Goal: Information Seeking & Learning: Learn about a topic

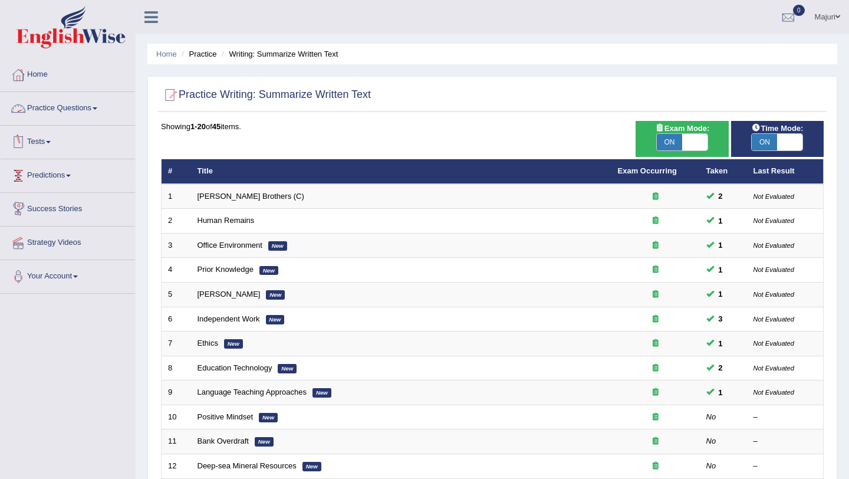
click at [83, 113] on link "Practice Questions" at bounding box center [68, 106] width 134 height 29
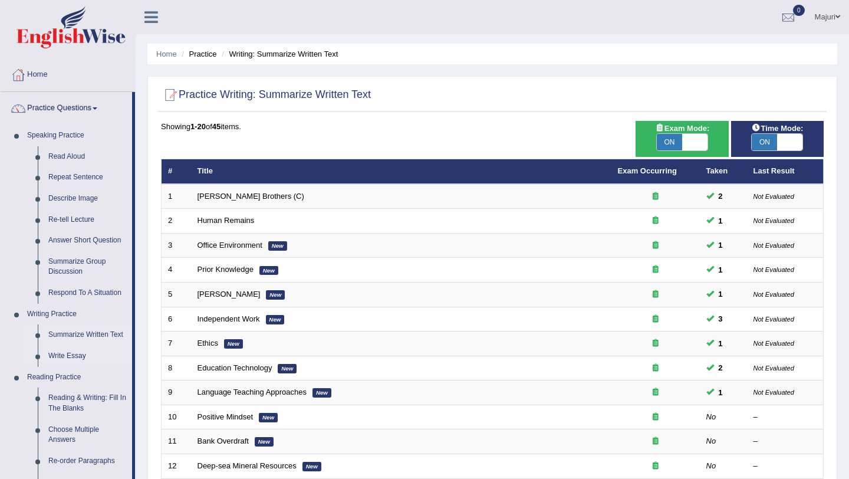
click at [80, 357] on link "Write Essay" at bounding box center [87, 355] width 89 height 21
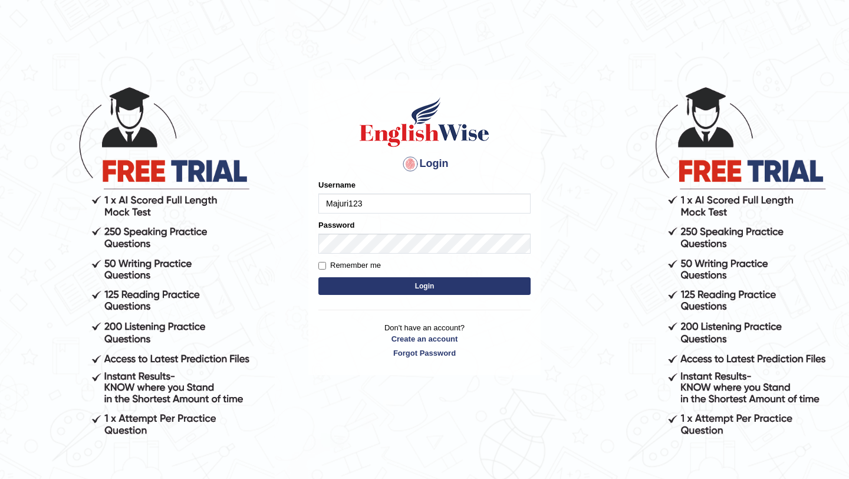
click at [372, 202] on input "Majuri123" at bounding box center [424, 203] width 212 height 20
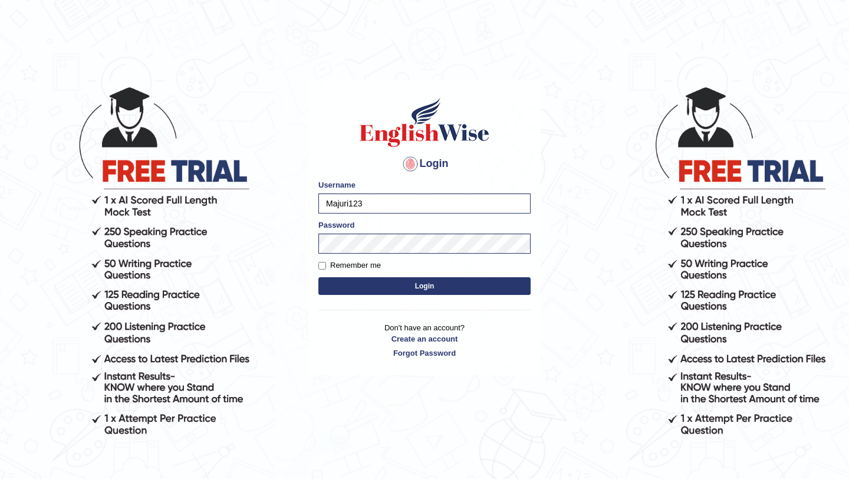
click at [387, 291] on button "Login" at bounding box center [424, 286] width 212 height 18
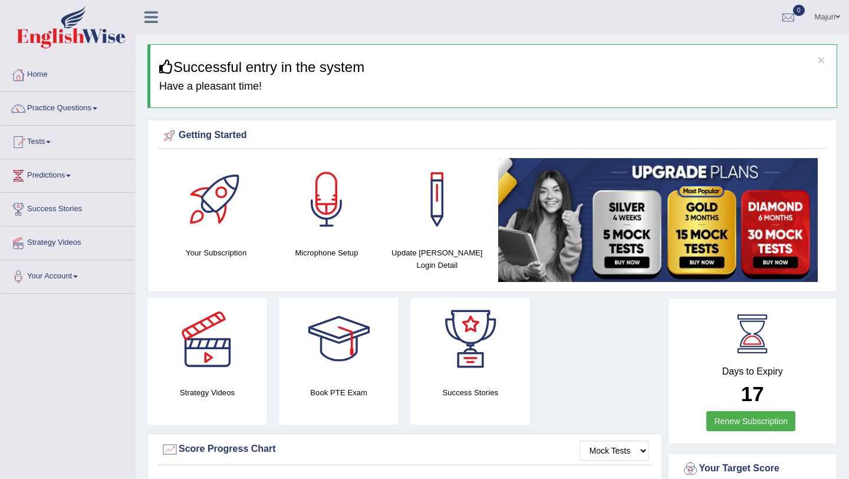
click at [60, 111] on link "Practice Questions" at bounding box center [68, 106] width 134 height 29
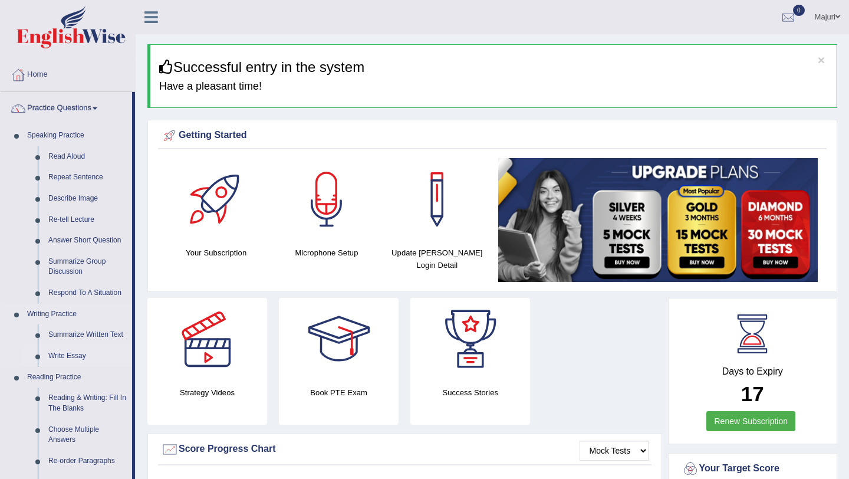
click at [77, 357] on link "Write Essay" at bounding box center [87, 355] width 89 height 21
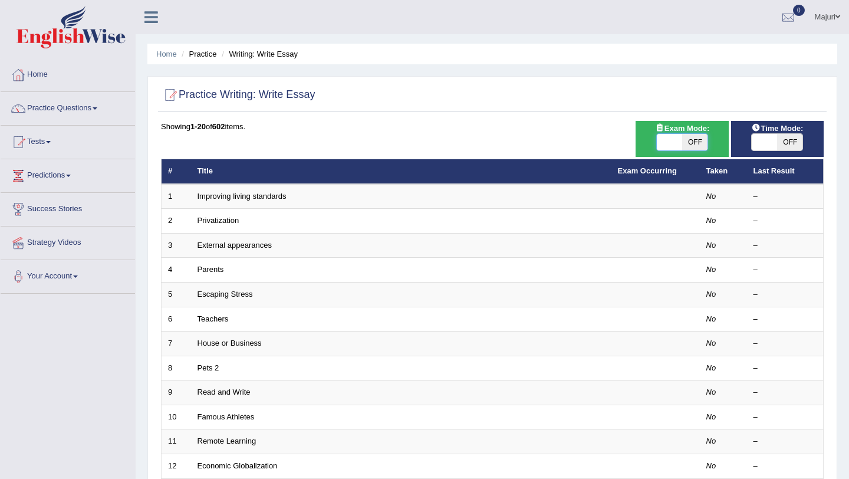
click at [670, 144] on span at bounding box center [669, 142] width 25 height 17
checkbox input "true"
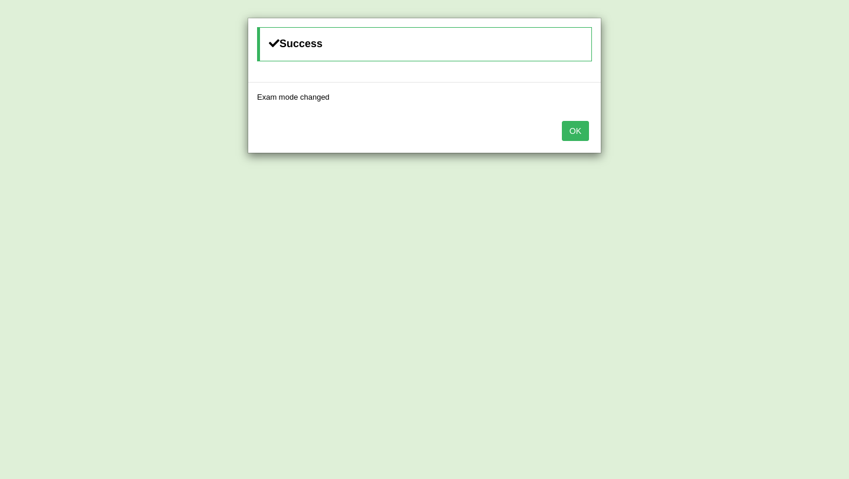
click at [582, 130] on button "OK" at bounding box center [575, 131] width 27 height 20
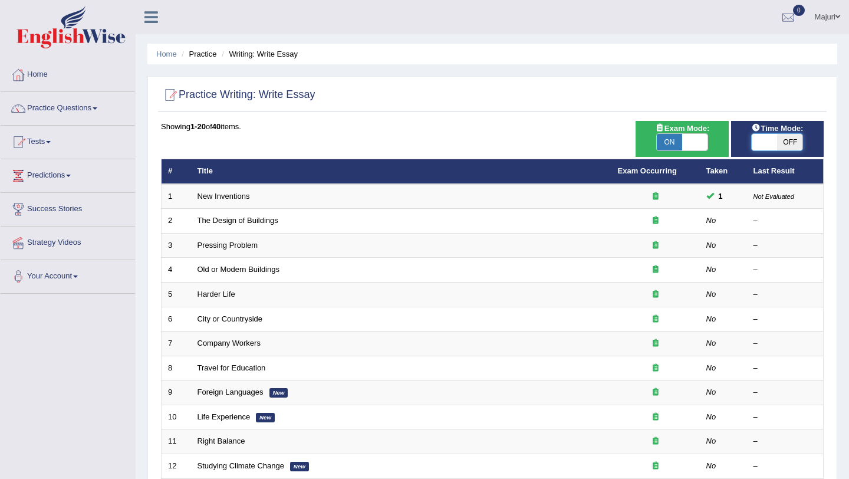
click at [763, 146] on span at bounding box center [764, 142] width 25 height 17
checkbox input "true"
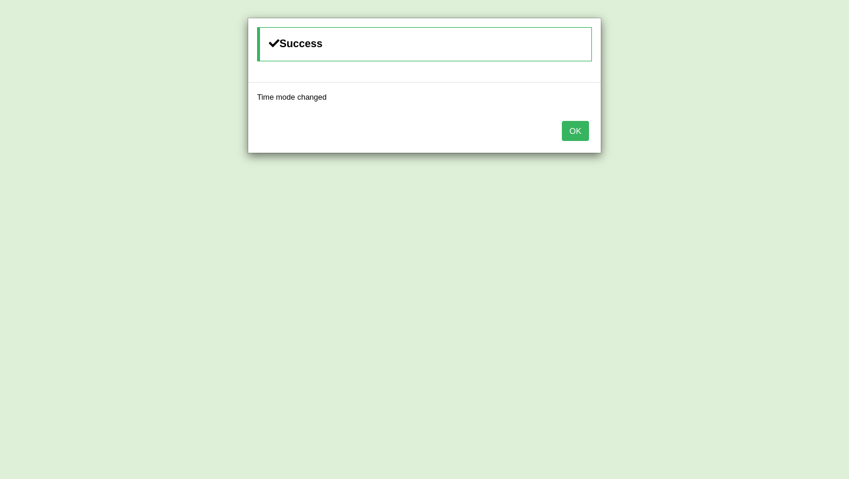
click at [577, 140] on button "OK" at bounding box center [575, 131] width 27 height 20
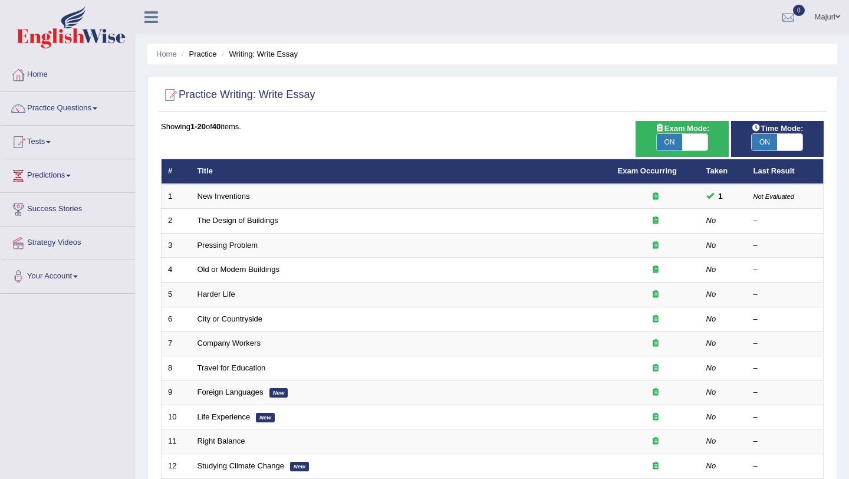
click at [694, 142] on span at bounding box center [694, 142] width 25 height 17
checkbox input "false"
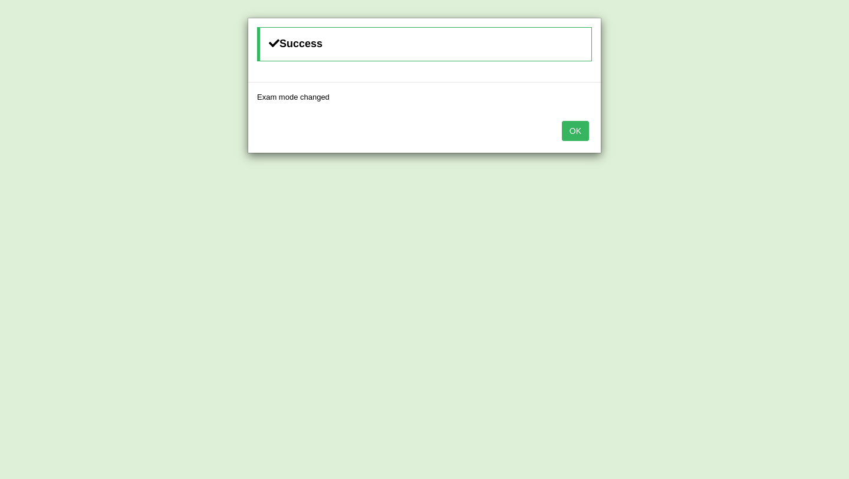
click at [573, 132] on button "OK" at bounding box center [575, 131] width 27 height 20
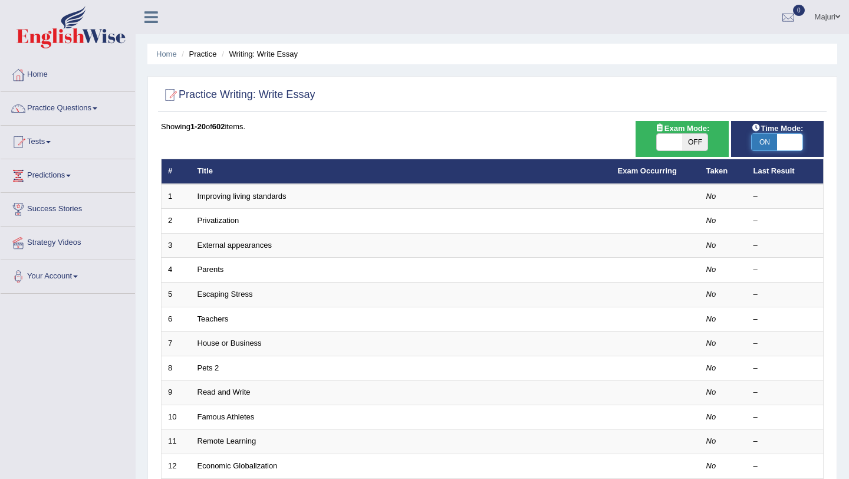
click at [785, 146] on span at bounding box center [789, 142] width 25 height 17
checkbox input "false"
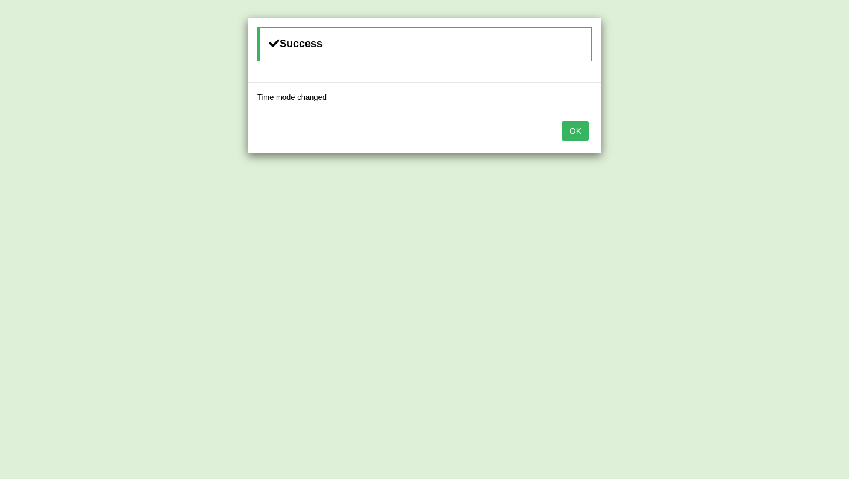
click at [571, 138] on button "OK" at bounding box center [575, 131] width 27 height 20
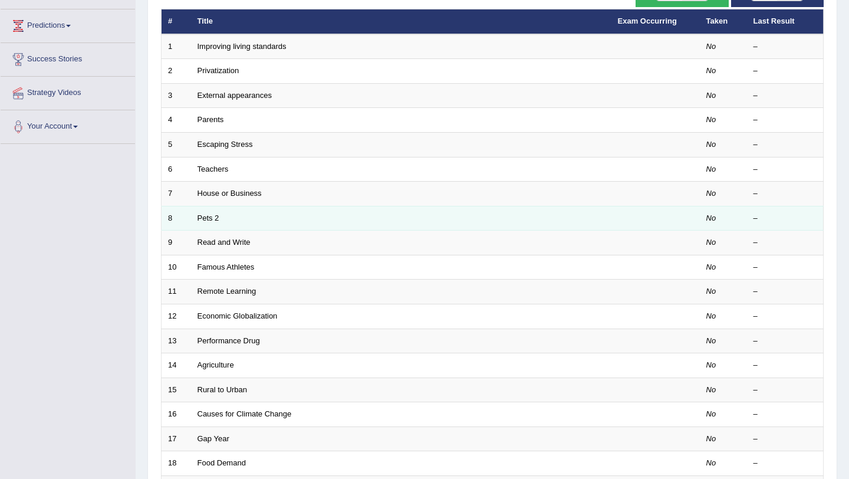
scroll to position [302, 0]
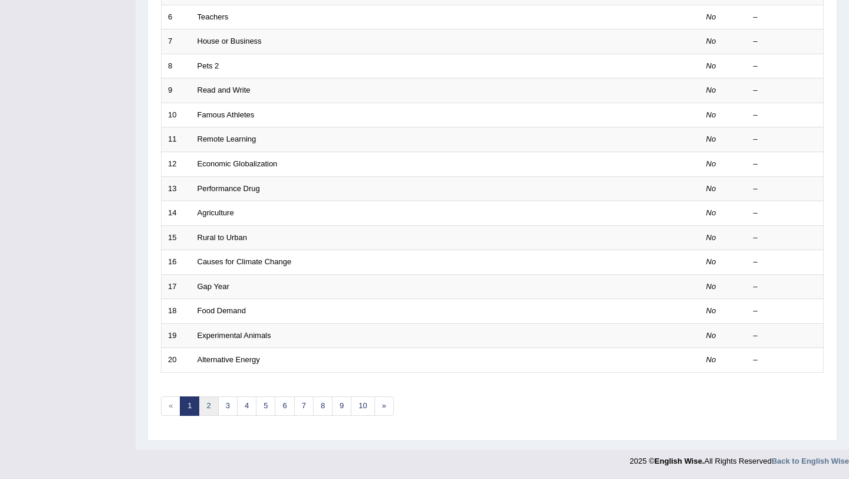
click at [209, 409] on link "2" at bounding box center [208, 405] width 19 height 19
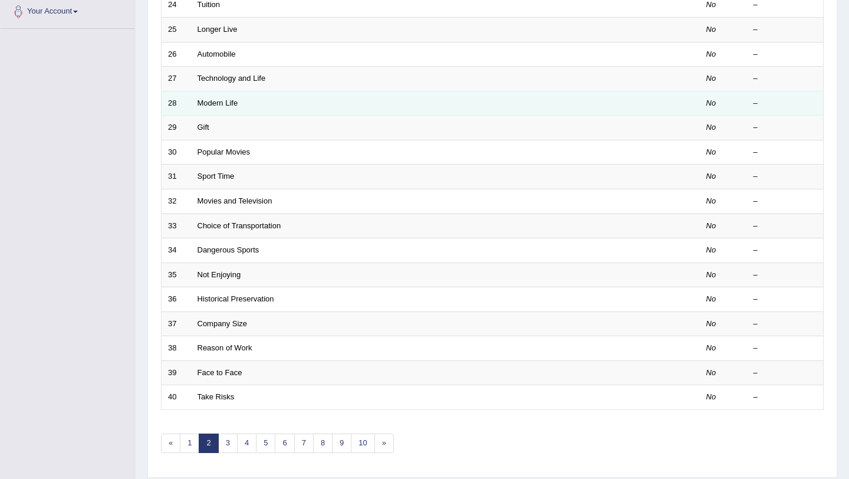
scroll to position [302, 0]
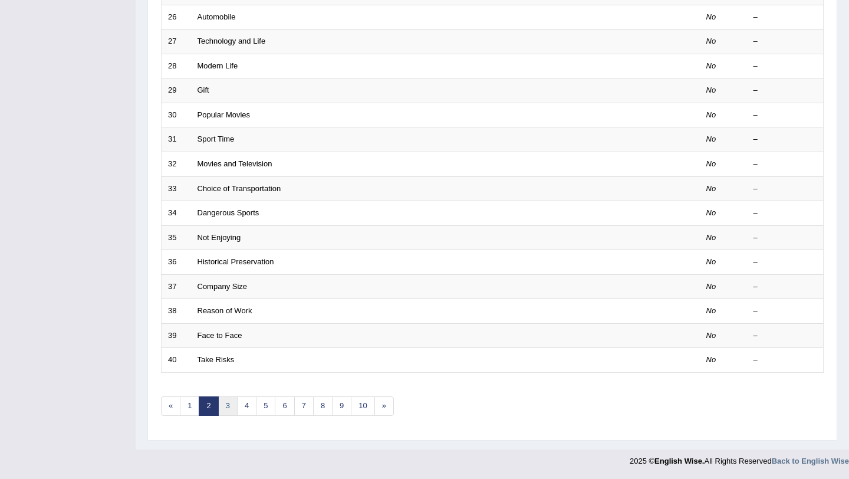
click at [230, 407] on link "3" at bounding box center [227, 405] width 19 height 19
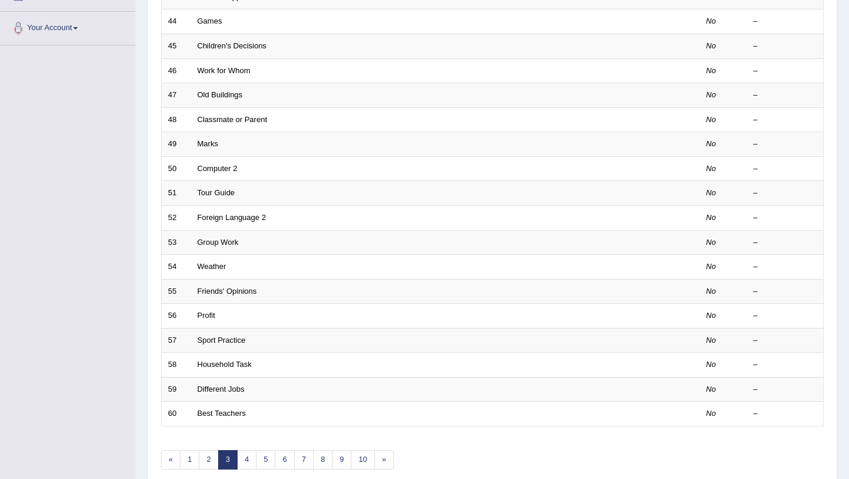
scroll to position [302, 0]
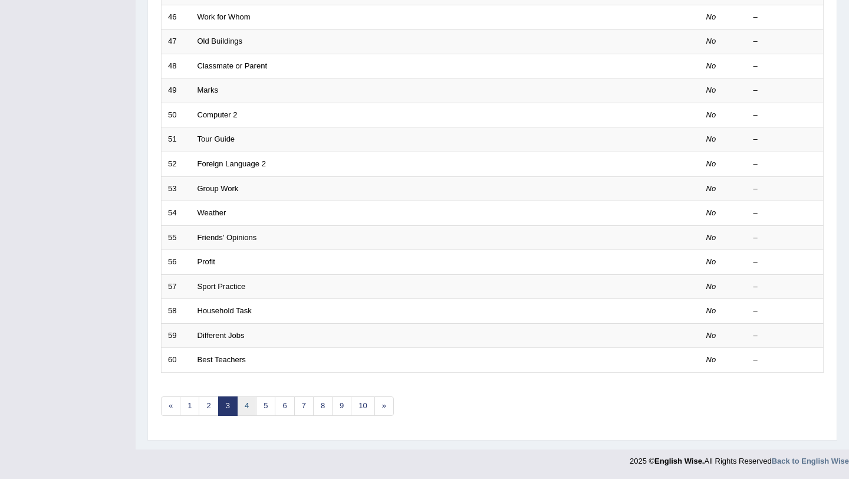
click at [248, 407] on link "4" at bounding box center [246, 405] width 19 height 19
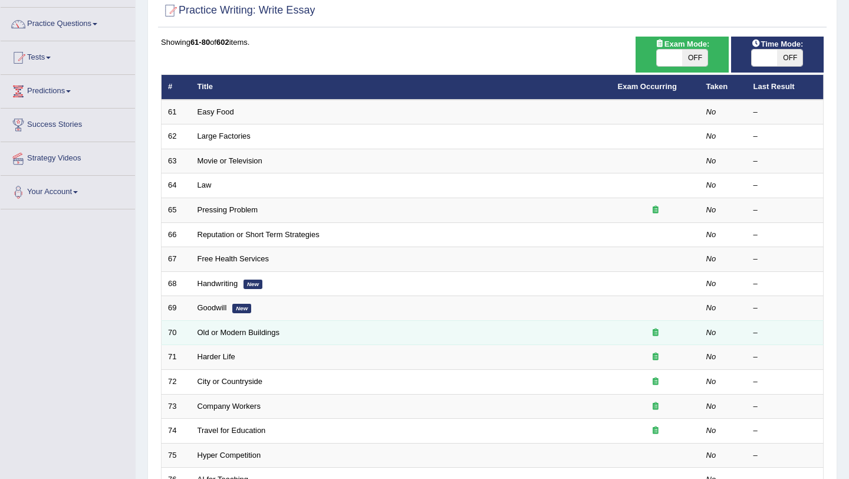
scroll to position [302, 0]
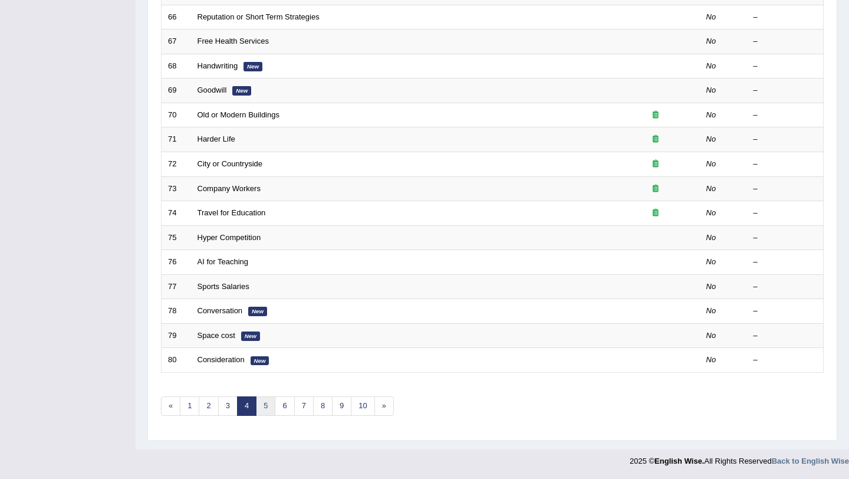
click at [266, 407] on link "5" at bounding box center [265, 405] width 19 height 19
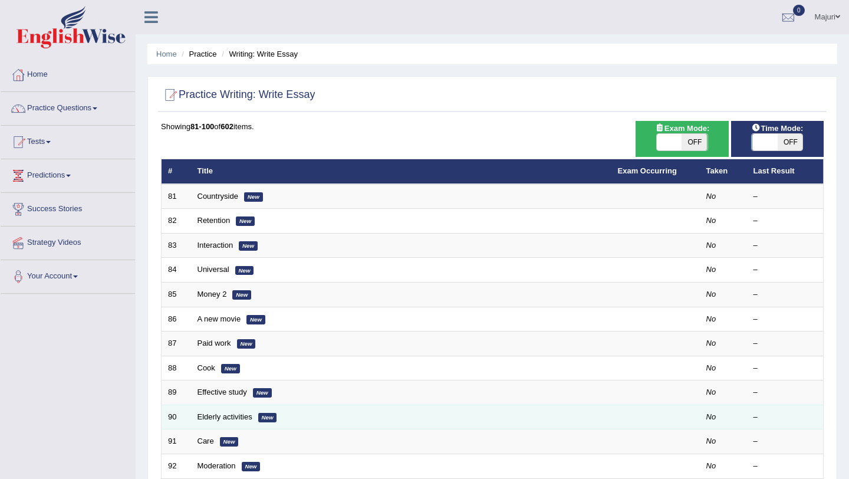
scroll to position [302, 0]
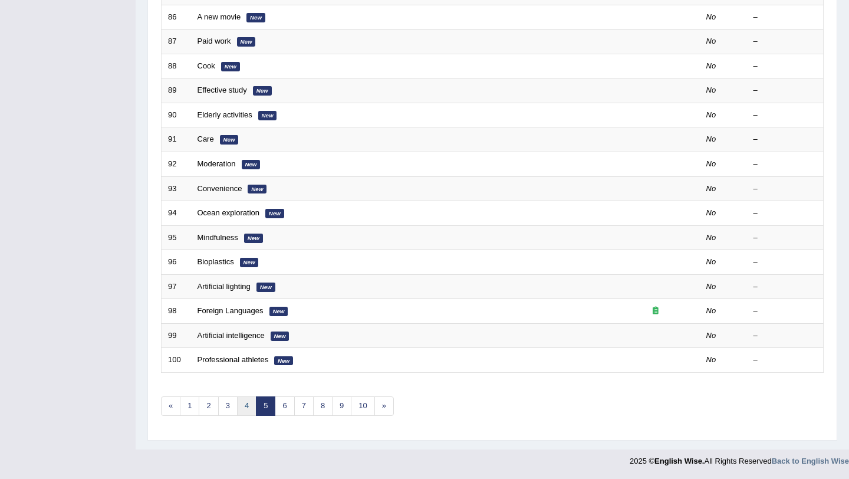
click at [246, 409] on link "4" at bounding box center [246, 405] width 19 height 19
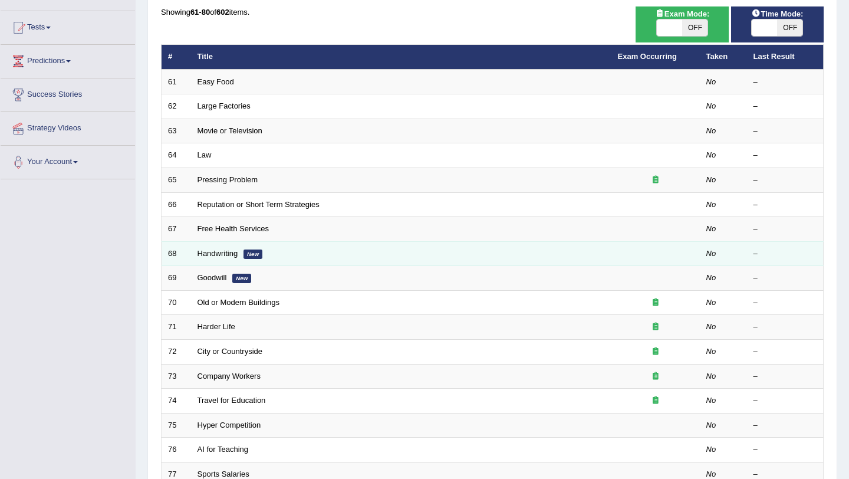
scroll to position [302, 0]
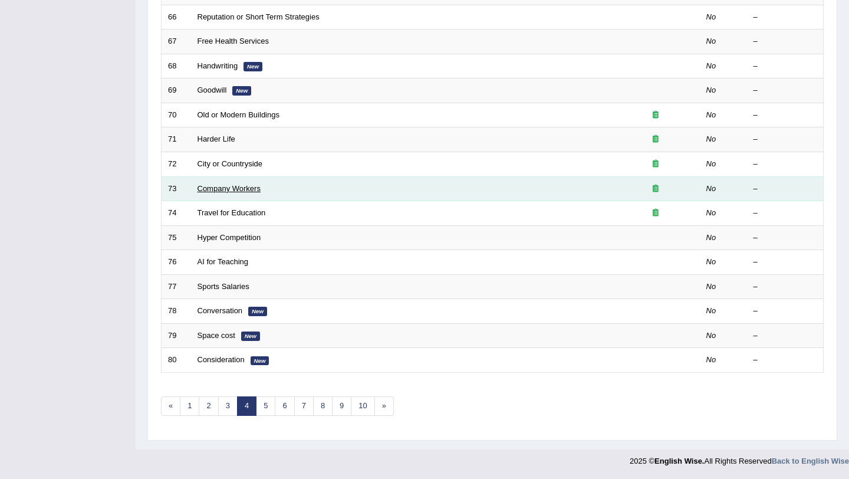
click at [253, 187] on link "Company Workers" at bounding box center [228, 188] width 63 height 9
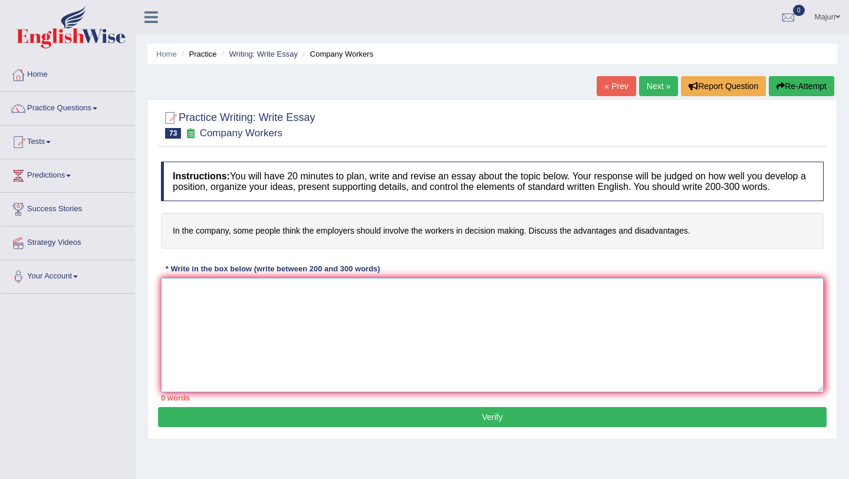
click at [269, 320] on textarea at bounding box center [492, 335] width 663 height 114
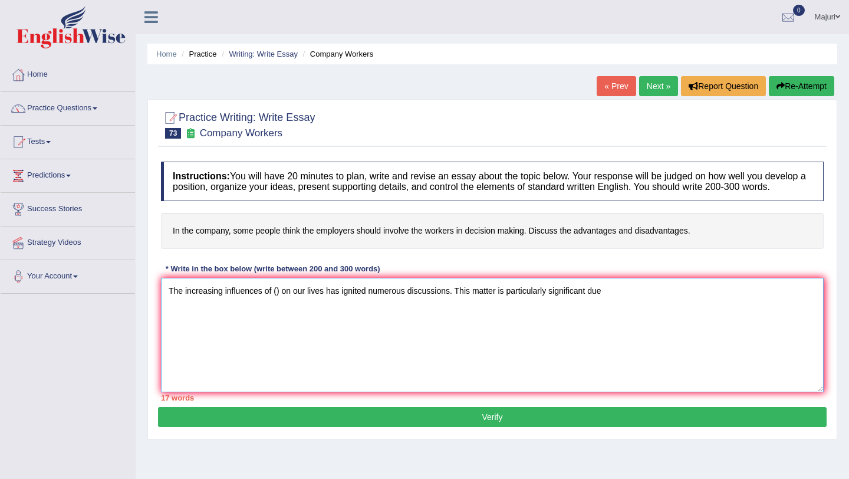
click at [588, 305] on textarea "The increasing influences of () on our lives has ignited numerous discussions. …" at bounding box center [492, 335] width 663 height 114
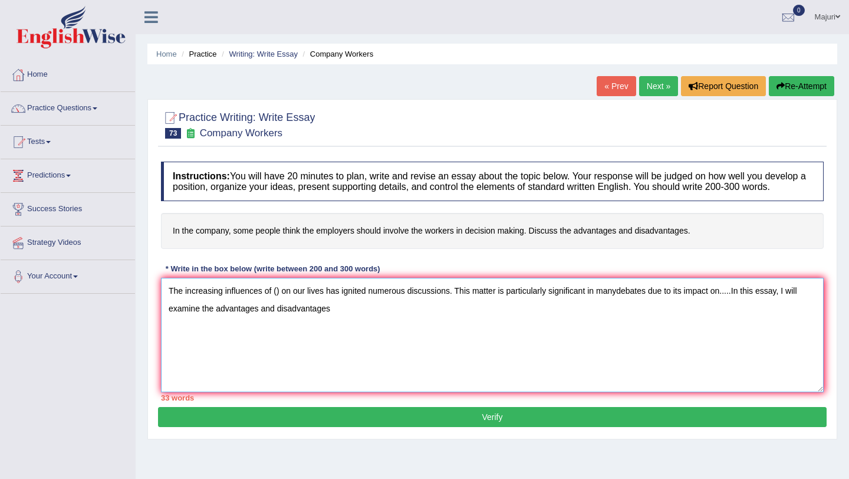
click at [215, 315] on textarea "The increasing influences of () on our lives has ignited numerous discussions. …" at bounding box center [492, 335] width 663 height 114
click at [335, 324] on textarea "The increasing influences of () on our lives has ignited numerous discussions. …" at bounding box center [492, 335] width 663 height 114
click at [423, 339] on textarea "The increasing influences of () on our lives has ignited numerous discussions. …" at bounding box center [492, 335] width 663 height 114
click at [676, 325] on textarea "The increasing influences of () on our lives has ignited numerous discussions. …" at bounding box center [492, 335] width 663 height 114
paste textarea "The increasing influence of (essay topic) on our lives has ignited numerous dis…"
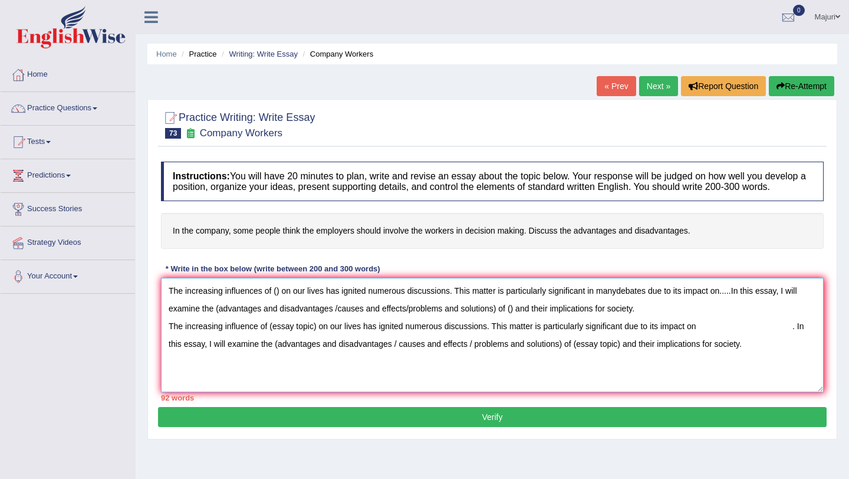
click at [261, 304] on textarea "The increasing influences of () on our lives has ignited numerous discussions. …" at bounding box center [492, 335] width 663 height 114
drag, startPoint x: 643, startPoint y: 303, endPoint x: 587, endPoint y: 301, distance: 56.0
click at [587, 301] on textarea "The increasing influence of () on our lives has ignited numerous discussions. T…" at bounding box center [492, 335] width 663 height 114
click at [768, 357] on textarea "The increasing influence of () on our lives has ignited numerous discussions. T…" at bounding box center [492, 335] width 663 height 114
drag, startPoint x: 767, startPoint y: 357, endPoint x: 163, endPoint y: 336, distance: 604.0
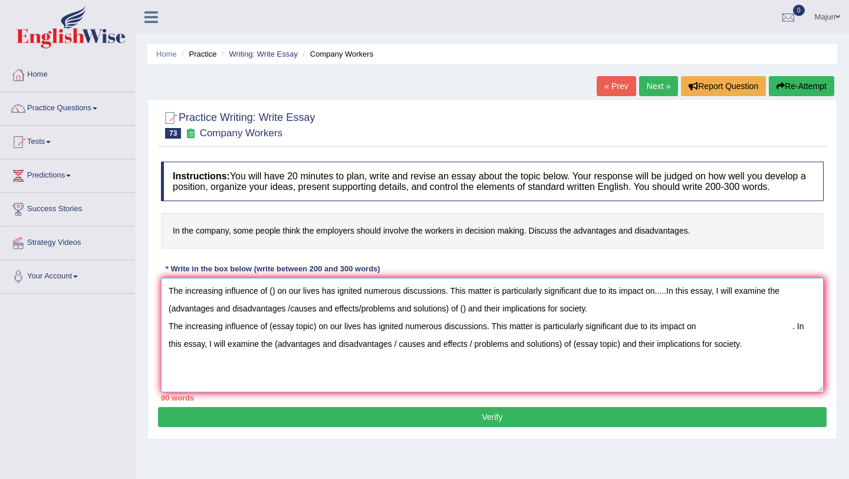
click at [163, 336] on textarea "The increasing influence of () on our lives has ignited numerous discussions. T…" at bounding box center [492, 335] width 663 height 114
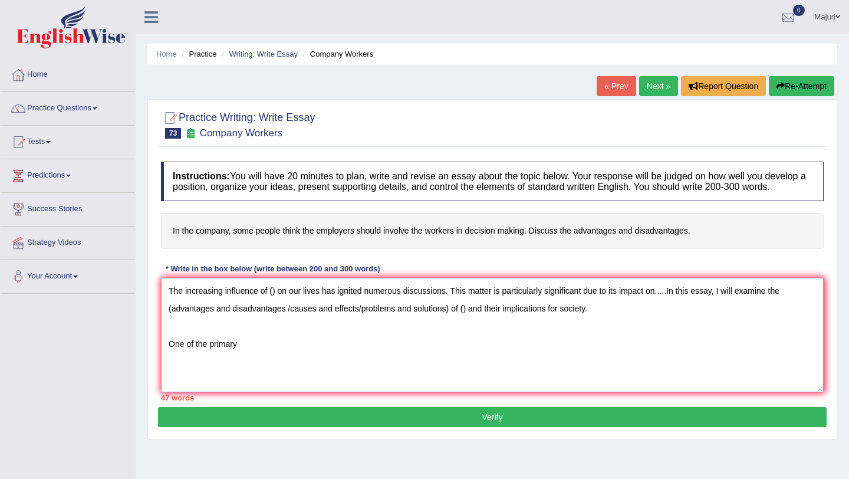
click at [209, 358] on textarea "The increasing influence of () on our lives has ignited numerous discussions. T…" at bounding box center [492, 335] width 663 height 114
click at [252, 355] on textarea "The increasing influence of () on our lives has ignited numerous discussions. T…" at bounding box center [492, 335] width 663 height 114
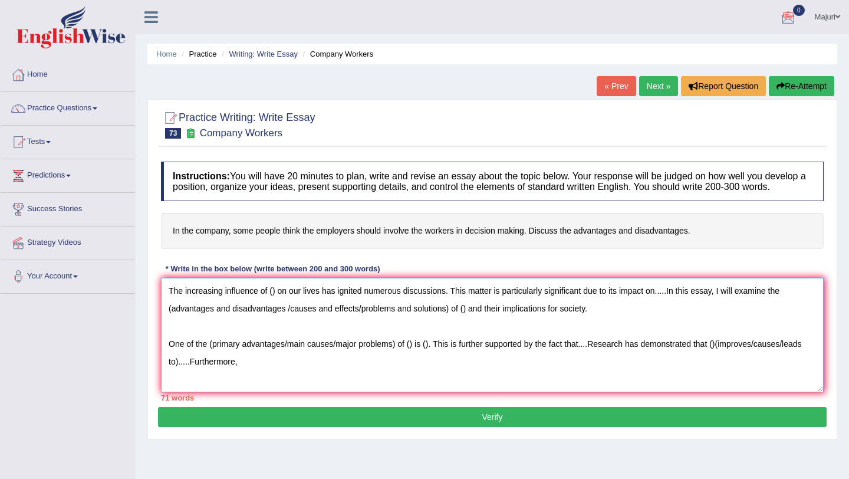
click at [207, 391] on textarea "The increasing influence of () on our lives has ignited numerous discussions. T…" at bounding box center [492, 335] width 663 height 114
click at [178, 391] on textarea "The increasing influence of () on our lives has ignited numerous discussions. T…" at bounding box center [492, 335] width 663 height 114
paste textarea "One of the (primary advantages/ main causes / major problems) of (essay topic) …"
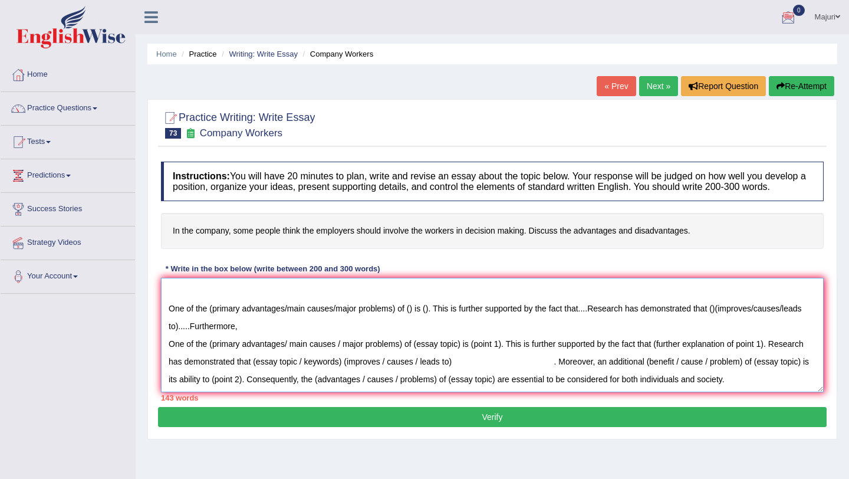
drag, startPoint x: 234, startPoint y: 338, endPoint x: 191, endPoint y: 332, distance: 43.4
click at [191, 332] on textarea "The increasing influence of () on our lives has ignited numerous discussions. T…" at bounding box center [492, 335] width 663 height 114
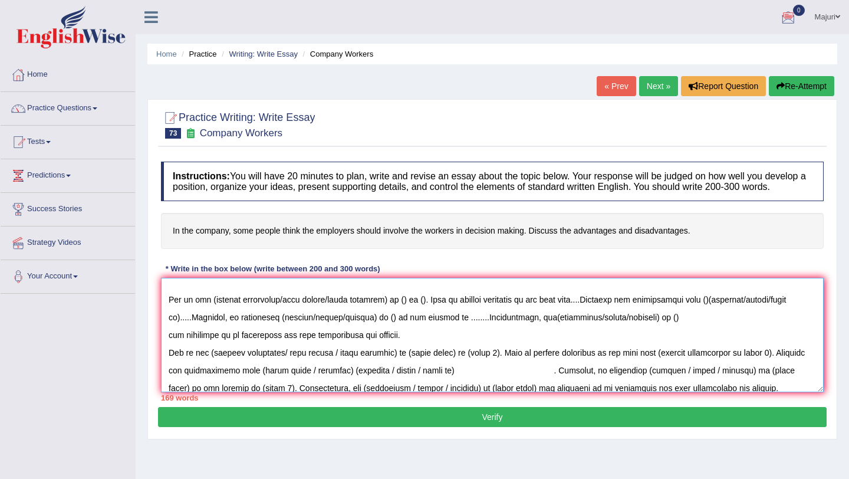
scroll to position [53, 0]
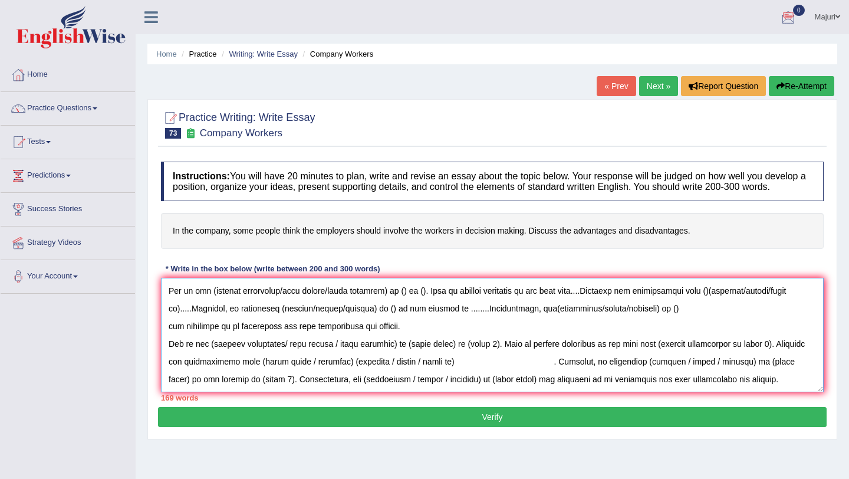
click at [740, 391] on textarea at bounding box center [492, 335] width 663 height 114
drag, startPoint x: 740, startPoint y: 391, endPoint x: 169, endPoint y: 350, distance: 573.4
click at [169, 350] on textarea at bounding box center [492, 335] width 663 height 114
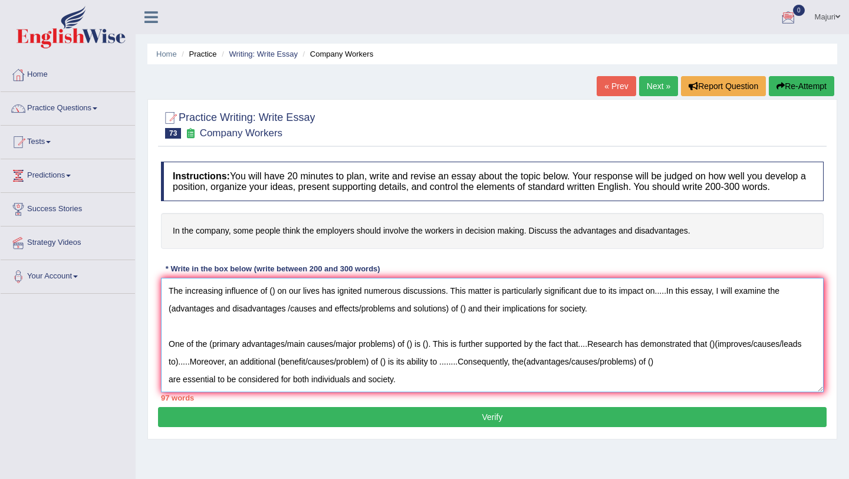
scroll to position [28, 0]
paste textarea "However, (alongside the benefits, there are drawbacks of / along with the cause…"
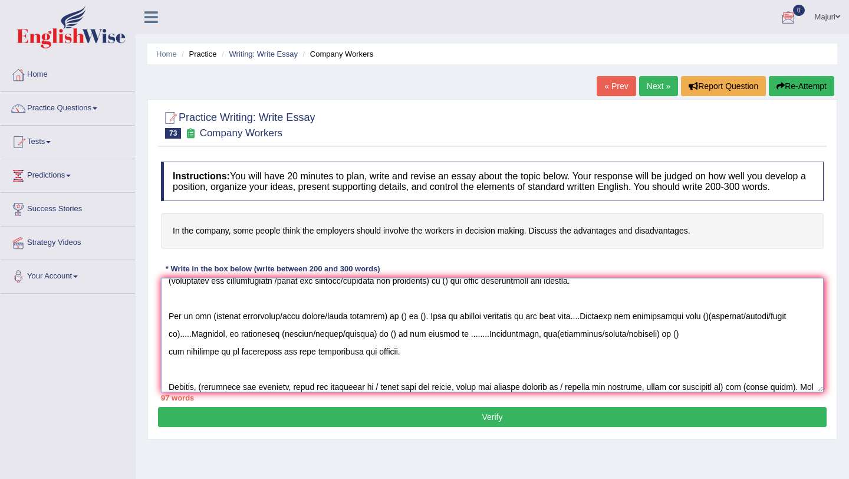
scroll to position [81, 0]
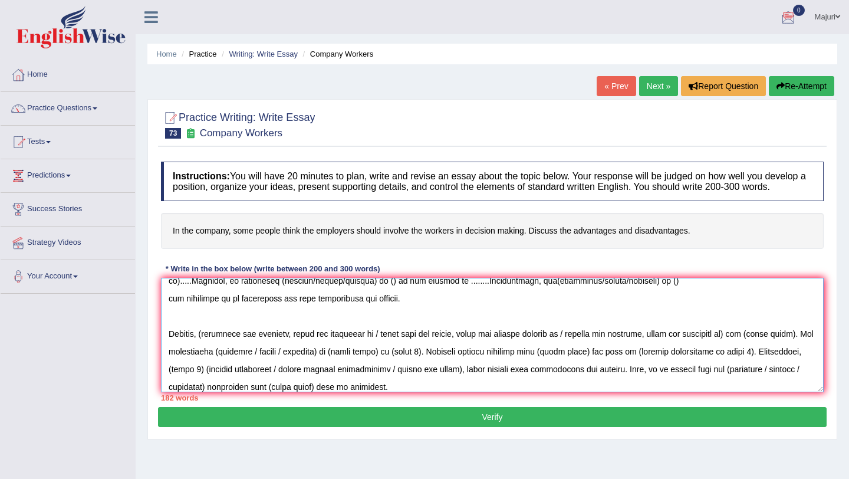
click at [426, 315] on textarea at bounding box center [492, 335] width 663 height 114
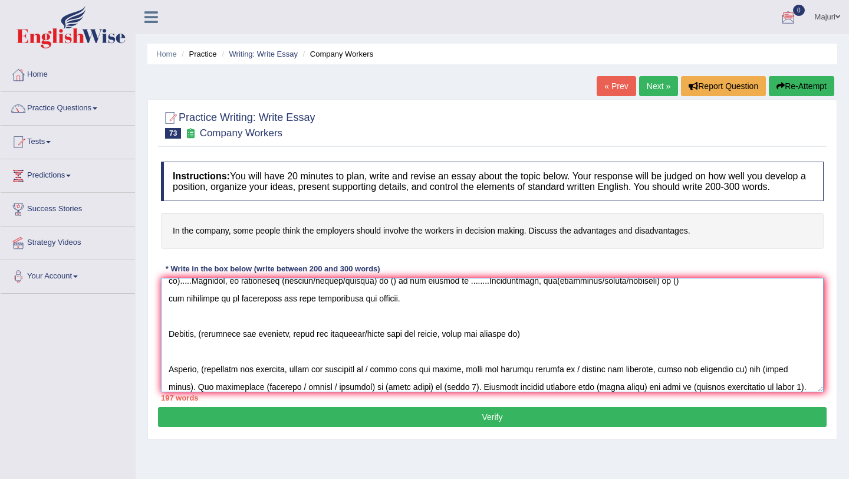
click at [368, 344] on textarea at bounding box center [492, 335] width 663 height 114
click at [535, 347] on textarea at bounding box center [492, 335] width 663 height 114
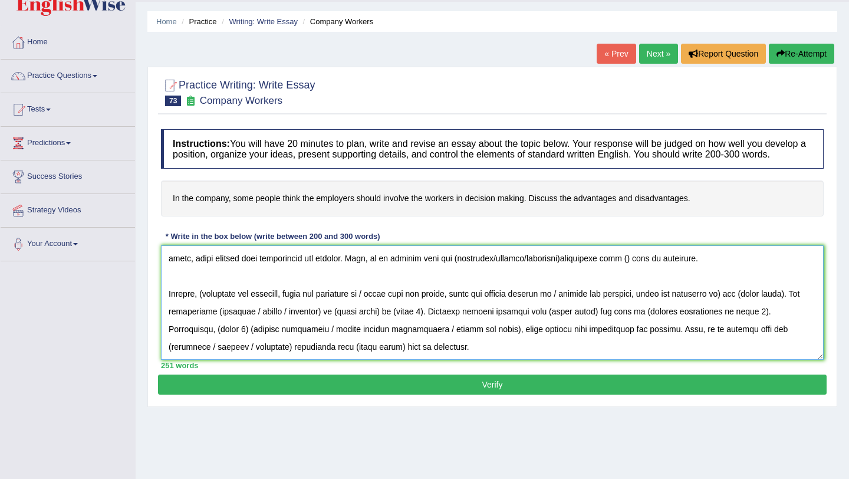
scroll to position [29, 0]
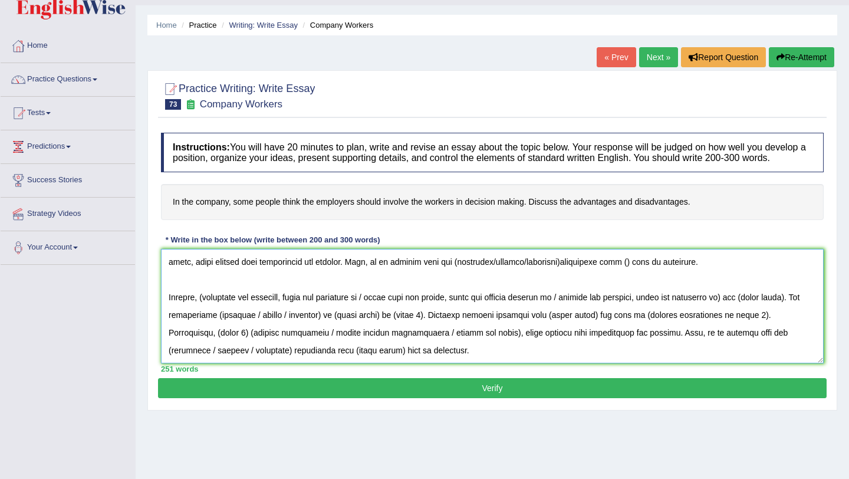
click at [404, 363] on textarea at bounding box center [492, 306] width 663 height 114
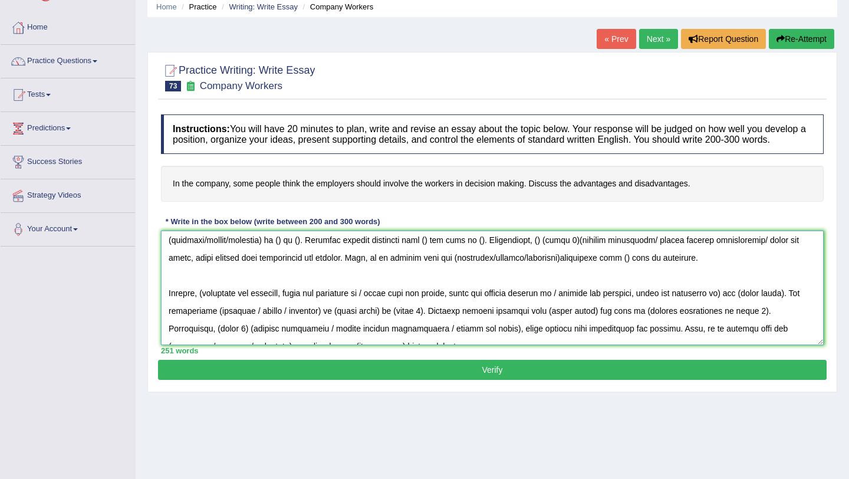
scroll to position [159, 0]
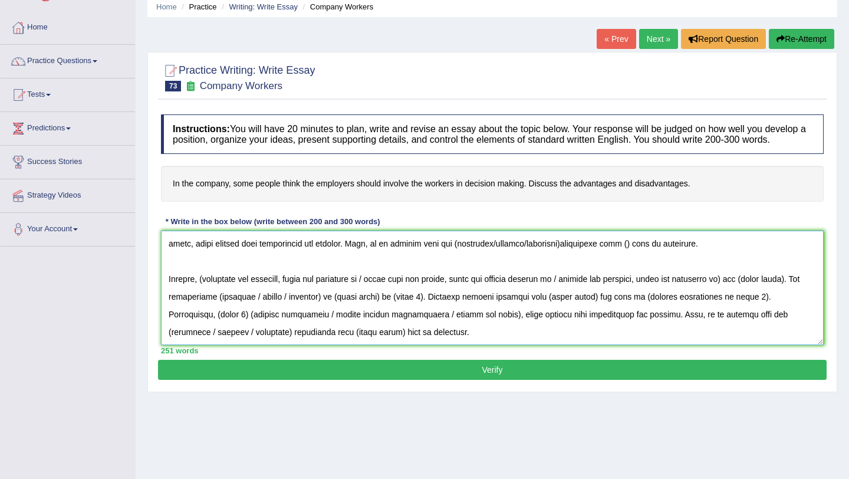
drag, startPoint x: 400, startPoint y: 350, endPoint x: 158, endPoint y: 296, distance: 247.6
click at [158, 296] on div "Instructions: You will have 20 minutes to plan, write and revise an essay about…" at bounding box center [492, 233] width 669 height 251
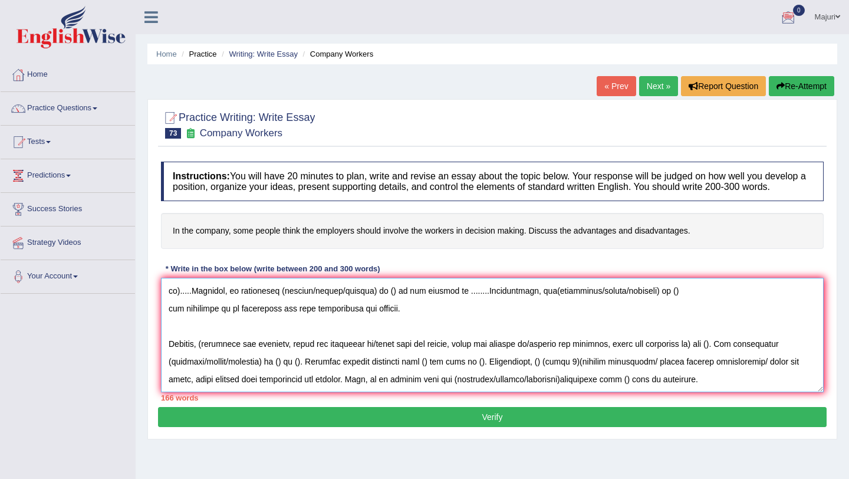
scroll to position [4, 0]
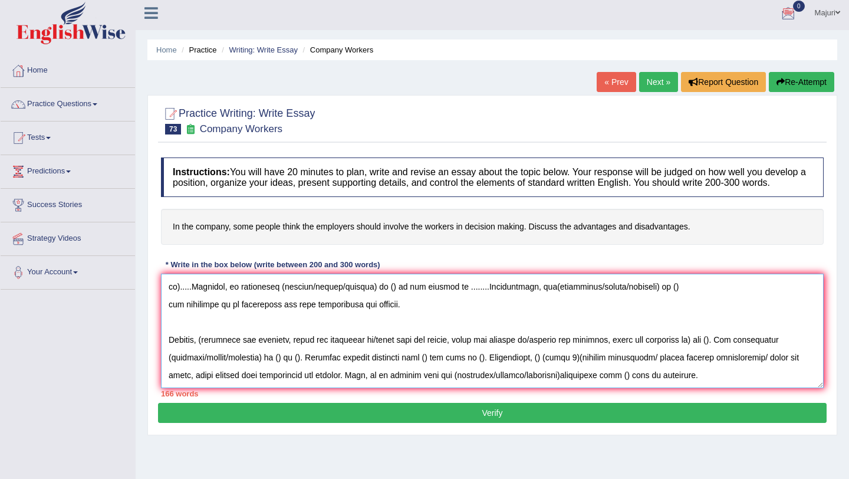
paste textarea "To conclude, (essay topic) offers notable (benefits / causes / problems) as wel…"
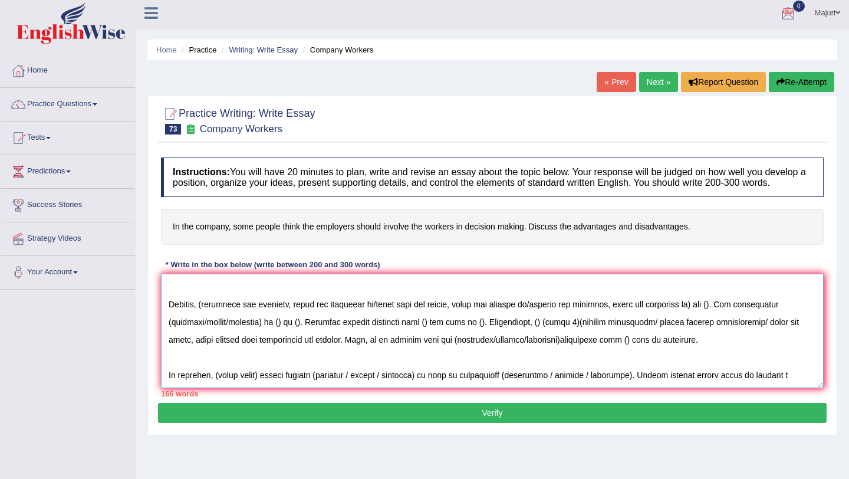
scroll to position [116, 0]
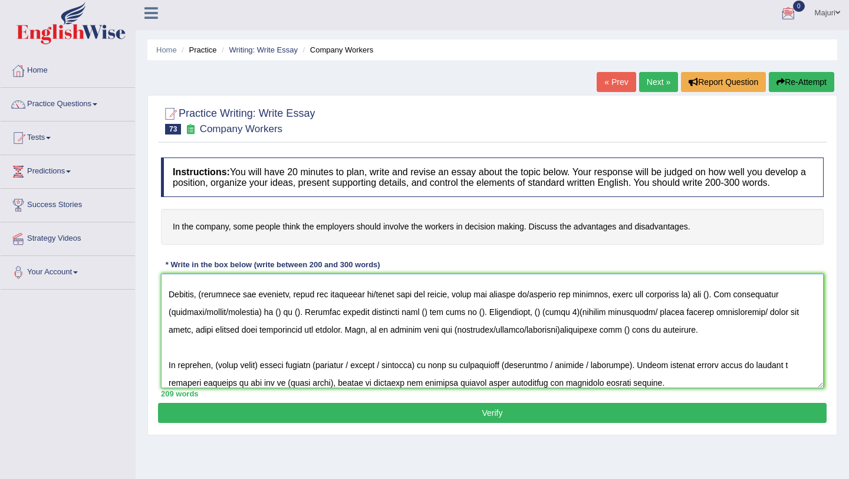
click at [704, 340] on textarea at bounding box center [492, 331] width 663 height 114
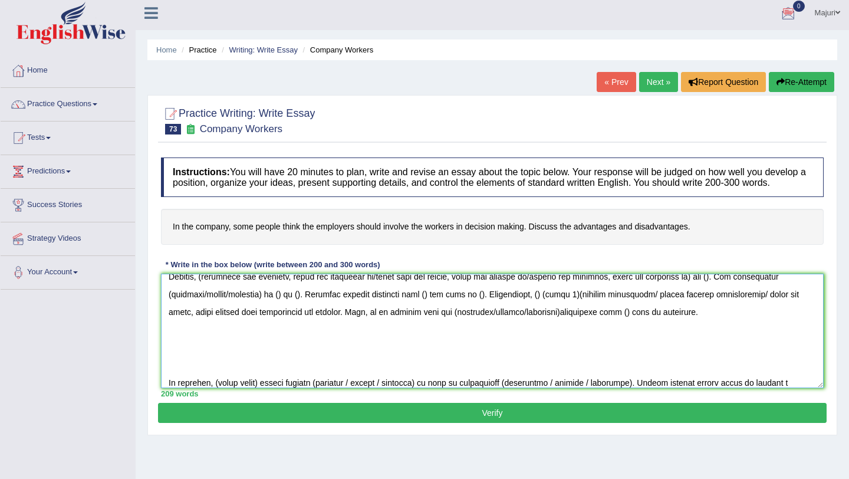
scroll to position [152, 0]
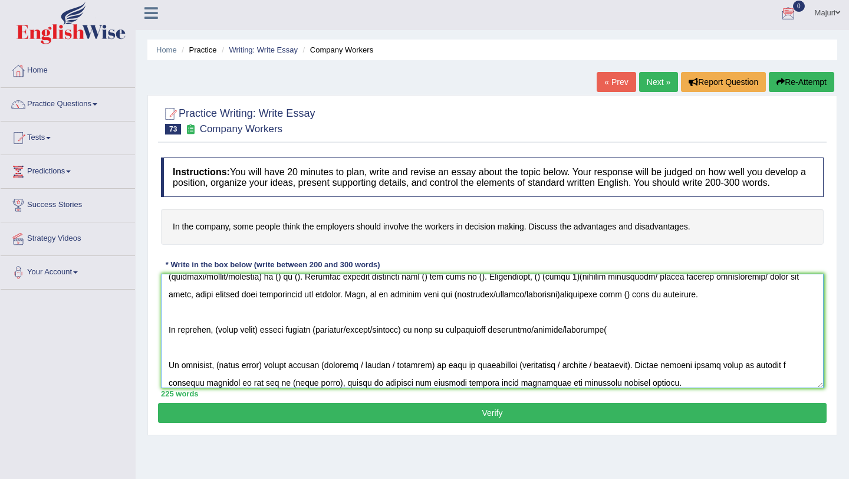
click at [490, 341] on textarea at bounding box center [492, 331] width 663 height 114
click at [605, 341] on textarea at bounding box center [492, 331] width 663 height 114
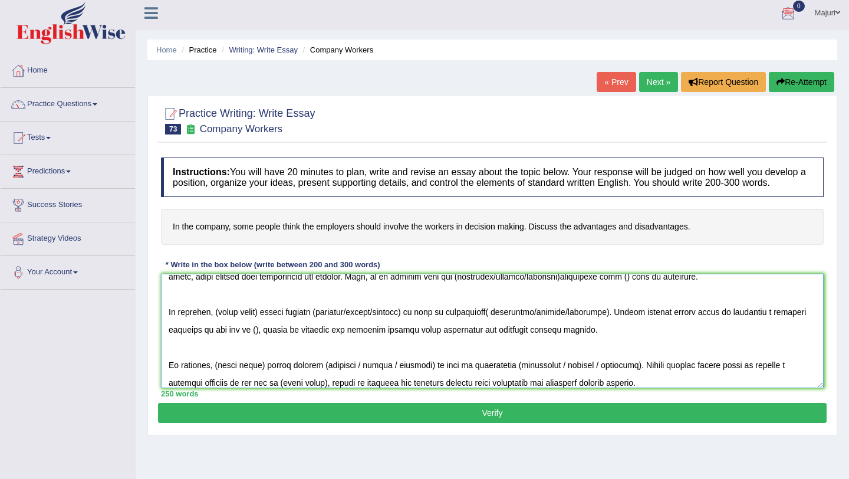
scroll to position [177, 0]
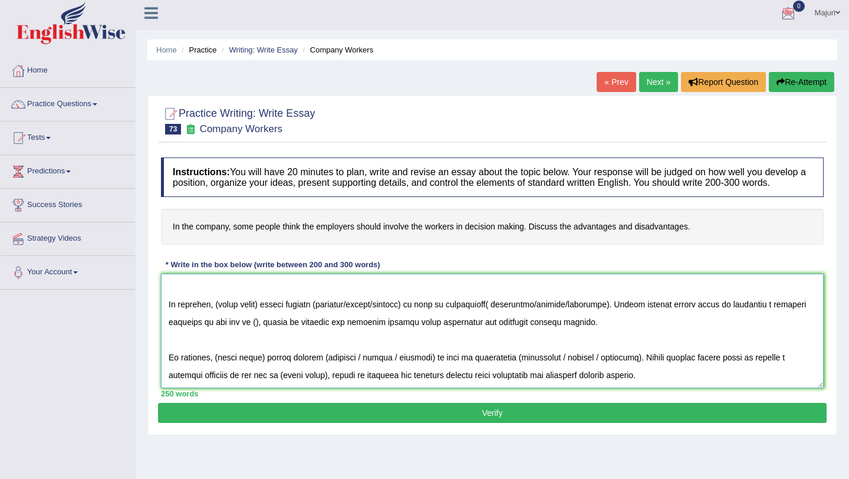
drag, startPoint x: 628, startPoint y: 393, endPoint x: 161, endPoint y: 375, distance: 467.2
click at [161, 375] on textarea at bounding box center [492, 331] width 663 height 114
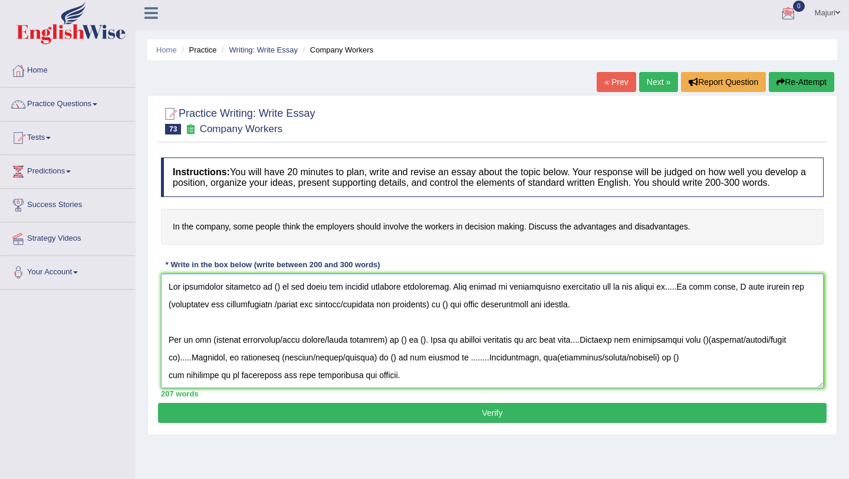
scroll to position [0, 0]
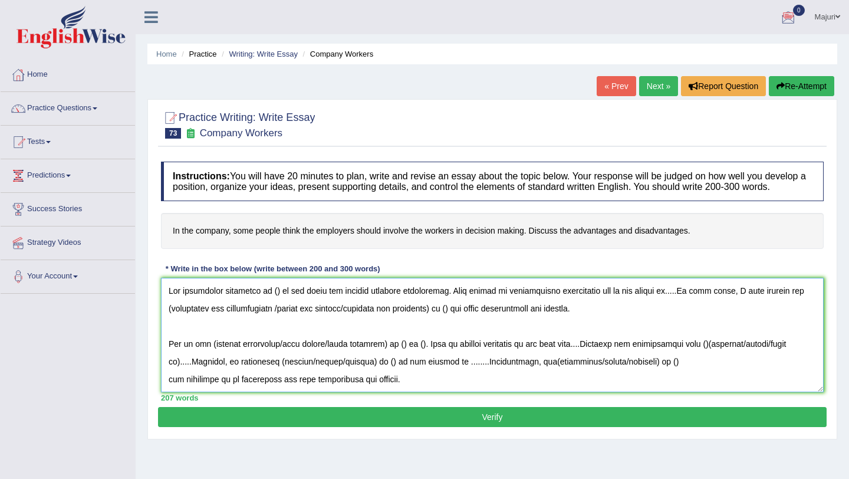
click at [273, 304] on textarea at bounding box center [492, 335] width 663 height 114
click at [273, 302] on textarea at bounding box center [492, 335] width 663 height 114
click at [274, 305] on textarea at bounding box center [492, 335] width 663 height 114
drag, startPoint x: 174, startPoint y: 241, endPoint x: 321, endPoint y: 259, distance: 147.8
click at [322, 249] on h4 "In the company, some people think the employers should involve the workers in d…" at bounding box center [492, 231] width 663 height 36
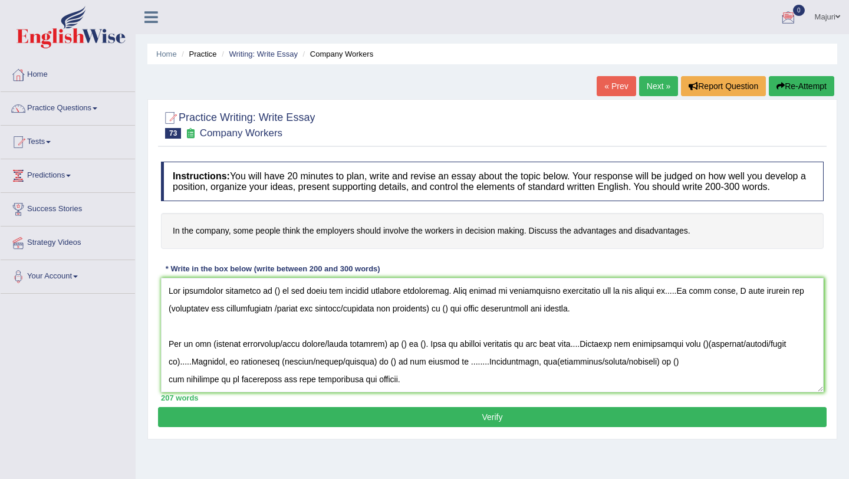
drag, startPoint x: 699, startPoint y: 242, endPoint x: 406, endPoint y: 256, distance: 293.3
click at [405, 249] on h4 "In the company, some people think the employers should involve the workers in d…" at bounding box center [492, 231] width 663 height 36
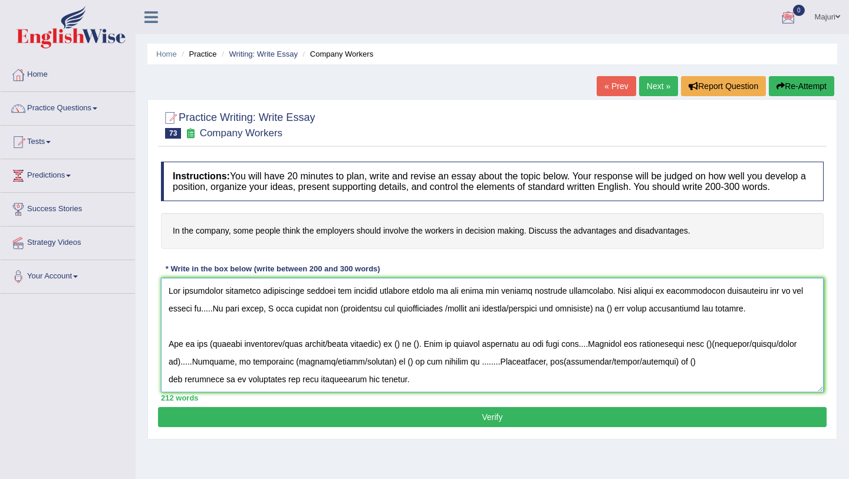
drag, startPoint x: 485, startPoint y: 302, endPoint x: 443, endPoint y: 302, distance: 42.4
click at [443, 302] on textarea at bounding box center [492, 335] width 663 height 114
drag, startPoint x: 782, startPoint y: 304, endPoint x: 790, endPoint y: 303, distance: 7.7
click at [790, 303] on textarea at bounding box center [492, 335] width 663 height 114
click at [793, 305] on textarea at bounding box center [492, 335] width 663 height 114
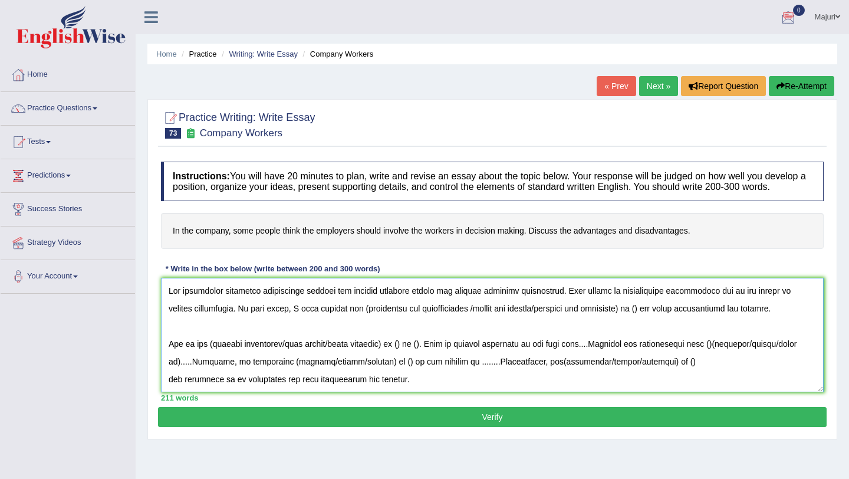
click at [374, 320] on textarea at bounding box center [492, 335] width 663 height 114
drag, startPoint x: 491, startPoint y: 320, endPoint x: 655, endPoint y: 312, distance: 164.1
click at [655, 322] on textarea at bounding box center [492, 335] width 663 height 114
click at [500, 320] on textarea at bounding box center [492, 335] width 663 height 114
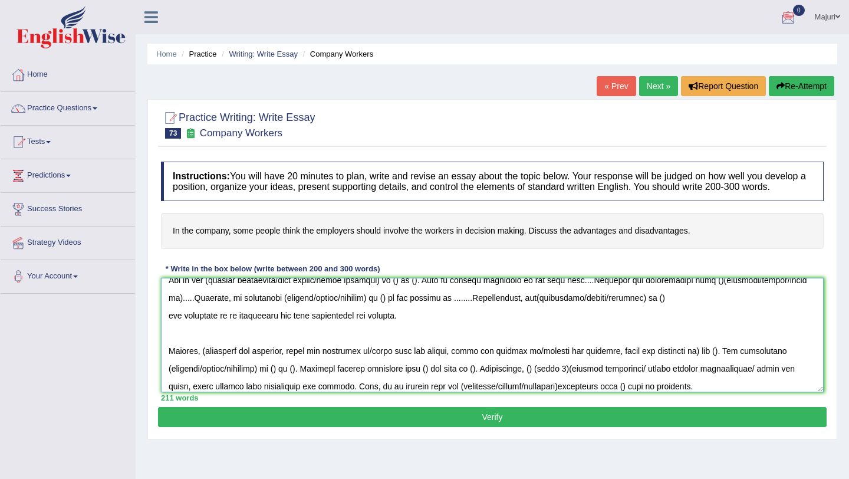
scroll to position [57, 0]
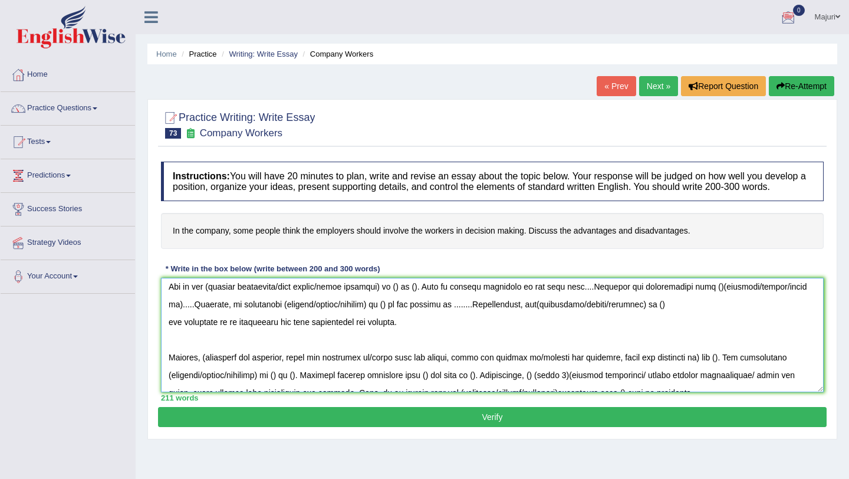
click at [212, 317] on textarea at bounding box center [492, 335] width 663 height 114
drag, startPoint x: 282, startPoint y: 317, endPoint x: 394, endPoint y: 323, distance: 112.8
click at [394, 323] on textarea at bounding box center [492, 335] width 663 height 114
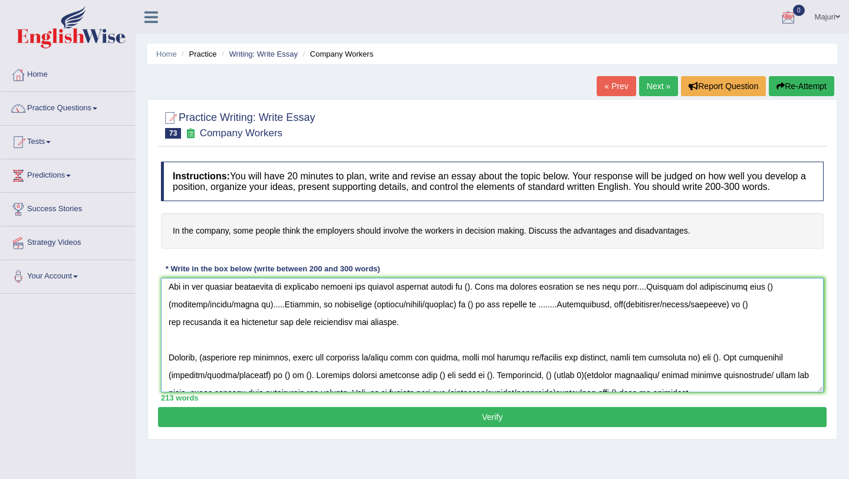
click at [478, 317] on textarea at bounding box center [492, 335] width 663 height 114
drag, startPoint x: 706, startPoint y: 242, endPoint x: 510, endPoint y: 245, distance: 195.7
click at [505, 248] on h4 "In the company, some people think the employers should involve the workers in d…" at bounding box center [492, 231] width 663 height 36
drag, startPoint x: 233, startPoint y: 239, endPoint x: 447, endPoint y: 240, distance: 214.0
click at [448, 240] on h4 "In the company, some people think the employers should involve the workers in d…" at bounding box center [492, 231] width 663 height 36
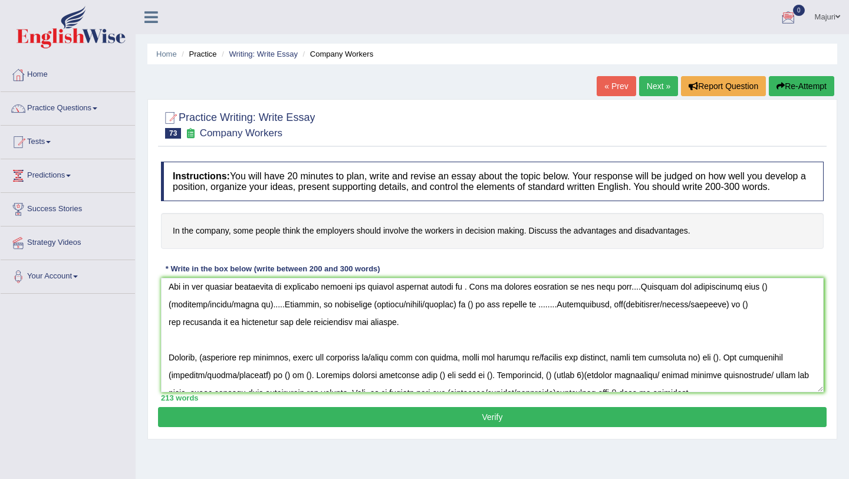
click at [463, 249] on h4 "In the company, some people think the employers should involve the workers in d…" at bounding box center [492, 231] width 663 height 36
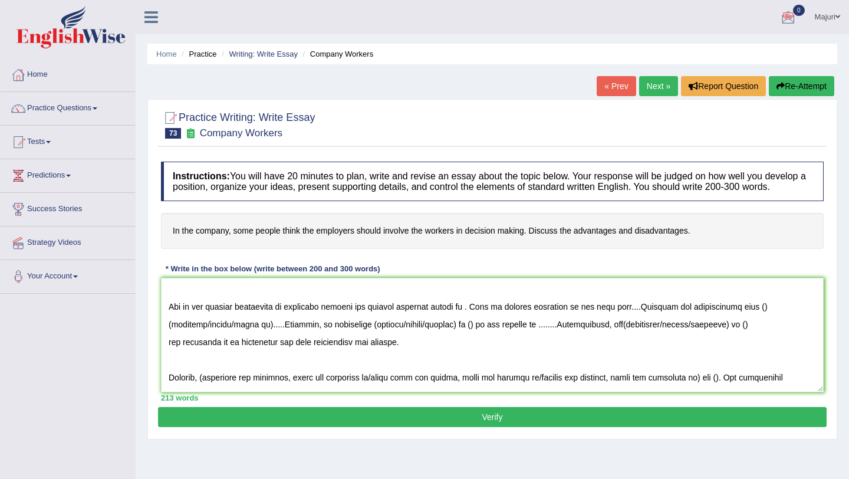
scroll to position [34, 0]
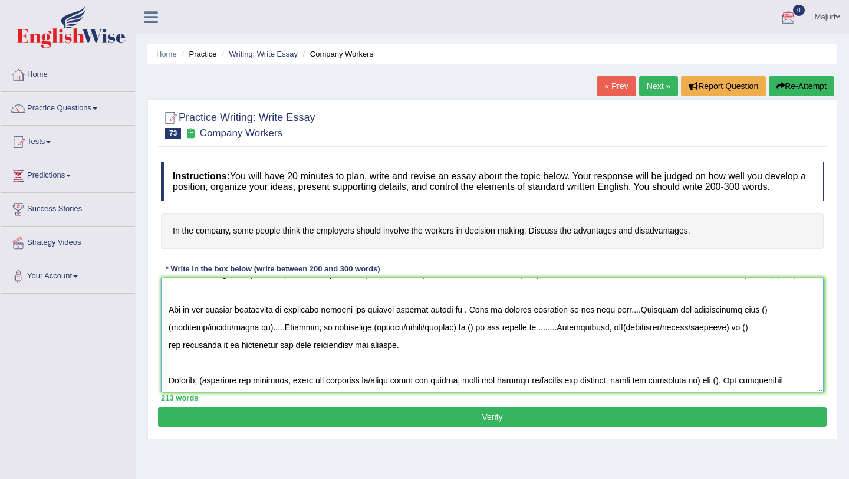
click at [479, 341] on textarea at bounding box center [492, 335] width 663 height 114
click at [408, 340] on textarea at bounding box center [492, 335] width 663 height 114
click at [487, 342] on textarea at bounding box center [492, 335] width 663 height 114
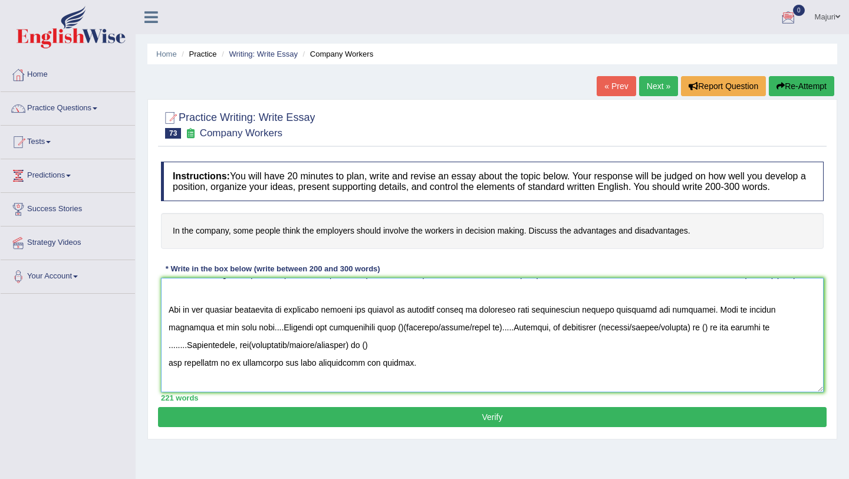
click at [272, 361] on textarea at bounding box center [492, 335] width 663 height 114
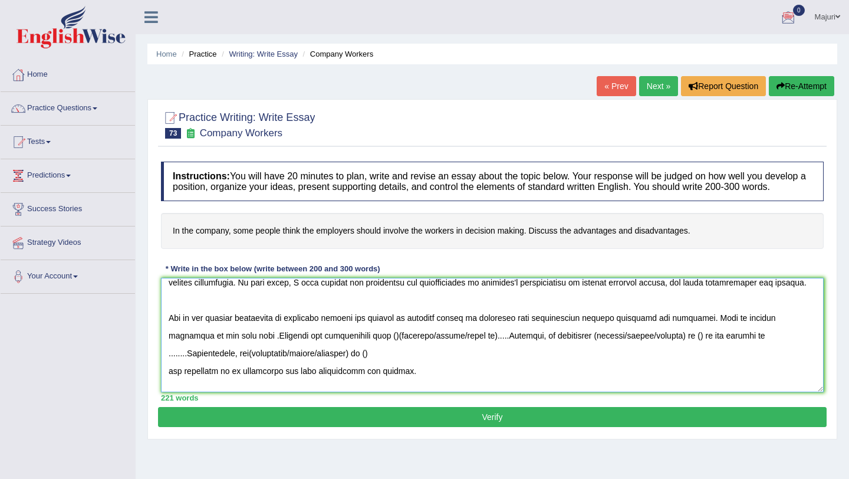
scroll to position [45, 0]
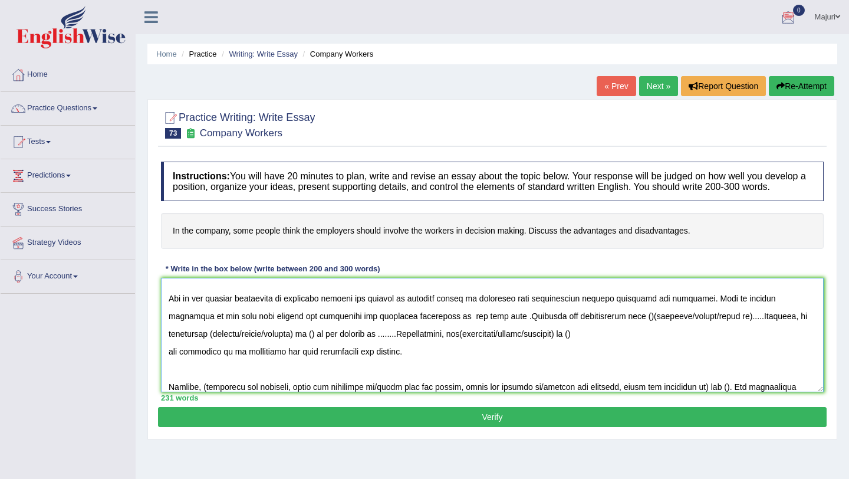
drag, startPoint x: 267, startPoint y: 345, endPoint x: 515, endPoint y: 344, distance: 247.6
click at [515, 344] on textarea at bounding box center [492, 335] width 663 height 114
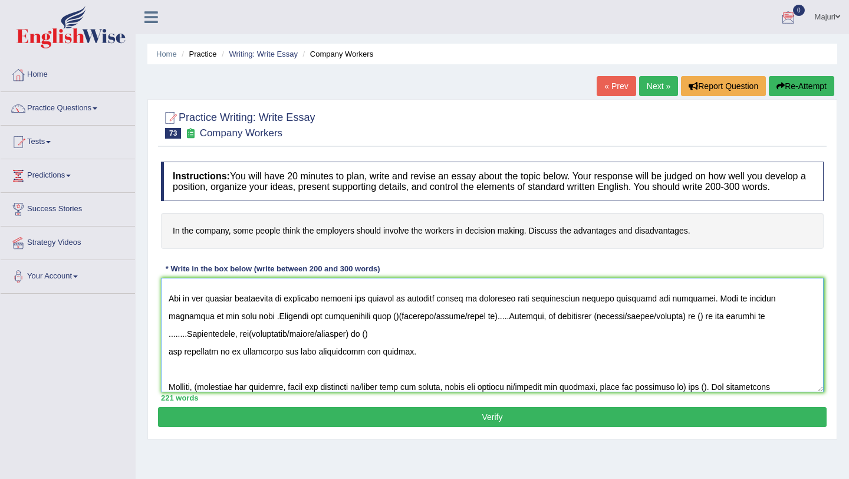
drag, startPoint x: 525, startPoint y: 330, endPoint x: 722, endPoint y: 326, distance: 196.3
click at [722, 326] on textarea at bounding box center [492, 335] width 663 height 114
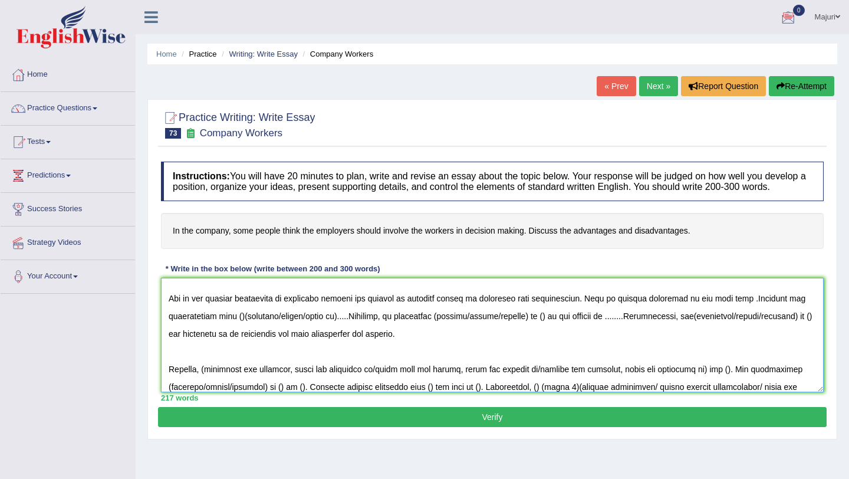
click at [742, 330] on textarea at bounding box center [492, 335] width 663 height 114
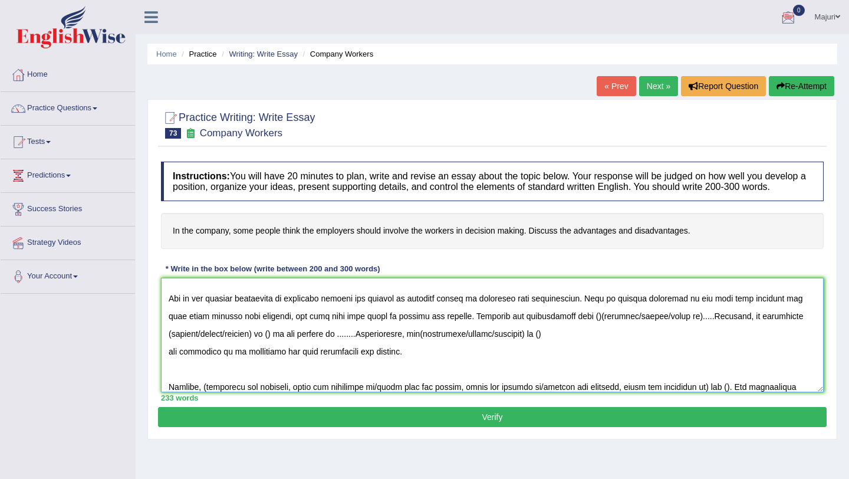
click at [581, 350] on textarea at bounding box center [492, 335] width 663 height 114
click at [674, 347] on textarea at bounding box center [492, 335] width 663 height 114
drag, startPoint x: 702, startPoint y: 347, endPoint x: 764, endPoint y: 350, distance: 62.5
click at [764, 350] on textarea at bounding box center [492, 335] width 663 height 114
drag, startPoint x: 719, startPoint y: 346, endPoint x: 703, endPoint y: 346, distance: 15.9
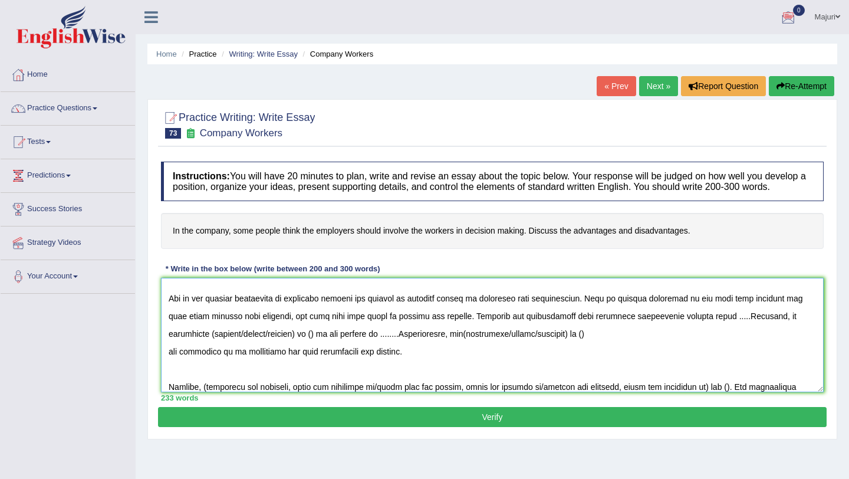
click at [703, 346] on textarea at bounding box center [492, 335] width 663 height 114
click at [668, 346] on textarea at bounding box center [492, 335] width 663 height 114
drag, startPoint x: 731, startPoint y: 347, endPoint x: 720, endPoint y: 346, distance: 10.7
click at [720, 346] on textarea at bounding box center [492, 335] width 663 height 114
click at [210, 363] on textarea at bounding box center [492, 335] width 663 height 114
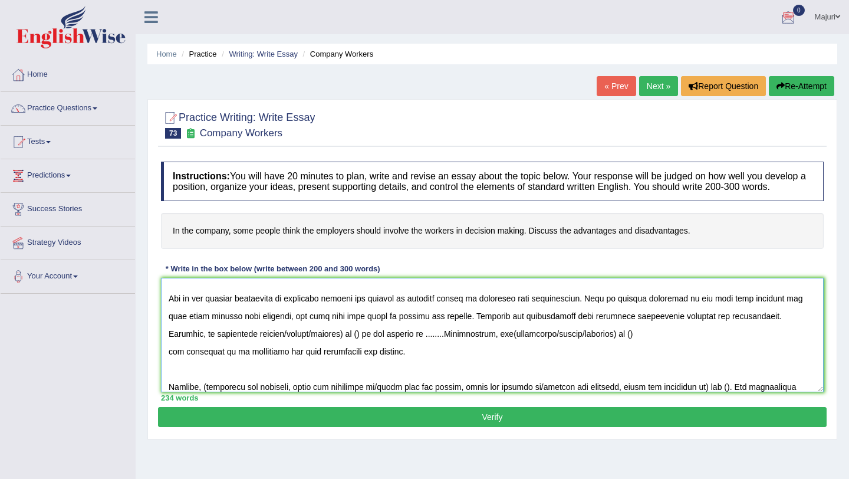
drag, startPoint x: 233, startPoint y: 362, endPoint x: 297, endPoint y: 366, distance: 63.8
click at [297, 366] on textarea at bounding box center [492, 335] width 663 height 114
click at [246, 366] on textarea at bounding box center [492, 335] width 663 height 114
drag, startPoint x: 251, startPoint y: 364, endPoint x: 242, endPoint y: 364, distance: 9.4
click at [242, 364] on textarea at bounding box center [492, 335] width 663 height 114
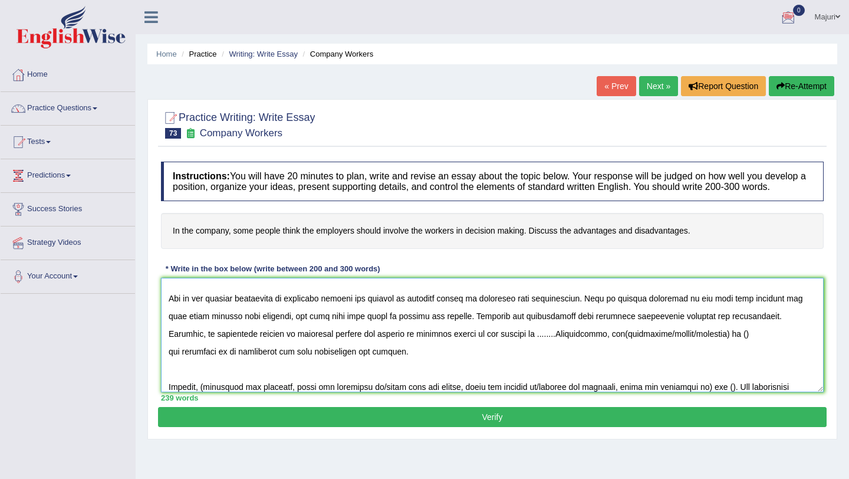
drag, startPoint x: 502, startPoint y: 365, endPoint x: 481, endPoint y: 364, distance: 20.7
click at [481, 364] on textarea at bounding box center [492, 335] width 663 height 114
click at [427, 366] on textarea at bounding box center [492, 335] width 663 height 114
click at [437, 365] on textarea at bounding box center [492, 335] width 663 height 114
click at [480, 367] on textarea at bounding box center [492, 335] width 663 height 114
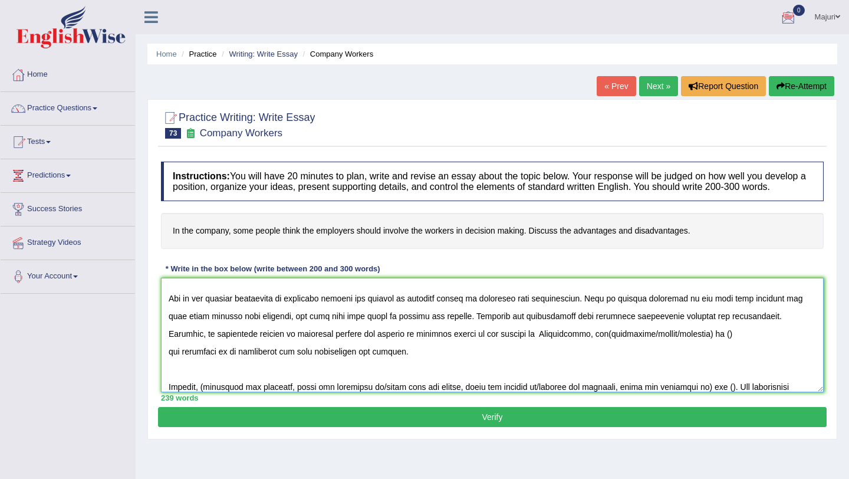
paste textarea "Increased communication also allows organizations to evaluate their progress to…"
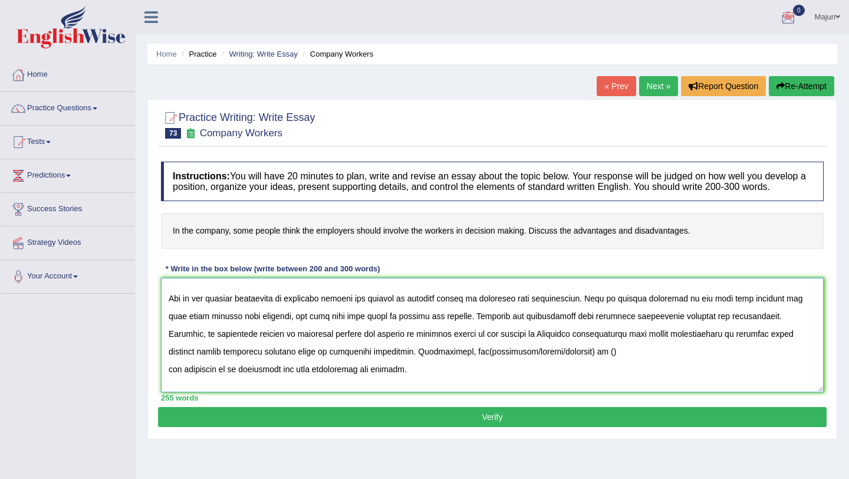
click at [484, 363] on textarea at bounding box center [492, 335] width 663 height 114
click at [579, 365] on textarea at bounding box center [492, 335] width 663 height 114
drag, startPoint x: 594, startPoint y: 365, endPoint x: 579, endPoint y: 364, distance: 14.7
click at [579, 364] on textarea at bounding box center [492, 335] width 663 height 114
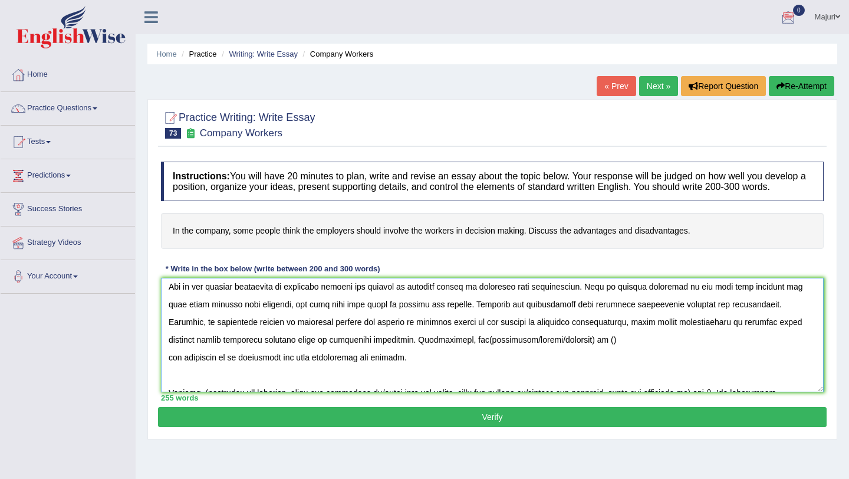
scroll to position [73, 0]
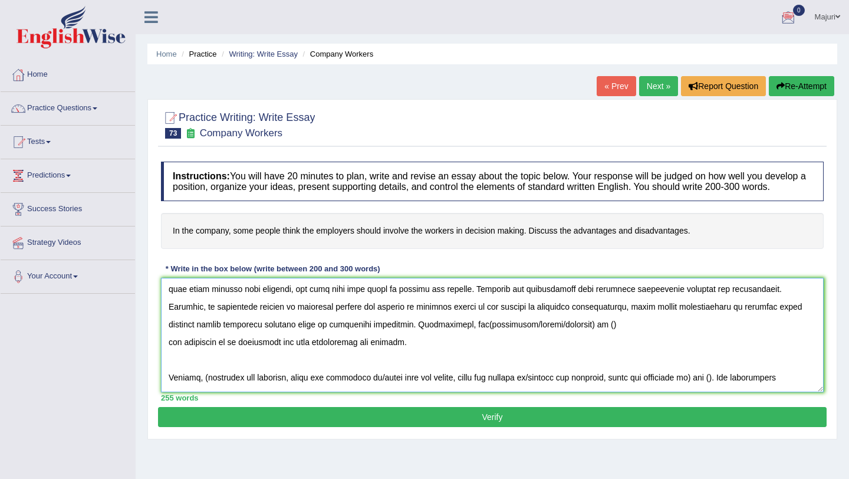
drag, startPoint x: 258, startPoint y: 379, endPoint x: 352, endPoint y: 354, distance: 97.1
click at [352, 354] on textarea at bounding box center [492, 335] width 663 height 114
click at [388, 358] on textarea at bounding box center [492, 335] width 663 height 114
drag, startPoint x: 430, startPoint y: 354, endPoint x: 500, endPoint y: 357, distance: 70.8
click at [500, 357] on textarea at bounding box center [492, 335] width 663 height 114
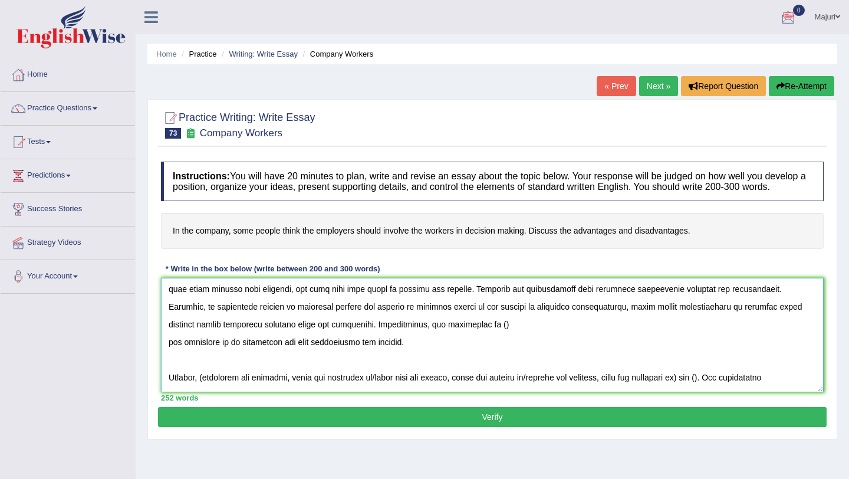
drag, startPoint x: 450, startPoint y: 355, endPoint x: 443, endPoint y: 353, distance: 7.5
click at [443, 353] on textarea at bounding box center [492, 335] width 663 height 114
click at [460, 387] on textarea at bounding box center [492, 335] width 663 height 114
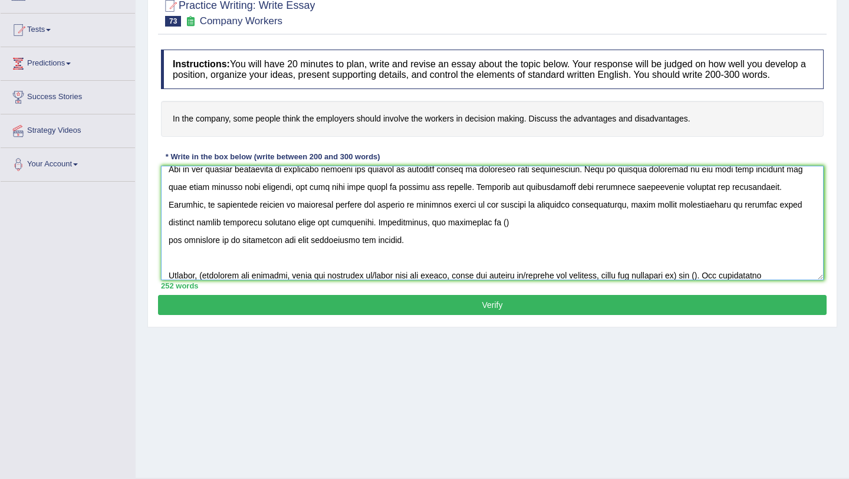
scroll to position [62, 0]
drag, startPoint x: 450, startPoint y: 252, endPoint x: 442, endPoint y: 252, distance: 8.3
click at [442, 252] on textarea at bounding box center [492, 223] width 663 height 114
click at [169, 270] on textarea at bounding box center [492, 223] width 663 height 114
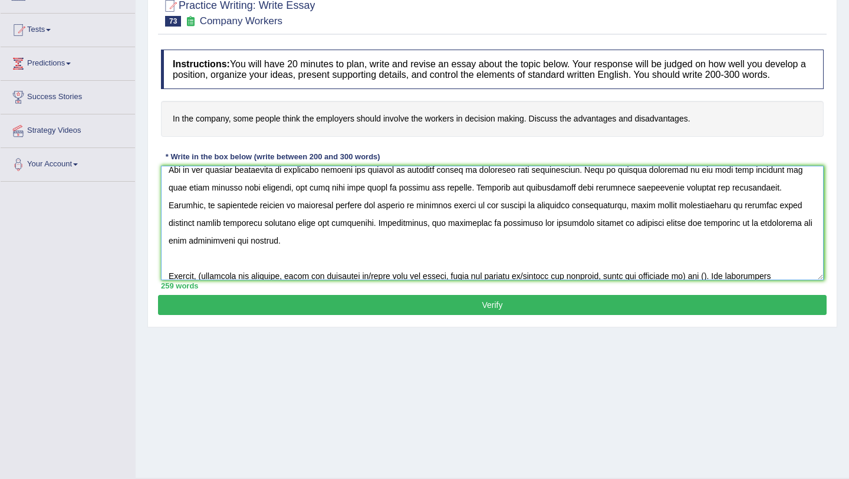
scroll to position [44, 0]
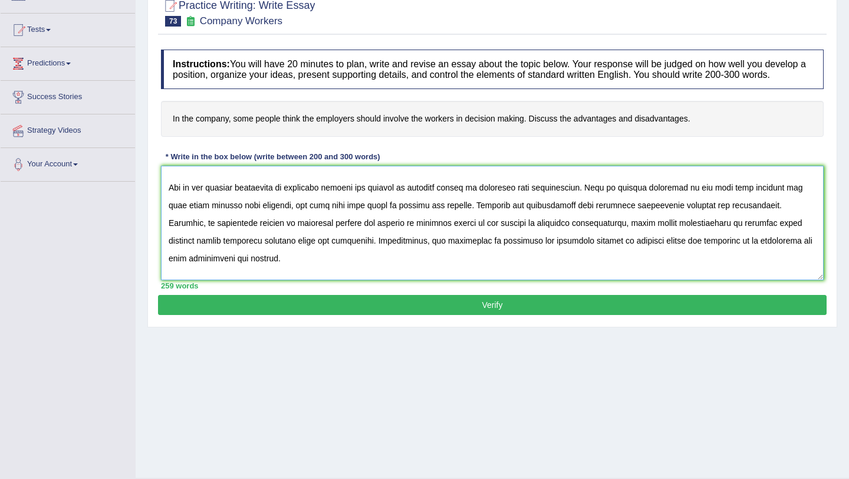
click at [654, 273] on textarea at bounding box center [492, 223] width 663 height 114
click at [649, 280] on textarea at bounding box center [492, 223] width 663 height 114
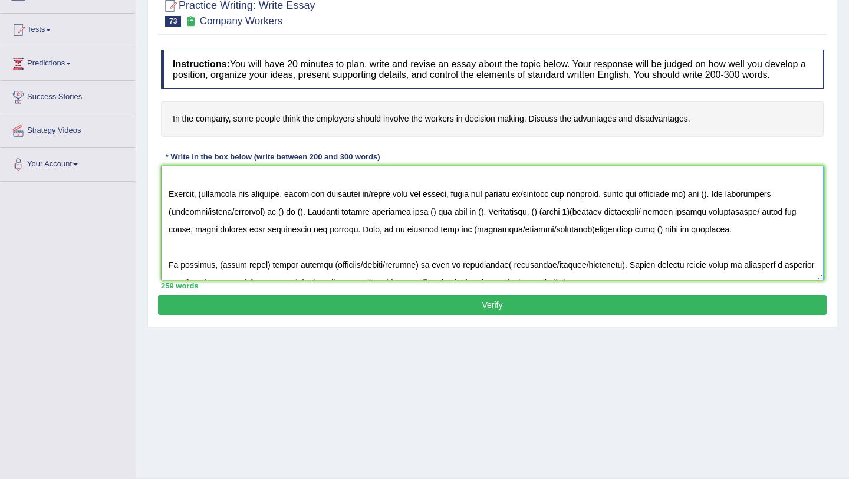
scroll to position [144, 0]
click at [208, 226] on textarea at bounding box center [492, 223] width 663 height 114
drag, startPoint x: 377, startPoint y: 221, endPoint x: 693, endPoint y: 218, distance: 316.6
click at [695, 223] on textarea at bounding box center [492, 223] width 663 height 114
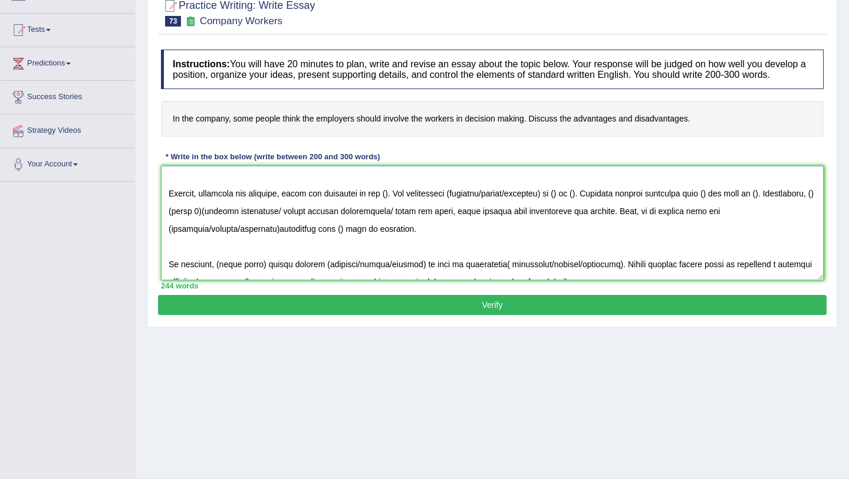
click at [395, 224] on textarea at bounding box center [492, 223] width 663 height 114
click at [396, 224] on textarea at bounding box center [492, 223] width 663 height 114
click at [391, 223] on textarea at bounding box center [492, 223] width 663 height 114
click at [638, 225] on textarea at bounding box center [492, 223] width 663 height 114
drag, startPoint x: 676, startPoint y: 221, endPoint x: 729, endPoint y: 218, distance: 53.8
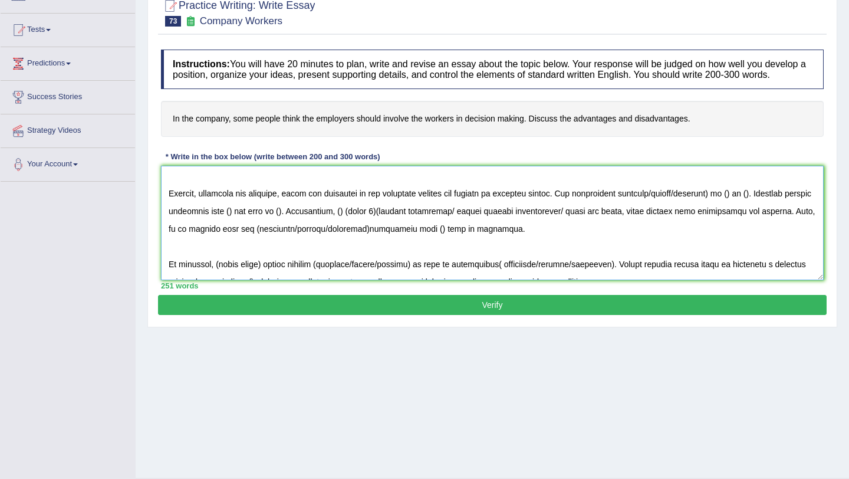
click at [729, 218] on textarea at bounding box center [492, 223] width 663 height 114
click at [690, 223] on textarea at bounding box center [492, 223] width 663 height 114
click at [781, 224] on textarea at bounding box center [492, 223] width 663 height 114
click at [373, 242] on textarea at bounding box center [492, 223] width 663 height 114
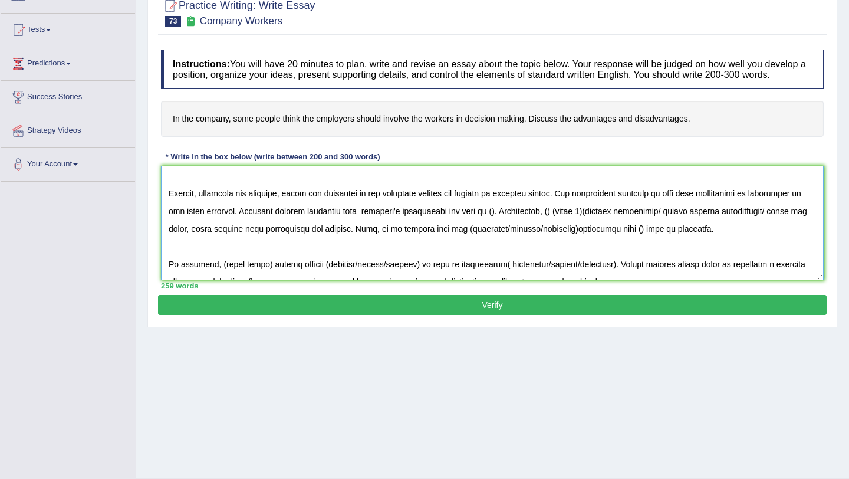
drag, startPoint x: 511, startPoint y: 242, endPoint x: 504, endPoint y: 240, distance: 6.7
click at [504, 240] on textarea at bounding box center [492, 223] width 663 height 114
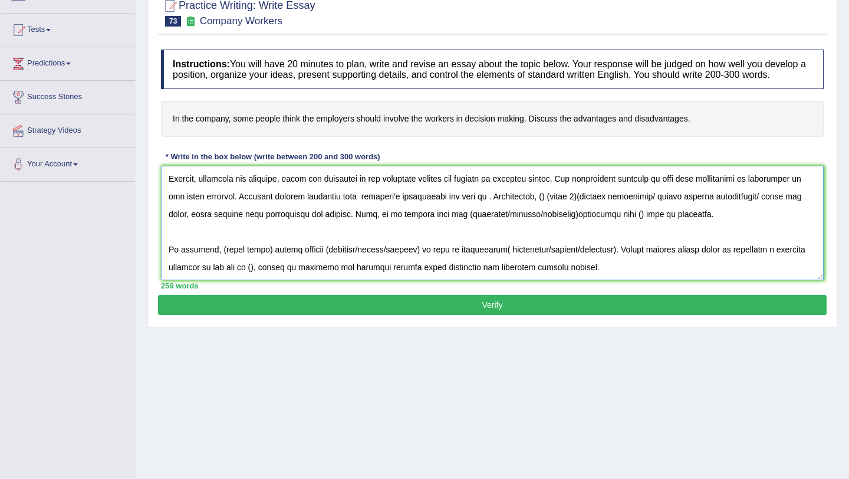
scroll to position [171, 0]
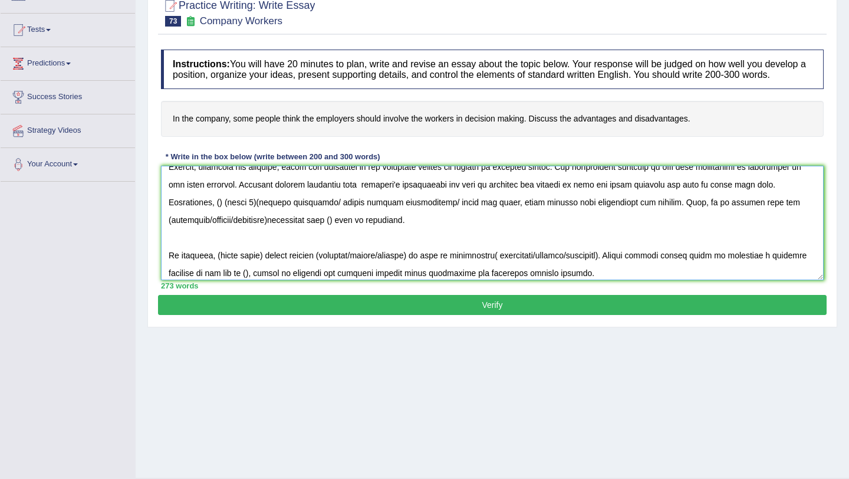
drag, startPoint x: 225, startPoint y: 232, endPoint x: 218, endPoint y: 232, distance: 7.7
click at [218, 232] on textarea at bounding box center [492, 223] width 663 height 114
drag, startPoint x: 243, startPoint y: 231, endPoint x: 219, endPoint y: 230, distance: 24.2
click at [219, 230] on textarea at bounding box center [492, 223] width 663 height 114
click at [245, 235] on textarea at bounding box center [492, 223] width 663 height 114
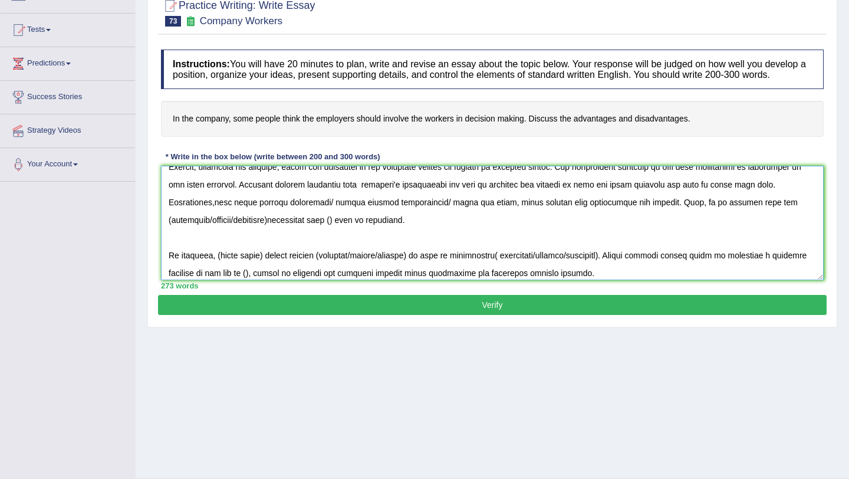
drag, startPoint x: 329, startPoint y: 232, endPoint x: 505, endPoint y: 220, distance: 176.7
click at [504, 230] on textarea at bounding box center [492, 223] width 663 height 114
click at [261, 231] on textarea at bounding box center [492, 223] width 663 height 114
click at [172, 249] on textarea at bounding box center [492, 223] width 663 height 114
drag, startPoint x: 210, startPoint y: 246, endPoint x: 274, endPoint y: 250, distance: 63.8
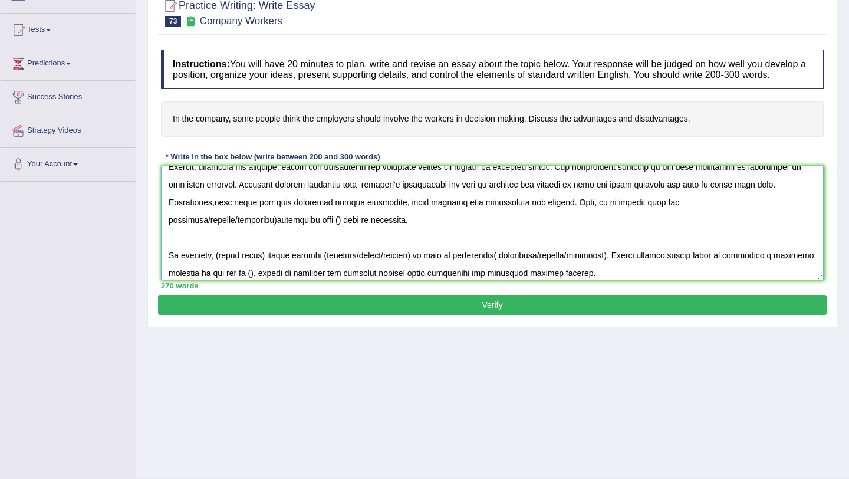
click at [274, 250] on textarea at bounding box center [492, 223] width 663 height 114
drag, startPoint x: 274, startPoint y: 250, endPoint x: 212, endPoint y: 249, distance: 61.9
click at [209, 252] on textarea at bounding box center [492, 223] width 663 height 114
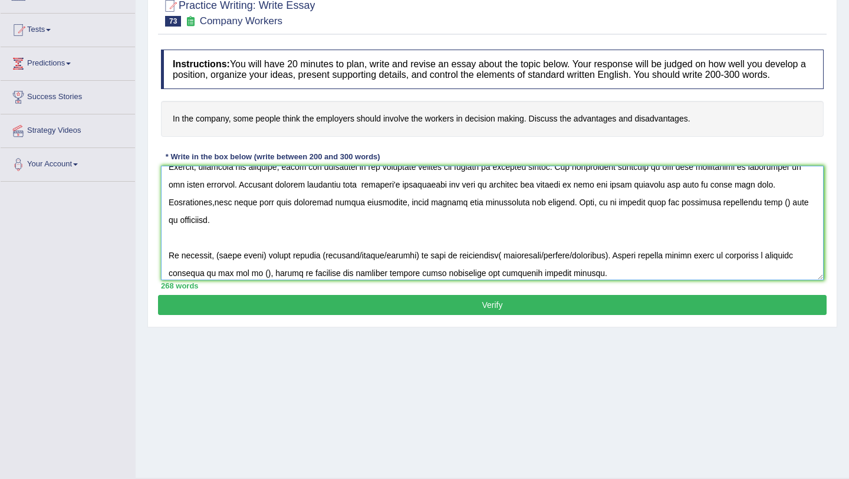
click at [775, 232] on textarea at bounding box center [492, 223] width 663 height 114
drag, startPoint x: 267, startPoint y: 283, endPoint x: 217, endPoint y: 280, distance: 50.2
click at [217, 280] on textarea at bounding box center [492, 223] width 663 height 114
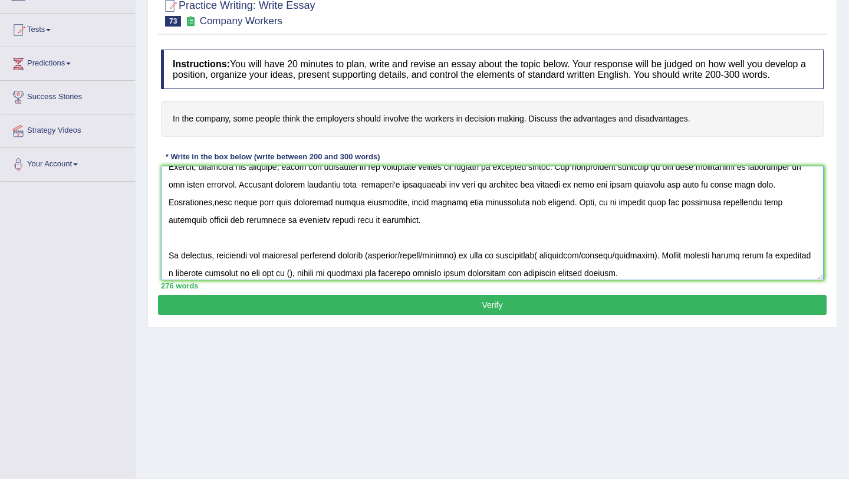
click at [219, 280] on textarea at bounding box center [492, 223] width 663 height 114
click at [335, 280] on textarea at bounding box center [492, 223] width 663 height 114
click at [350, 280] on textarea at bounding box center [492, 223] width 663 height 114
click at [347, 280] on textarea at bounding box center [492, 223] width 663 height 114
click at [490, 280] on textarea at bounding box center [492, 223] width 663 height 114
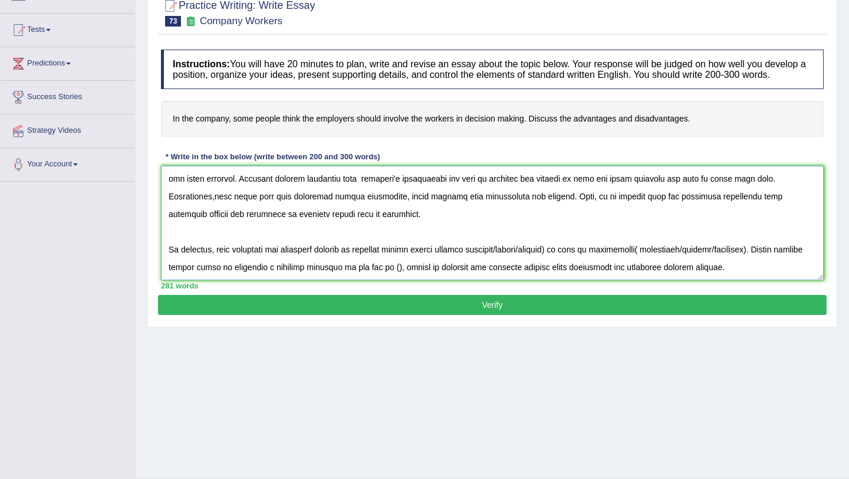
scroll to position [230, 0]
drag, startPoint x: 518, startPoint y: 287, endPoint x: 578, endPoint y: 223, distance: 87.6
click at [578, 223] on textarea at bounding box center [492, 223] width 663 height 114
click at [601, 226] on textarea at bounding box center [492, 223] width 663 height 114
drag, startPoint x: 637, startPoint y: 223, endPoint x: 702, endPoint y: 224, distance: 64.8
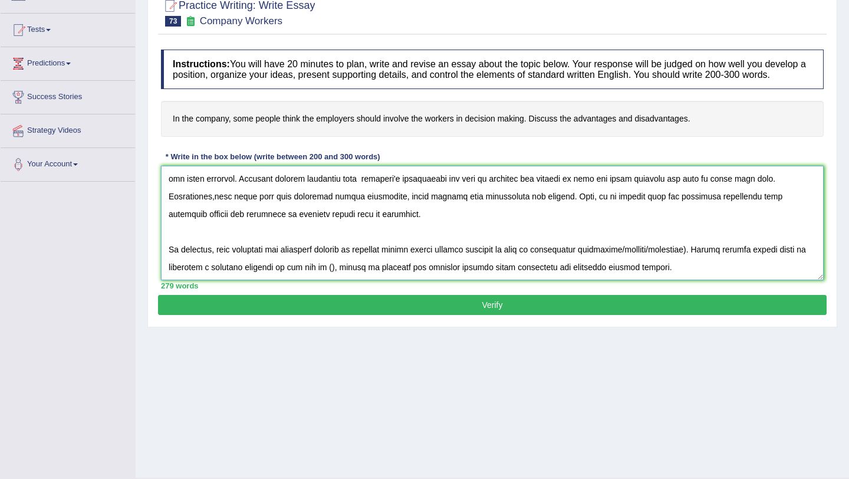
click at [702, 224] on textarea at bounding box center [492, 223] width 663 height 114
click at [291, 243] on textarea at bounding box center [492, 223] width 663 height 114
drag, startPoint x: 328, startPoint y: 245, endPoint x: 290, endPoint y: 243, distance: 38.4
click at [290, 243] on textarea at bounding box center [492, 223] width 663 height 114
click at [371, 245] on textarea at bounding box center [492, 223] width 663 height 114
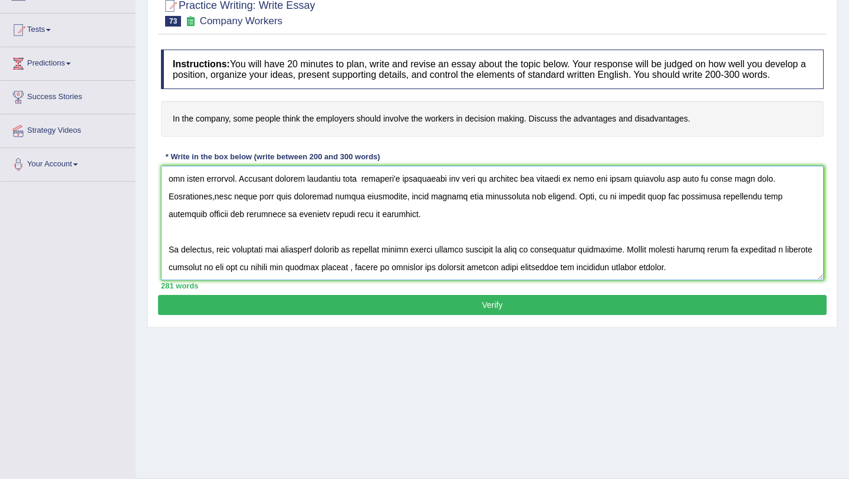
click at [395, 243] on textarea at bounding box center [492, 223] width 663 height 114
click at [482, 250] on textarea at bounding box center [492, 223] width 663 height 114
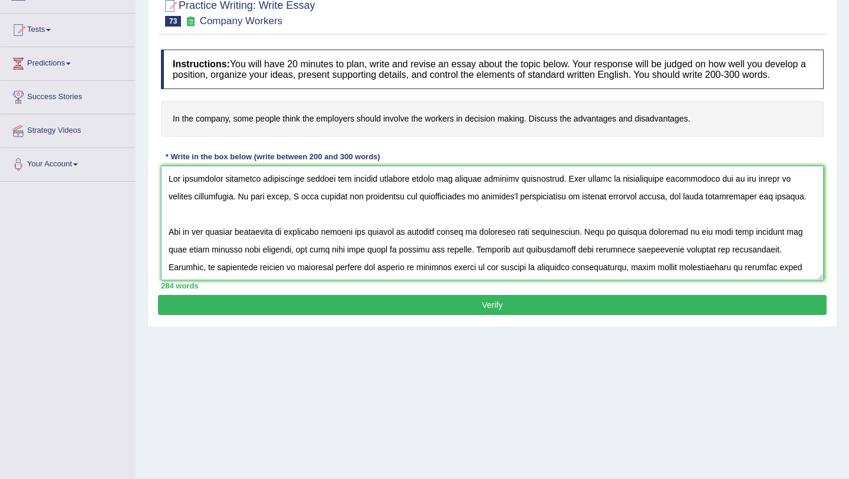
scroll to position [0, 0]
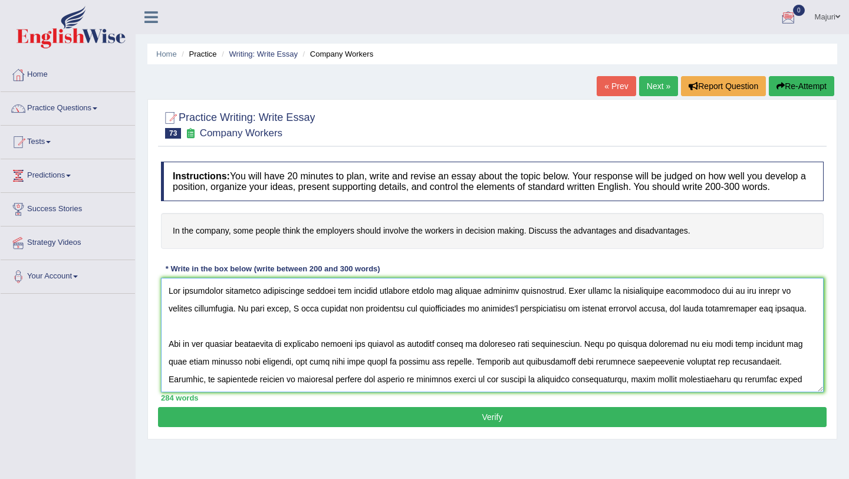
click at [268, 301] on textarea at bounding box center [492, 335] width 663 height 114
click at [384, 304] on textarea at bounding box center [492, 335] width 663 height 114
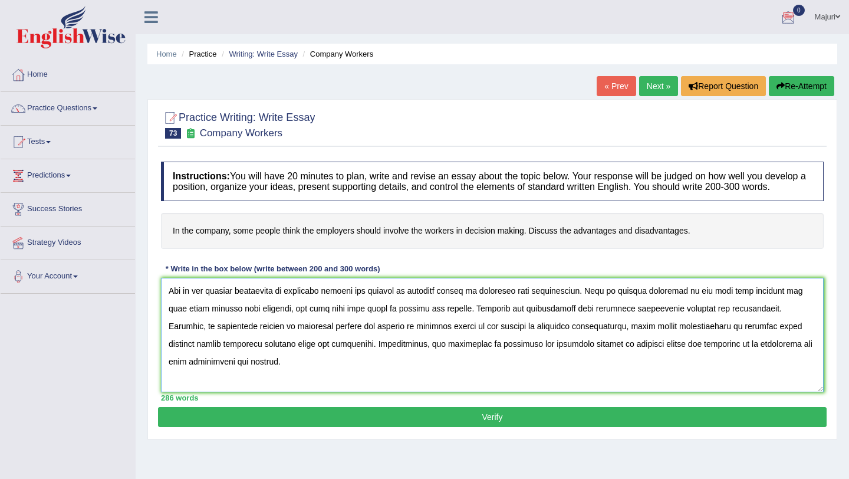
scroll to position [58, 0]
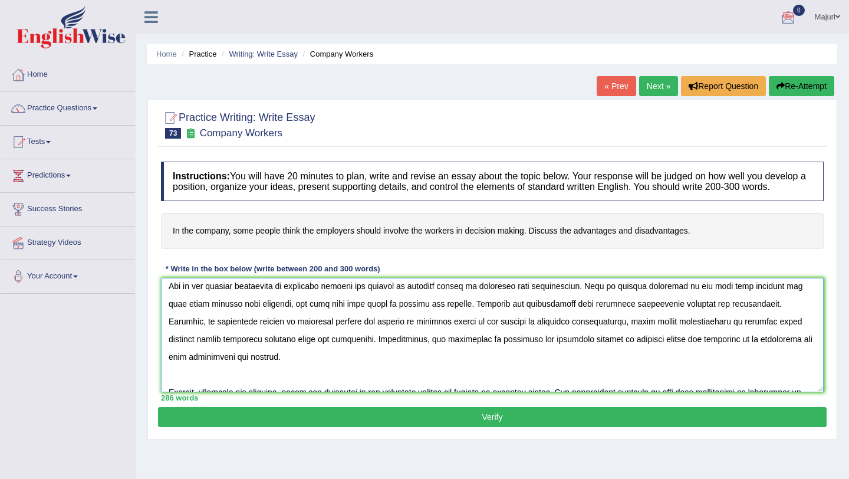
type textarea "The increasing influence of employers involve the workers in decision making ha…"
click at [486, 427] on button "Verify" at bounding box center [492, 417] width 669 height 20
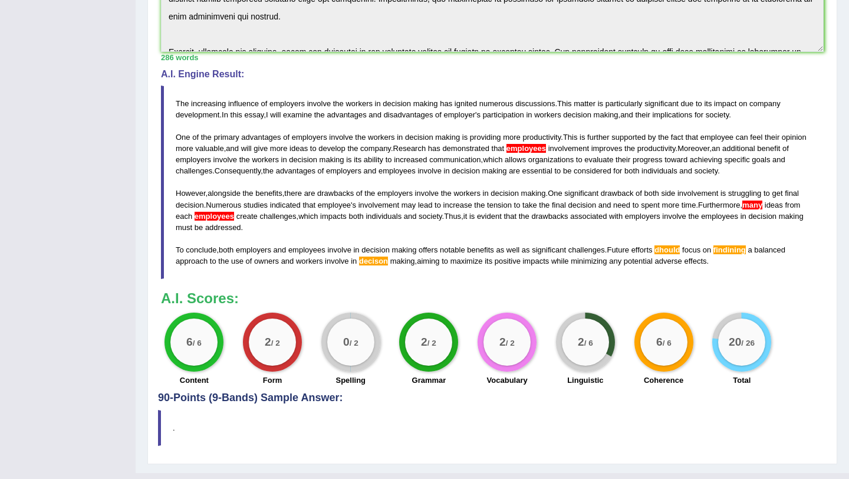
scroll to position [321, 0]
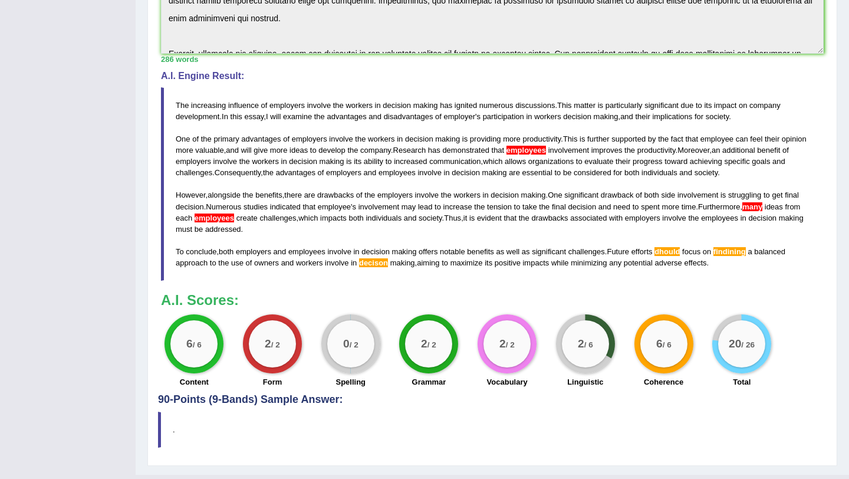
drag, startPoint x: 722, startPoint y: 277, endPoint x: 411, endPoint y: 157, distance: 333.5
click at [410, 157] on blockquote "The increasing influence of employers involve the workers in decision making ha…" at bounding box center [492, 184] width 663 height 194
click at [455, 253] on blockquote "The increasing influence of employers involve the workers in decision making ha…" at bounding box center [492, 184] width 663 height 194
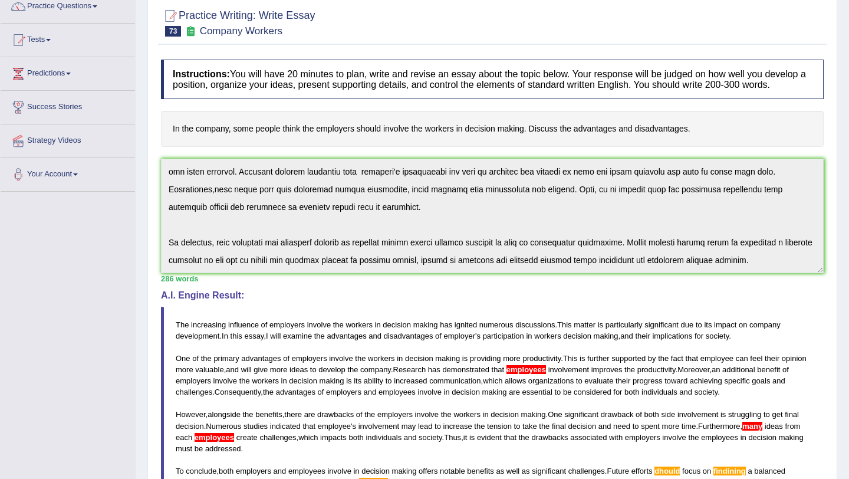
scroll to position [230, 0]
click at [264, 289] on div "Instructions: You will have 20 minutes to plan, write and revise an essay about…" at bounding box center [492, 333] width 669 height 559
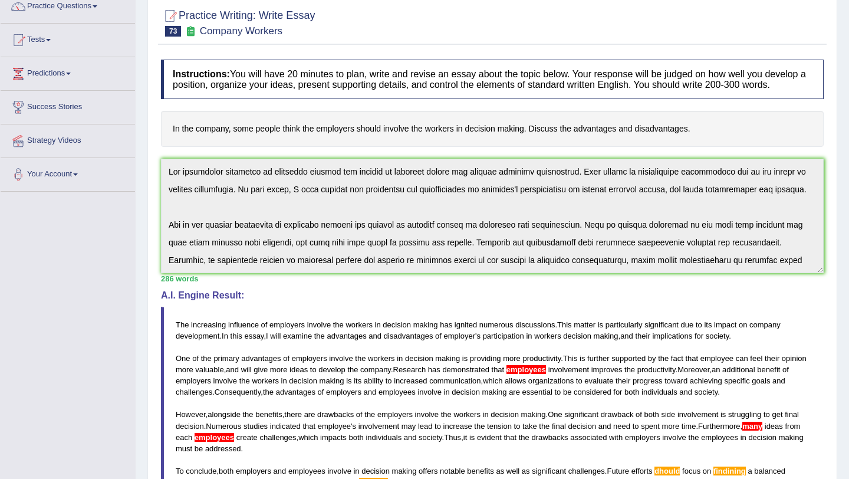
scroll to position [0, 0]
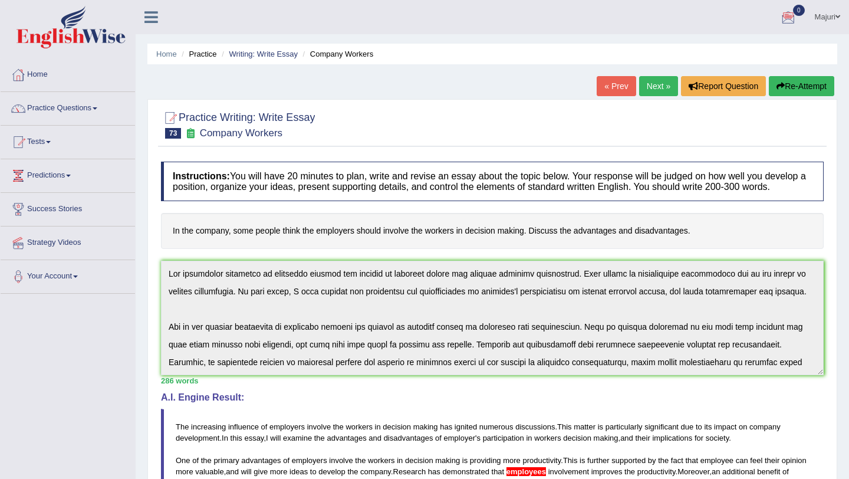
click at [798, 87] on button "Re-Attempt" at bounding box center [801, 86] width 65 height 20
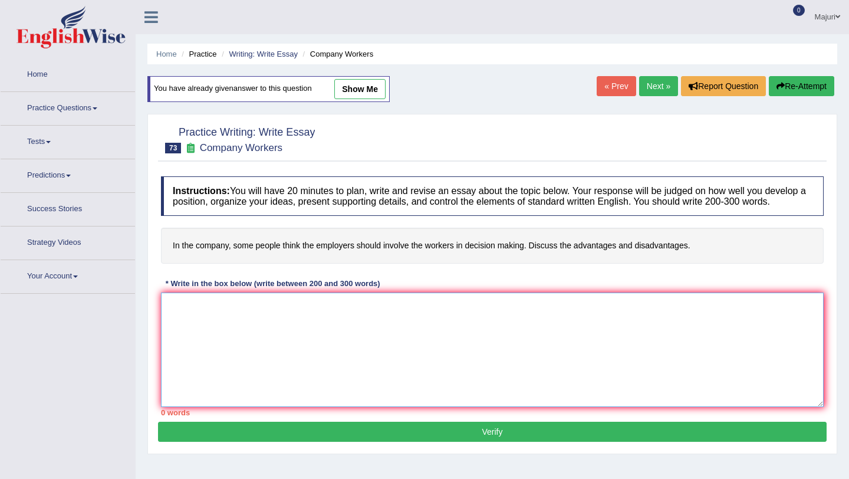
click at [374, 351] on textarea at bounding box center [492, 349] width 663 height 114
paste textarea "The increasing influence of employers involve the workers in decision making ha…"
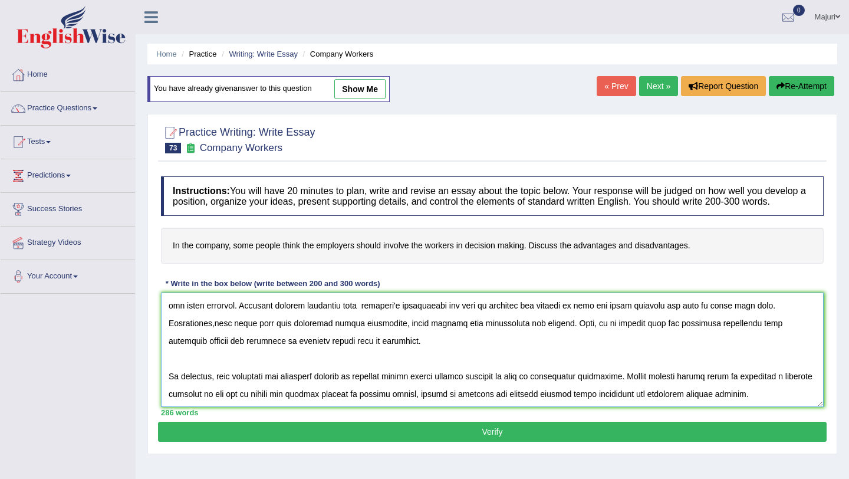
scroll to position [218, 0]
click at [698, 366] on textarea at bounding box center [492, 349] width 663 height 114
click at [340, 335] on textarea at bounding box center [492, 349] width 663 height 114
click at [362, 338] on textarea at bounding box center [492, 349] width 663 height 114
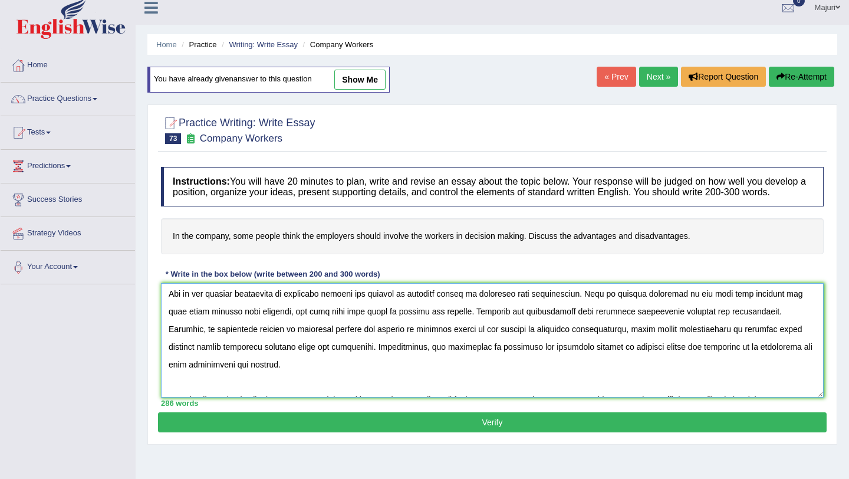
scroll to position [54, 0]
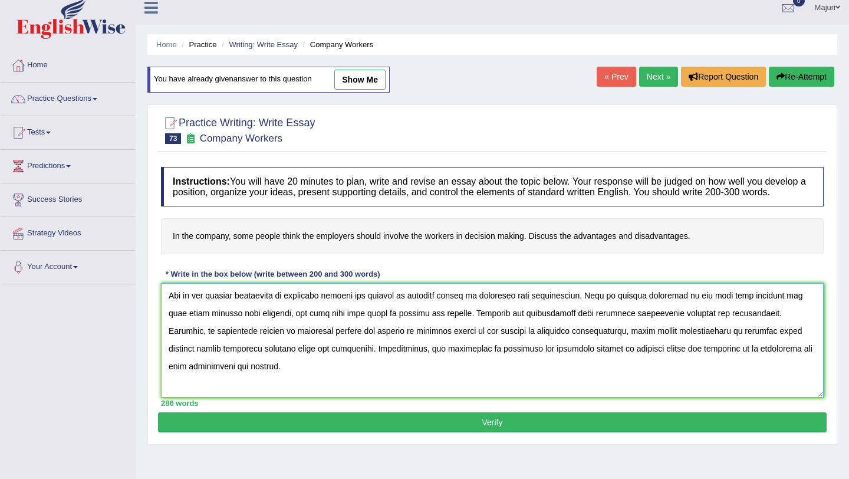
click at [187, 345] on textarea at bounding box center [492, 340] width 663 height 114
click at [572, 361] on textarea at bounding box center [492, 340] width 663 height 114
click at [569, 358] on textarea at bounding box center [492, 340] width 663 height 114
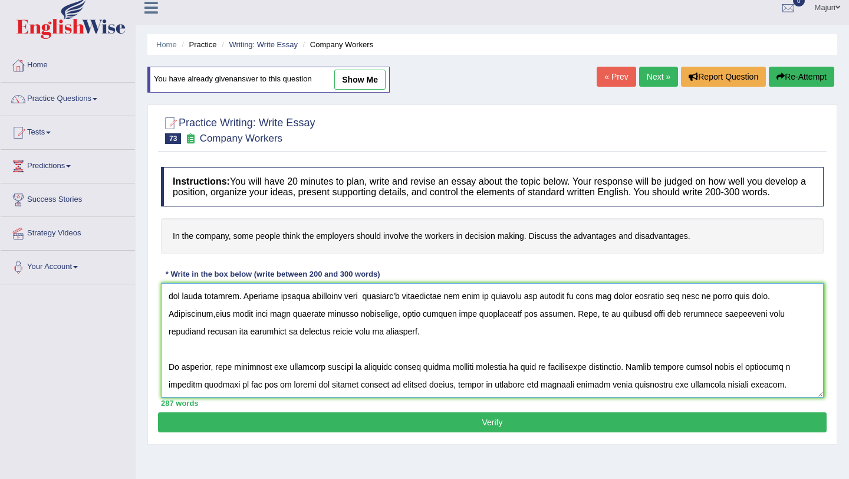
scroll to position [220, 0]
type textarea "The increasing influence of employers involve the workers in decision making ha…"
click at [495, 430] on button "Verify" at bounding box center [492, 422] width 669 height 20
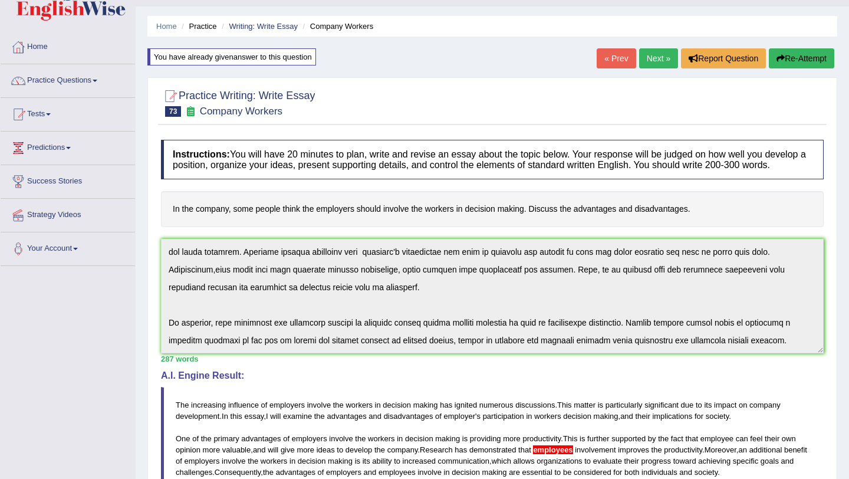
scroll to position [0, 0]
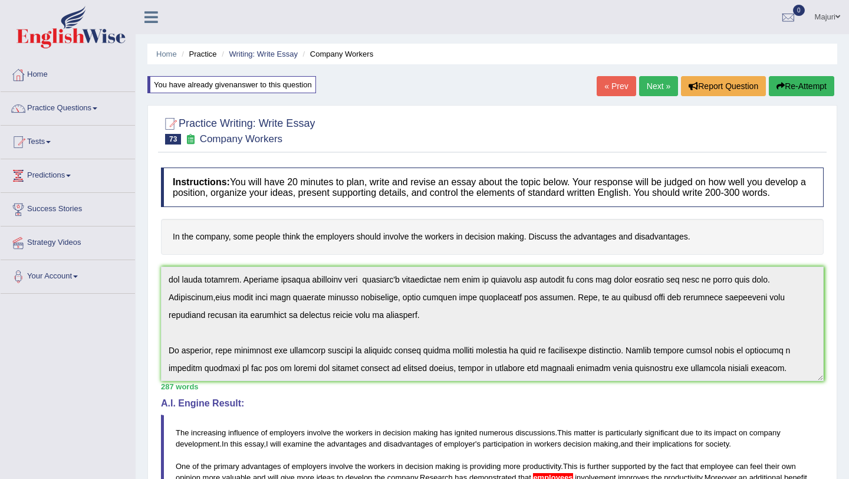
click at [249, 58] on li "Writing: Write Essay" at bounding box center [258, 53] width 79 height 11
click at [254, 54] on link "Writing: Write Essay" at bounding box center [263, 54] width 69 height 9
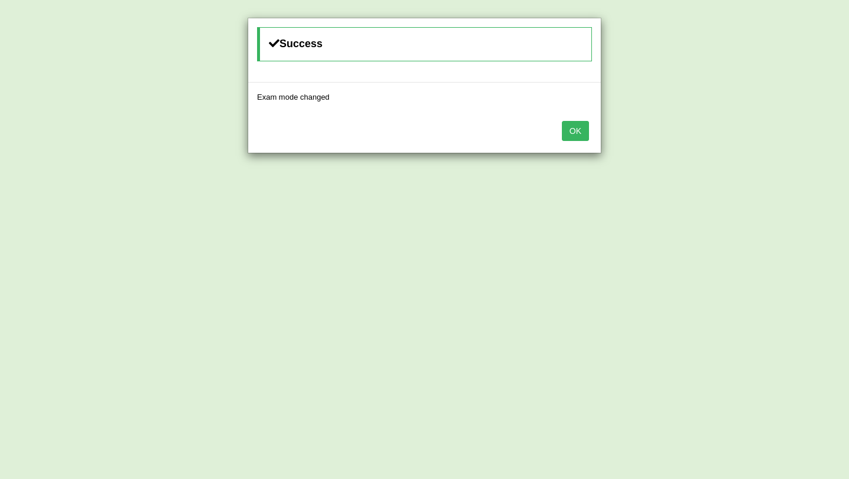
click at [775, 145] on div "Success Exam mode changed OK" at bounding box center [424, 239] width 849 height 479
click at [575, 132] on button "OK" at bounding box center [575, 131] width 27 height 20
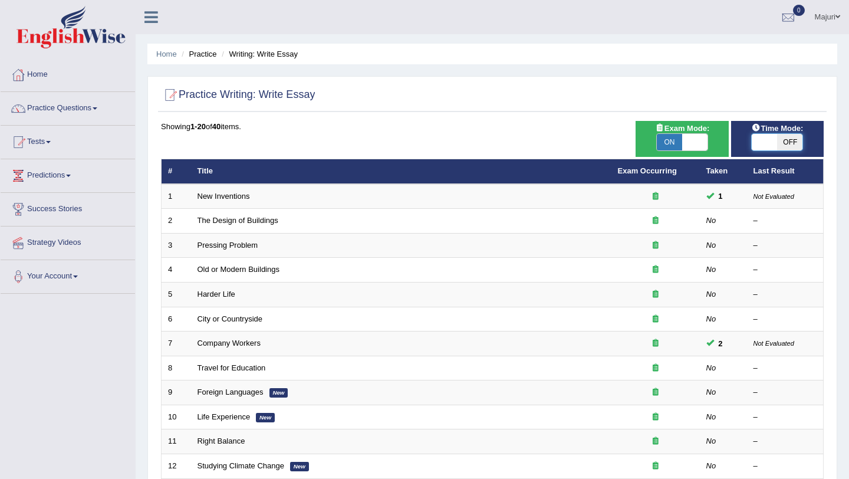
click at [762, 145] on span at bounding box center [764, 142] width 25 height 17
checkbox input "true"
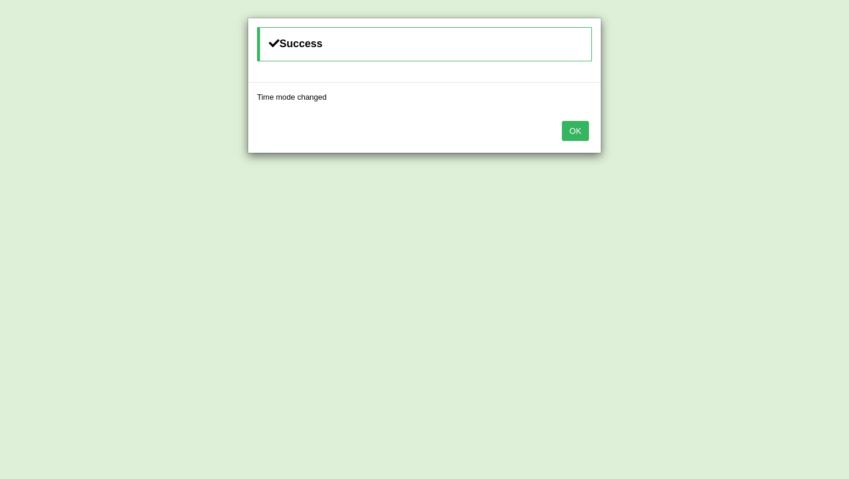
click at [569, 140] on button "OK" at bounding box center [575, 131] width 27 height 20
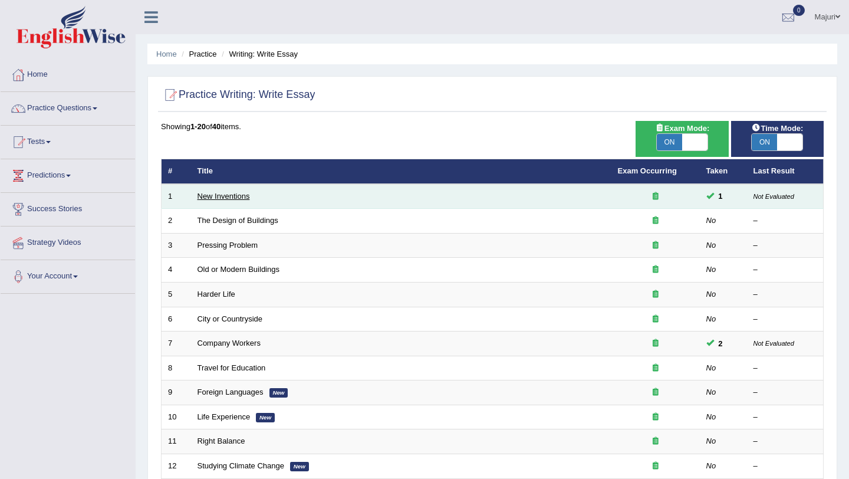
click at [229, 197] on link "New Inventions" at bounding box center [223, 196] width 52 height 9
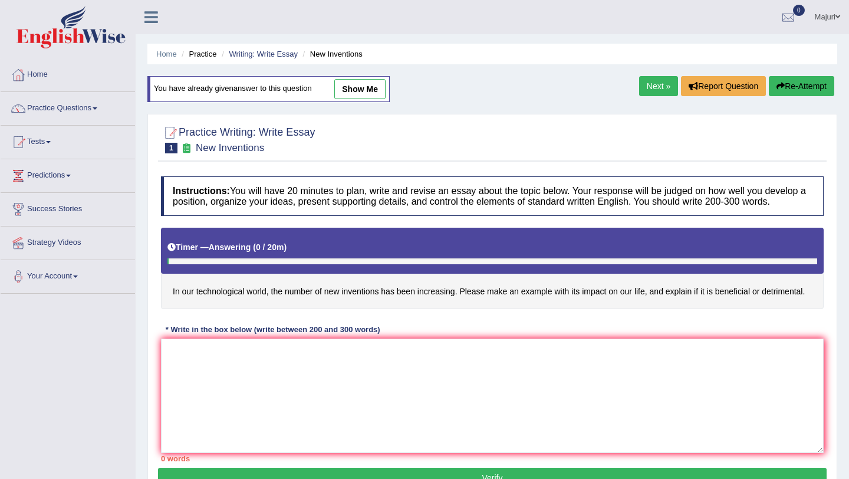
click at [373, 86] on link "show me" at bounding box center [359, 89] width 51 height 20
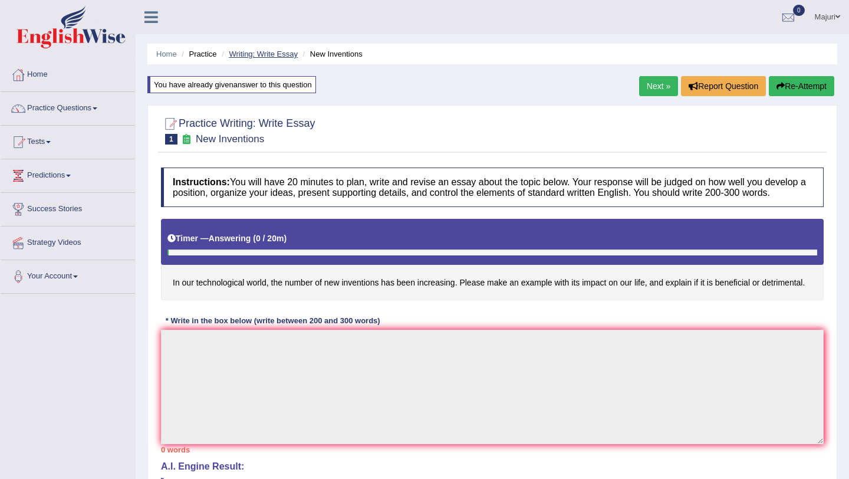
click at [271, 58] on link "Writing: Write Essay" at bounding box center [263, 54] width 69 height 9
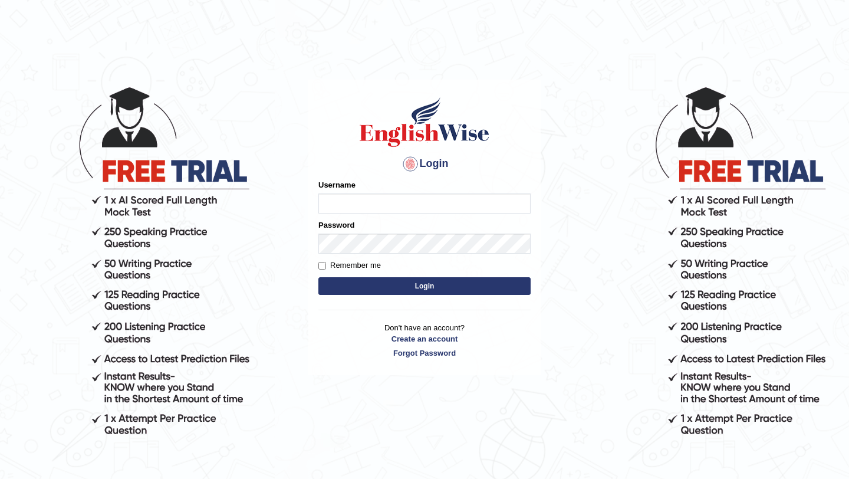
type input "Majuri123"
click at [421, 286] on button "Login" at bounding box center [424, 286] width 212 height 18
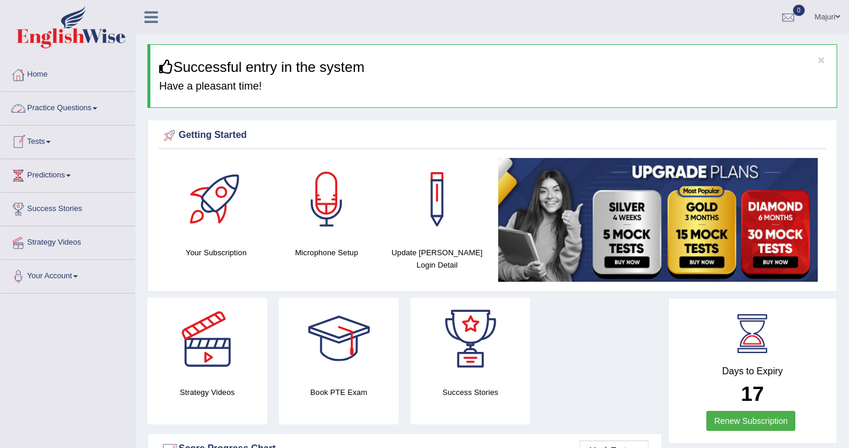
click at [54, 109] on link "Practice Questions" at bounding box center [68, 106] width 134 height 29
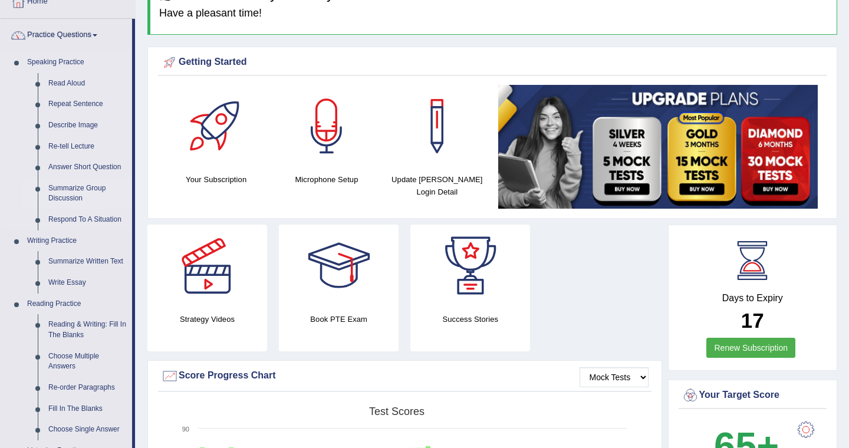
scroll to position [77, 0]
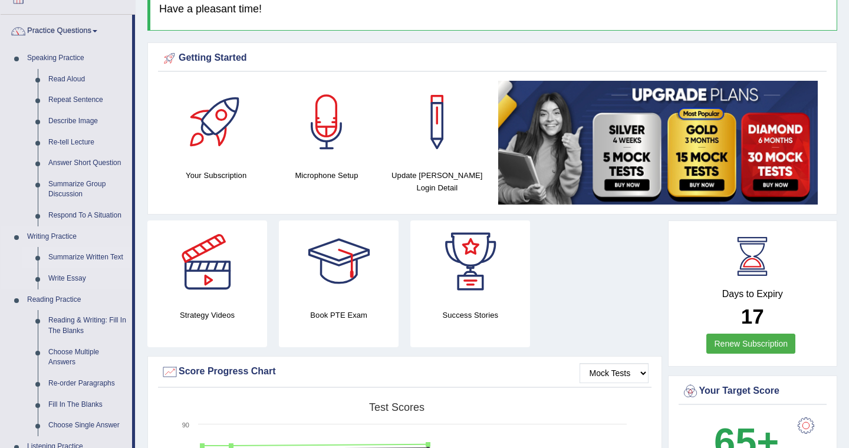
click at [69, 261] on link "Summarize Written Text" at bounding box center [87, 257] width 89 height 21
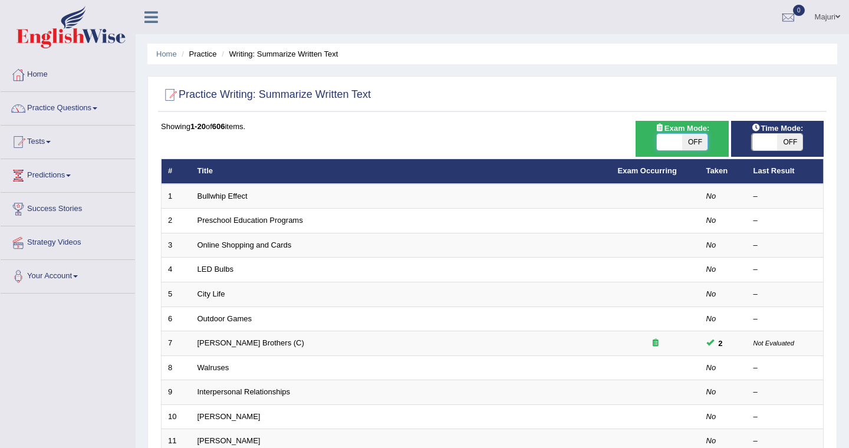
click at [674, 148] on span at bounding box center [669, 142] width 25 height 17
checkbox input "true"
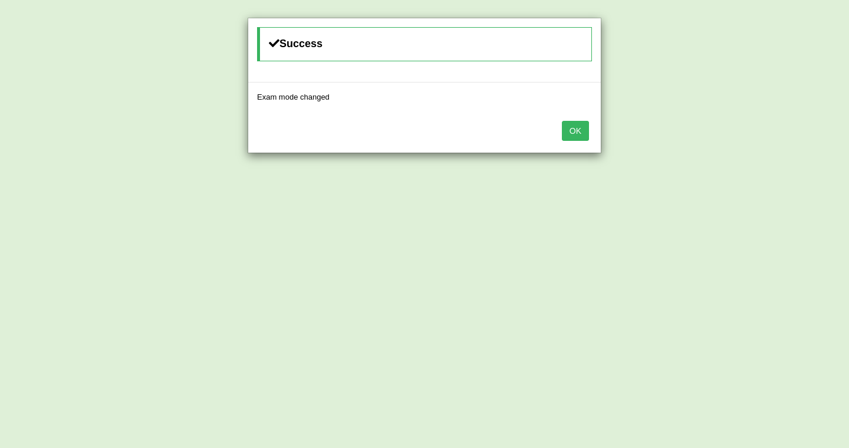
click at [586, 129] on button "OK" at bounding box center [575, 131] width 27 height 20
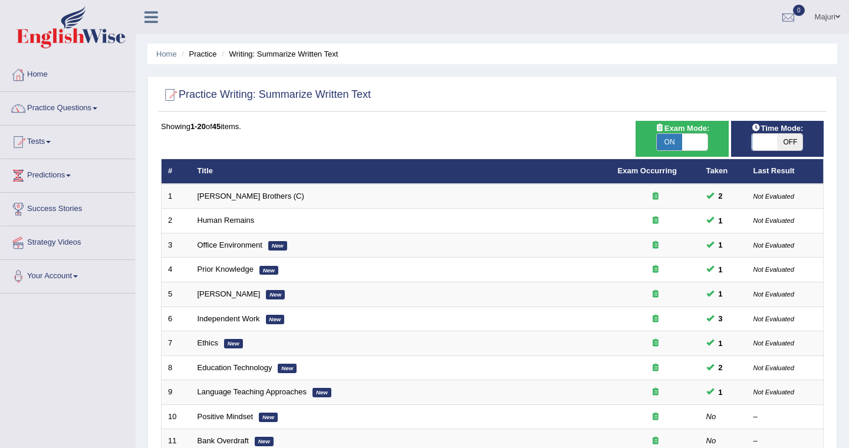
click at [757, 146] on span at bounding box center [764, 142] width 25 height 17
checkbox input "true"
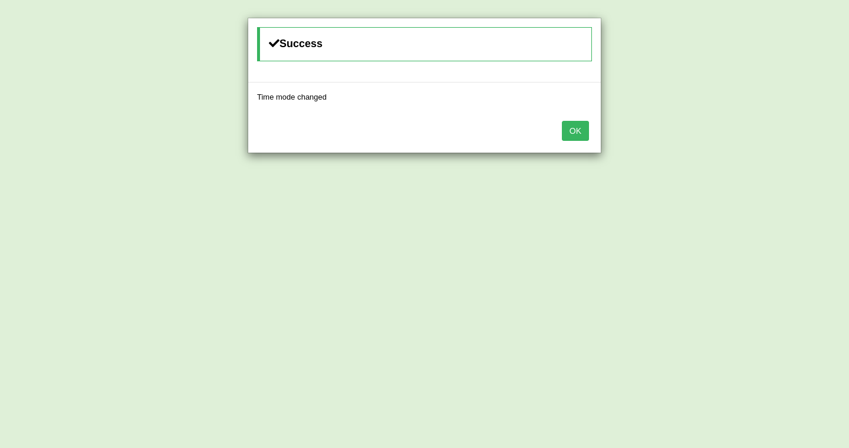
click at [577, 127] on button "OK" at bounding box center [575, 131] width 27 height 20
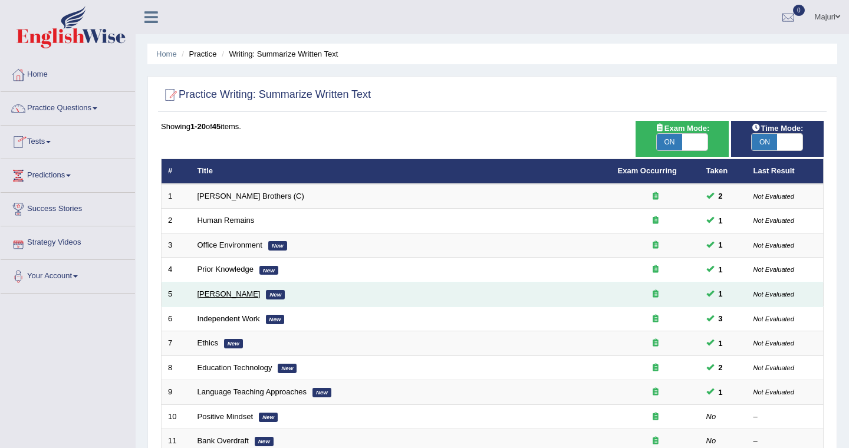
click at [206, 295] on link "[PERSON_NAME]" at bounding box center [228, 293] width 63 height 9
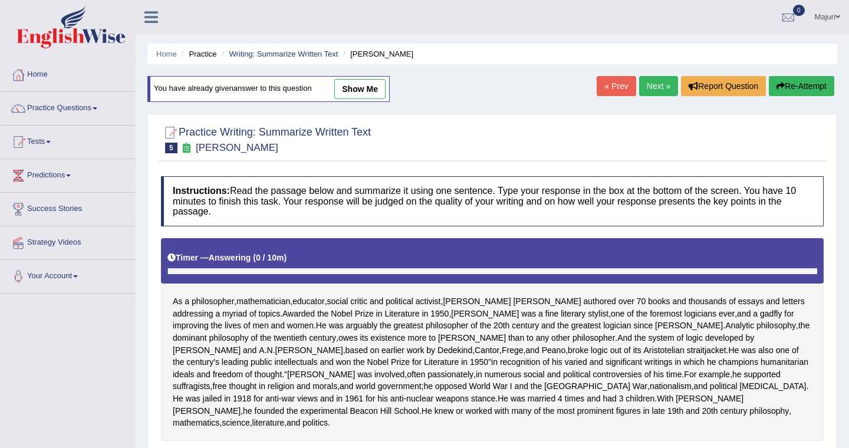
click at [378, 85] on link "show me" at bounding box center [359, 89] width 51 height 20
type textarea "As a philosopher, mathematician , educator, social critic and political activis…"
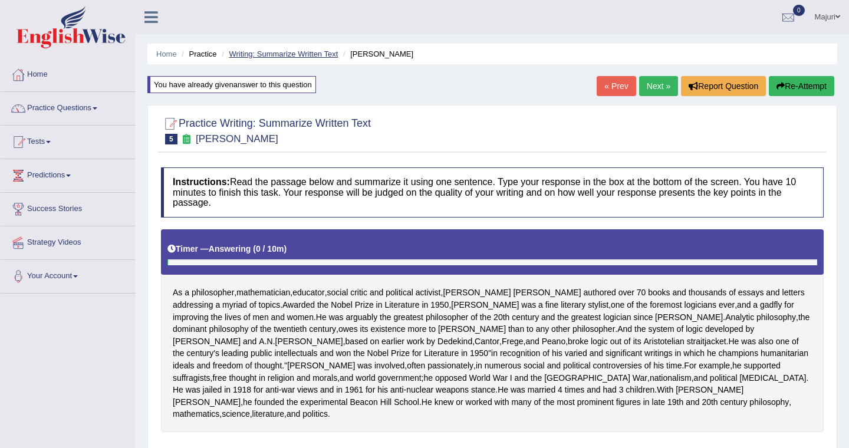
click at [285, 55] on link "Writing: Summarize Written Text" at bounding box center [283, 54] width 109 height 9
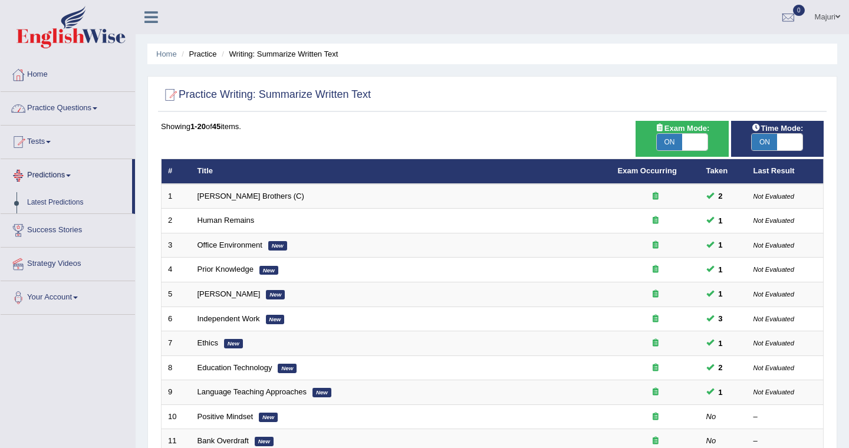
click at [69, 113] on link "Practice Questions" at bounding box center [68, 106] width 134 height 29
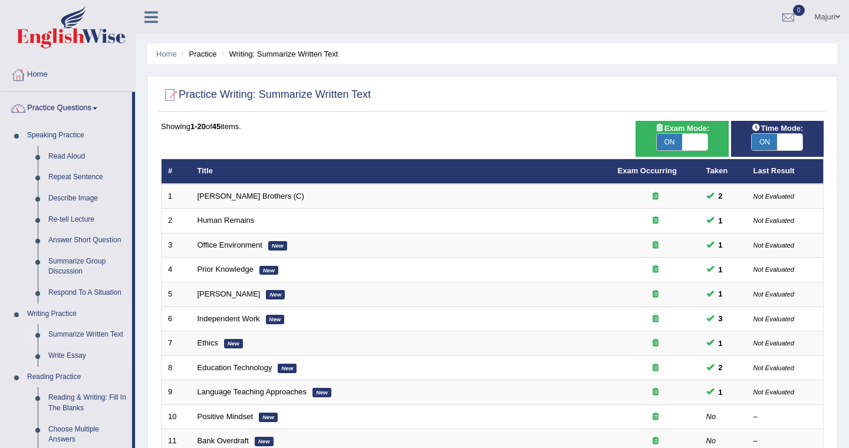
scroll to position [60, 0]
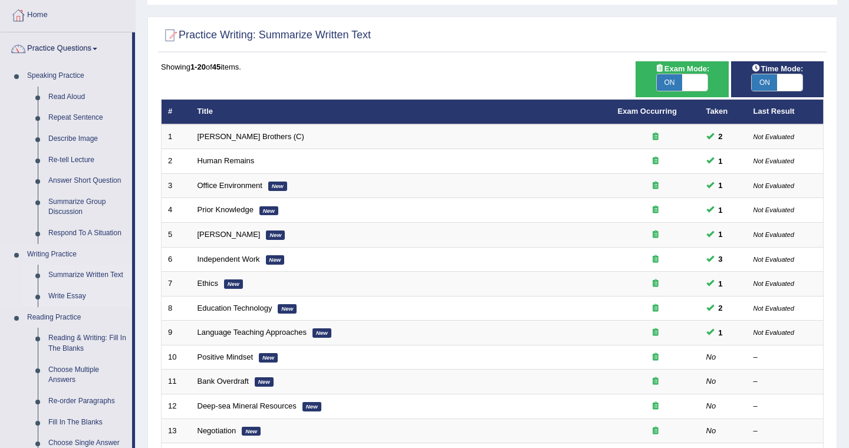
click at [68, 292] on link "Write Essay" at bounding box center [87, 296] width 89 height 21
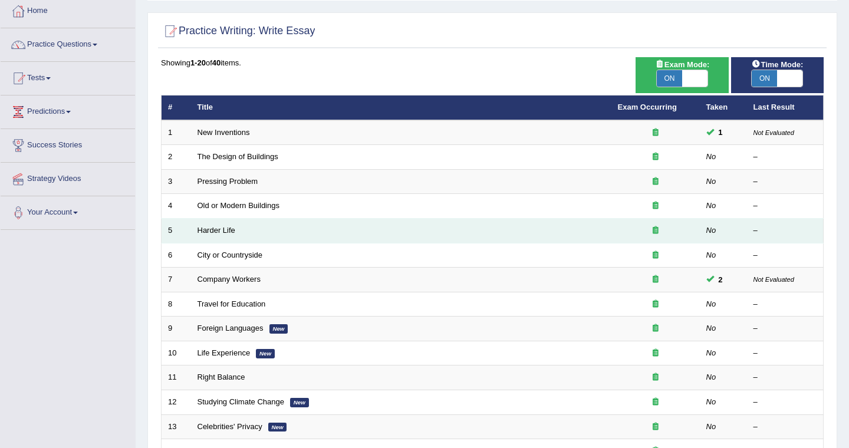
scroll to position [67, 0]
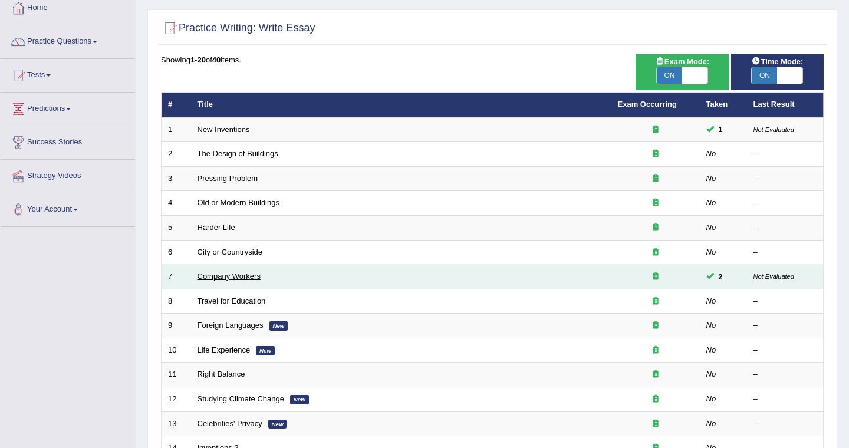
click at [240, 277] on link "Company Workers" at bounding box center [228, 276] width 63 height 9
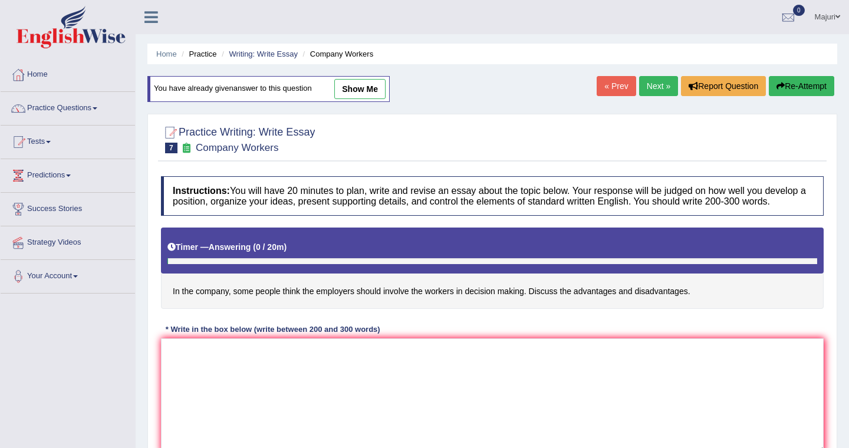
click at [359, 89] on link "show me" at bounding box center [359, 89] width 51 height 20
type textarea "The increasing influence of employers involve the workers in decision making ha…"
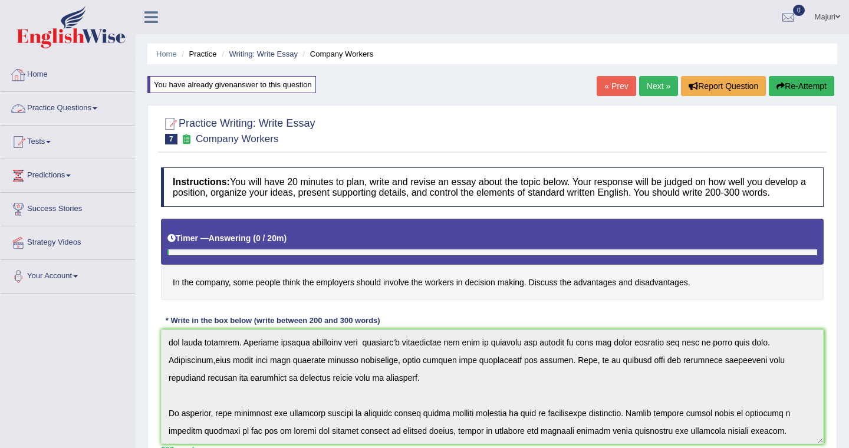
click at [83, 108] on link "Practice Questions" at bounding box center [68, 106] width 134 height 29
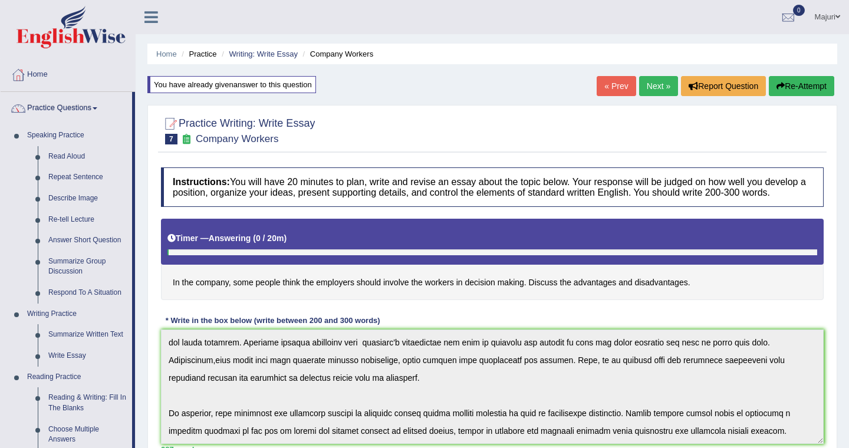
click at [83, 108] on link "Practice Questions" at bounding box center [66, 106] width 131 height 29
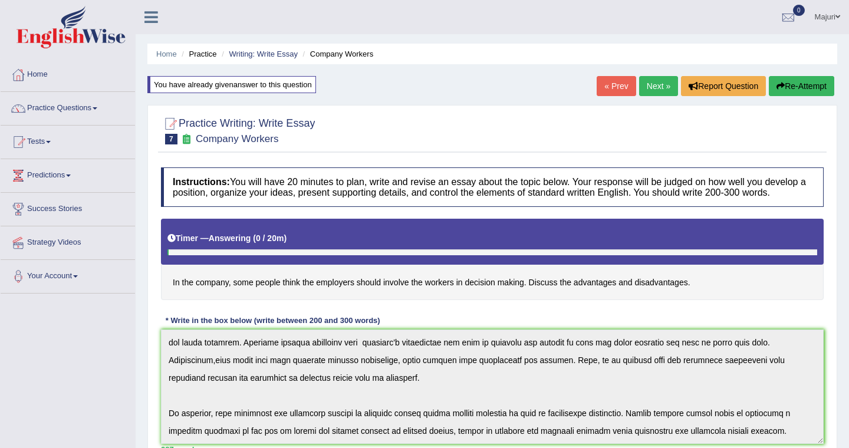
click at [83, 108] on link "Practice Questions" at bounding box center [68, 106] width 134 height 29
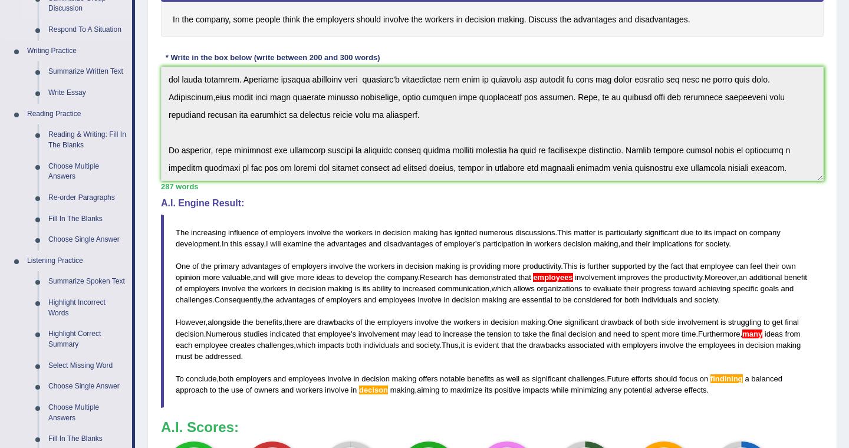
scroll to position [265, 0]
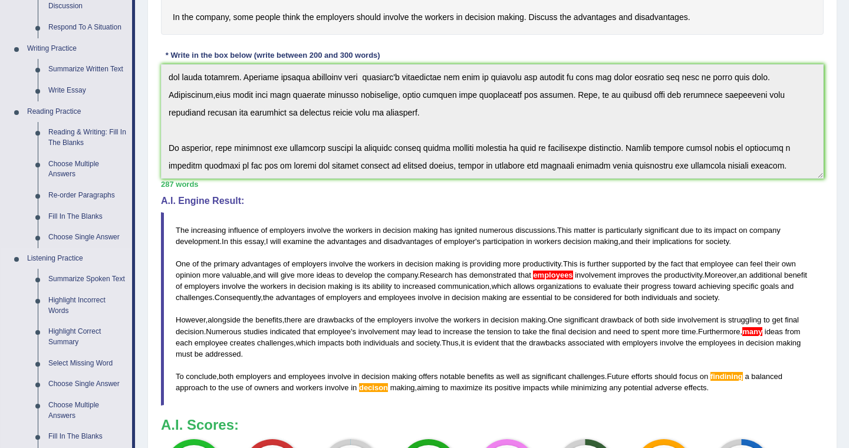
click at [44, 261] on link "Listening Practice" at bounding box center [77, 258] width 110 height 21
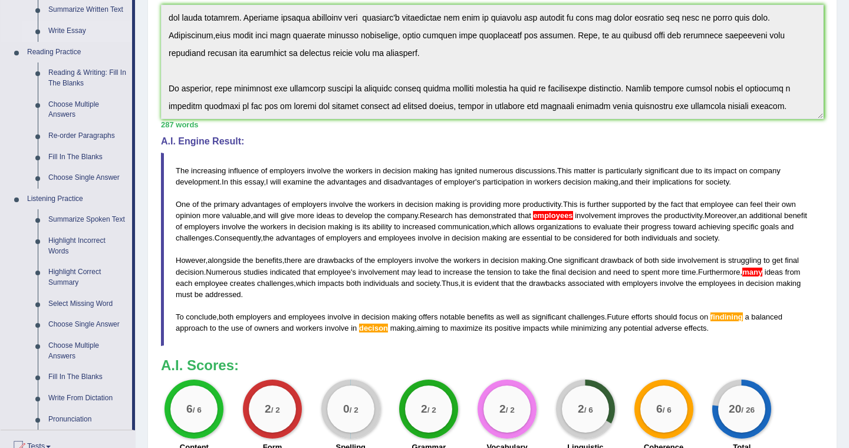
scroll to position [324, 0]
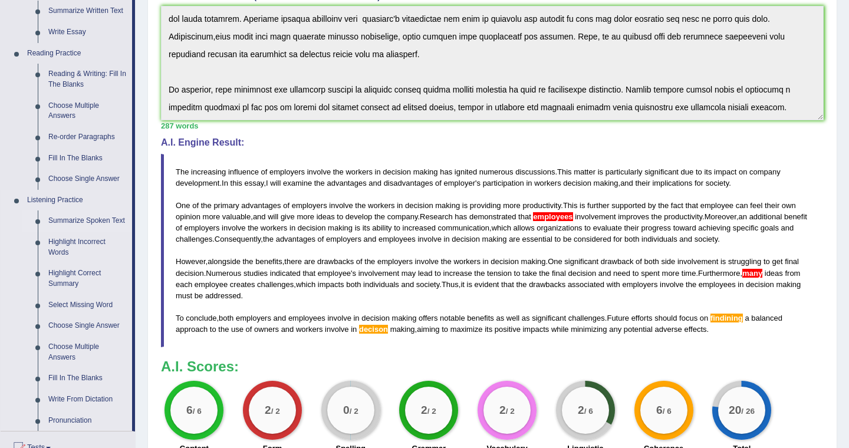
click at [67, 222] on link "Summarize Spoken Text" at bounding box center [87, 220] width 89 height 21
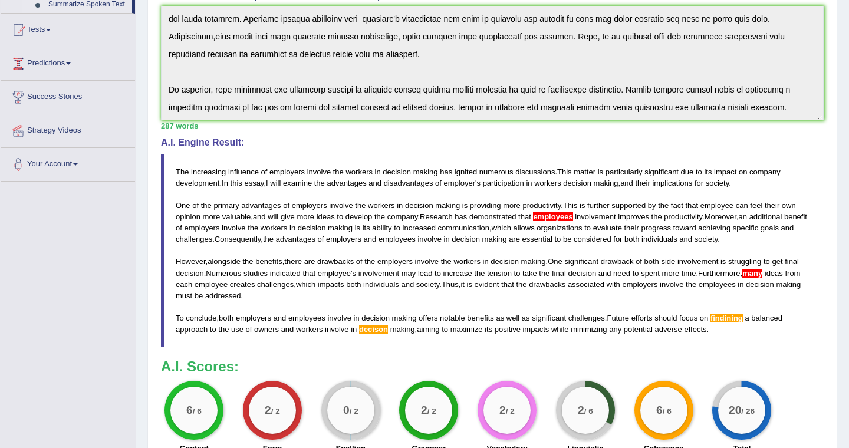
scroll to position [263, 0]
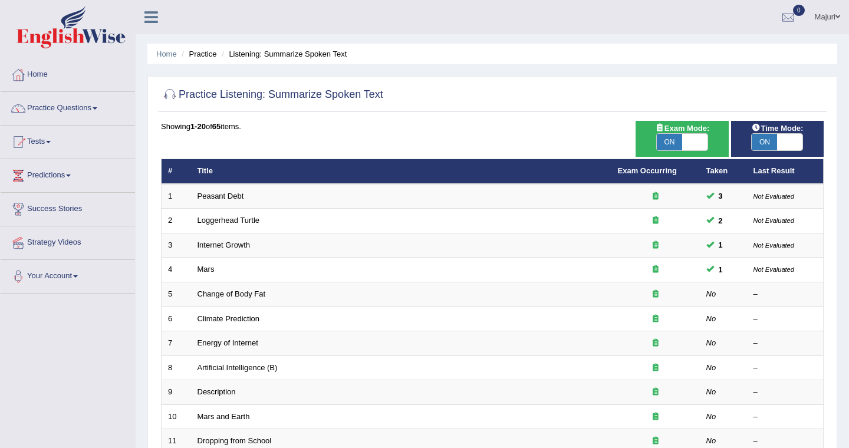
click at [670, 146] on span "ON" at bounding box center [669, 142] width 25 height 17
checkbox input "false"
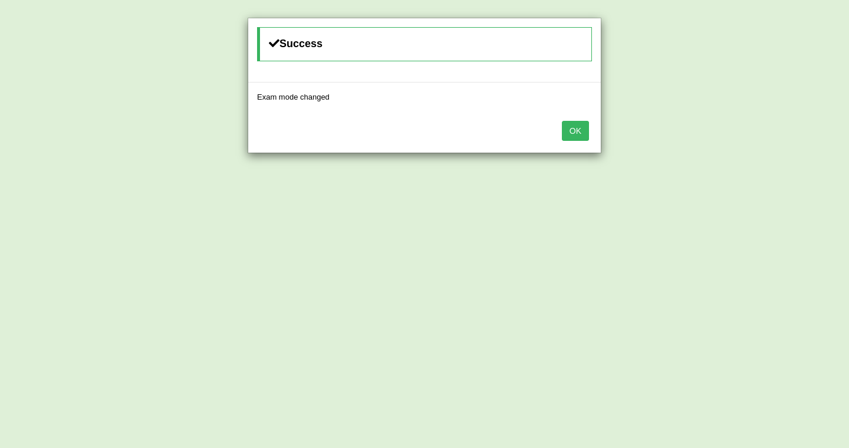
click at [579, 131] on button "OK" at bounding box center [575, 131] width 27 height 20
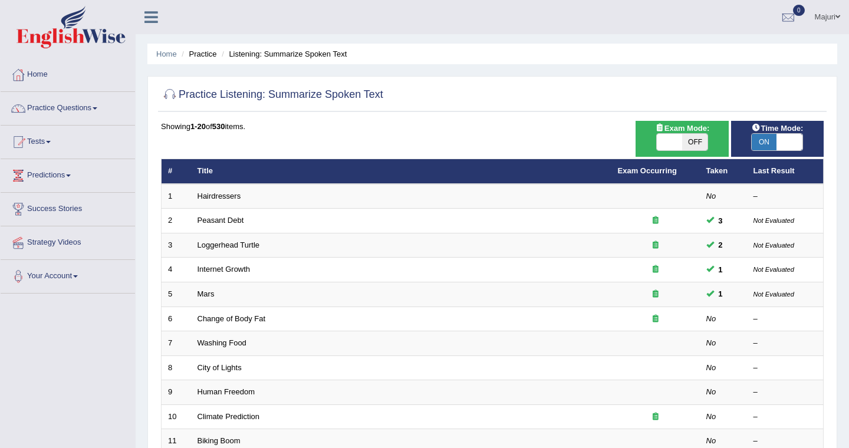
click at [767, 144] on span "ON" at bounding box center [764, 142] width 25 height 17
checkbox input "false"
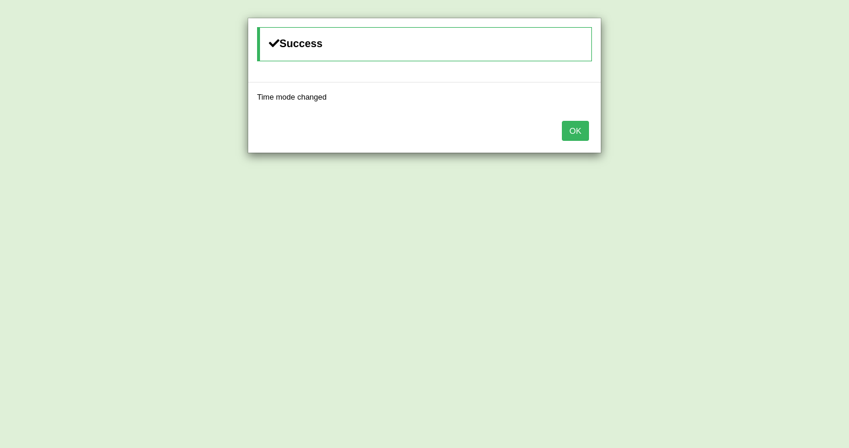
click at [578, 134] on button "OK" at bounding box center [575, 131] width 27 height 20
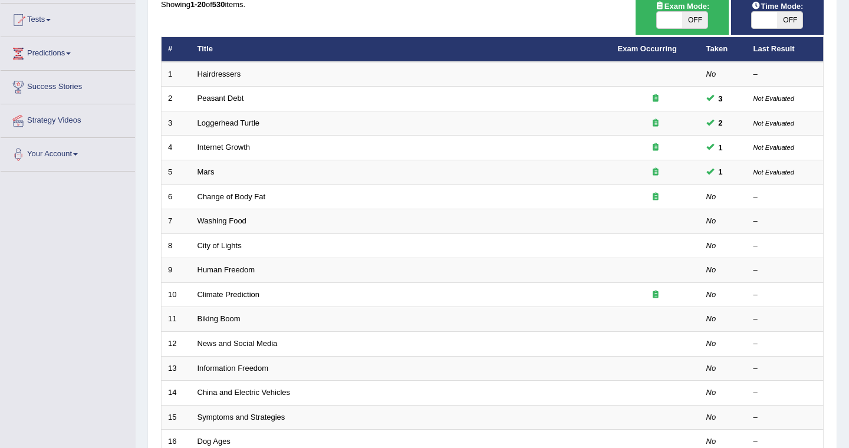
scroll to position [129, 0]
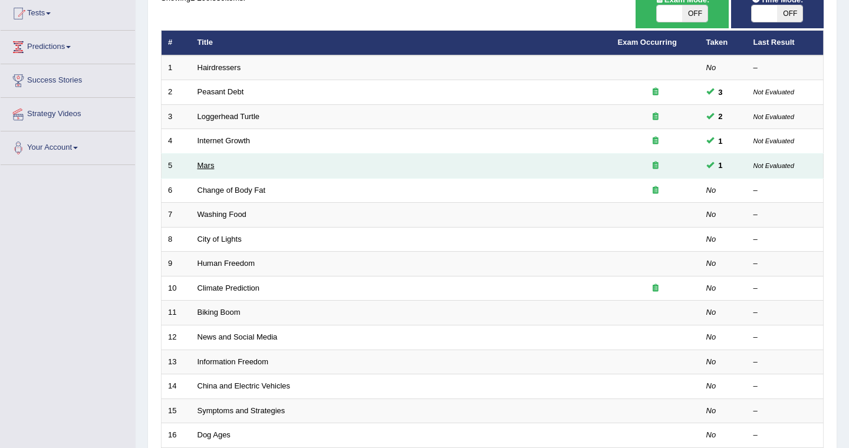
click at [209, 166] on link "Mars" at bounding box center [205, 165] width 17 height 9
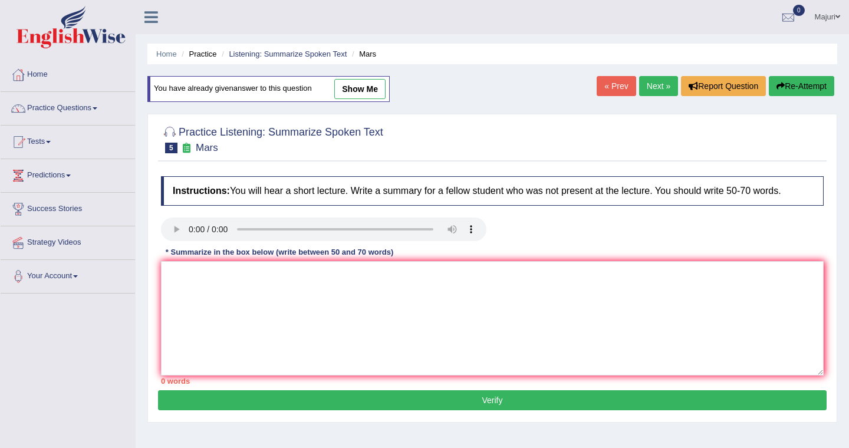
click at [377, 84] on link "show me" at bounding box center [359, 89] width 51 height 20
type textarea "The speaker provided a comprehensive overview of Mars, highlighting several ide…"
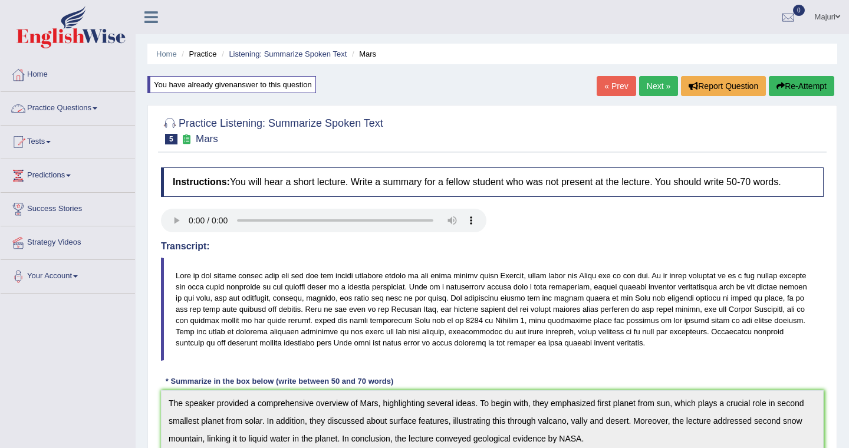
click at [58, 110] on link "Practice Questions" at bounding box center [68, 106] width 134 height 29
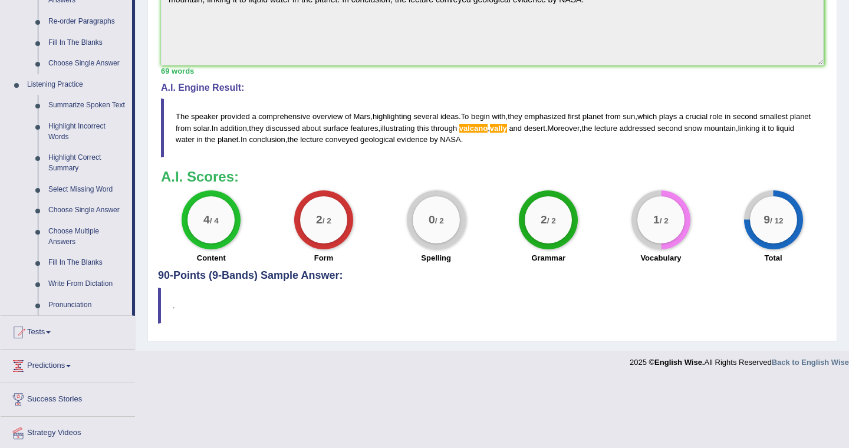
scroll to position [446, 0]
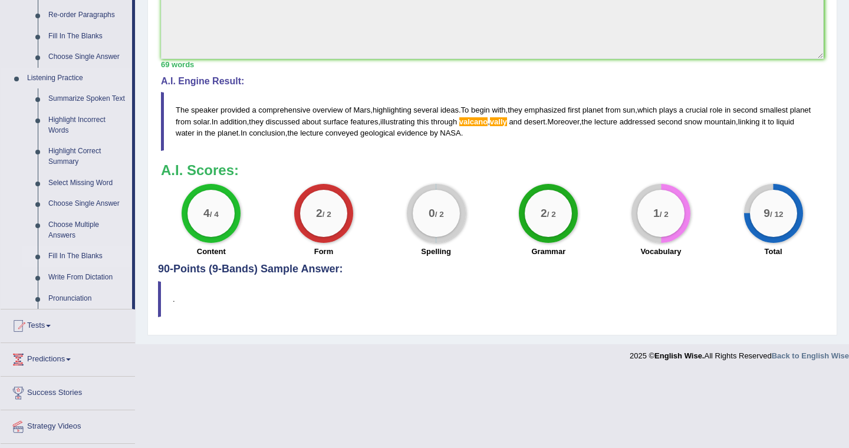
click at [87, 267] on link "Fill In The Blanks" at bounding box center [87, 256] width 89 height 21
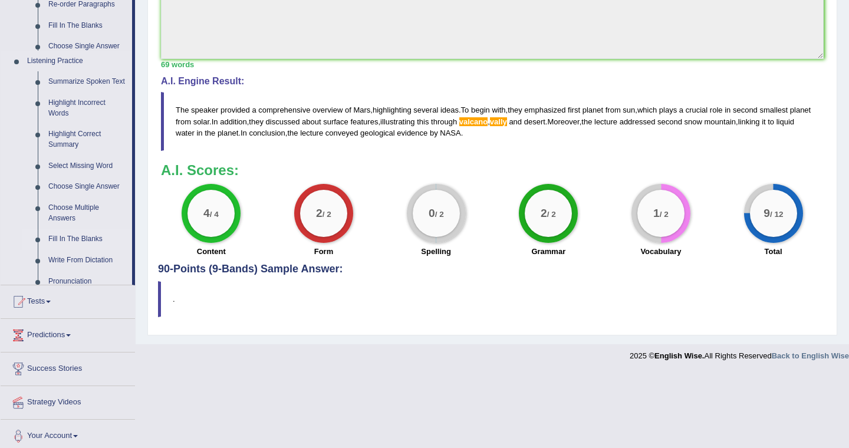
scroll to position [372, 0]
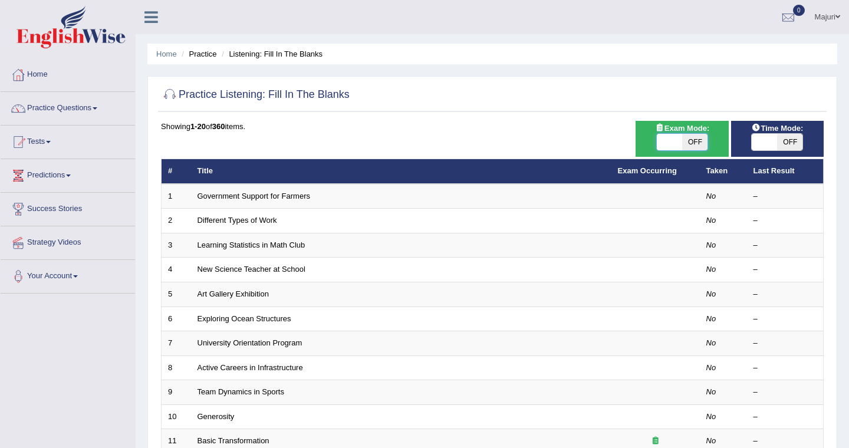
click at [666, 147] on span at bounding box center [669, 142] width 25 height 17
checkbox input "true"
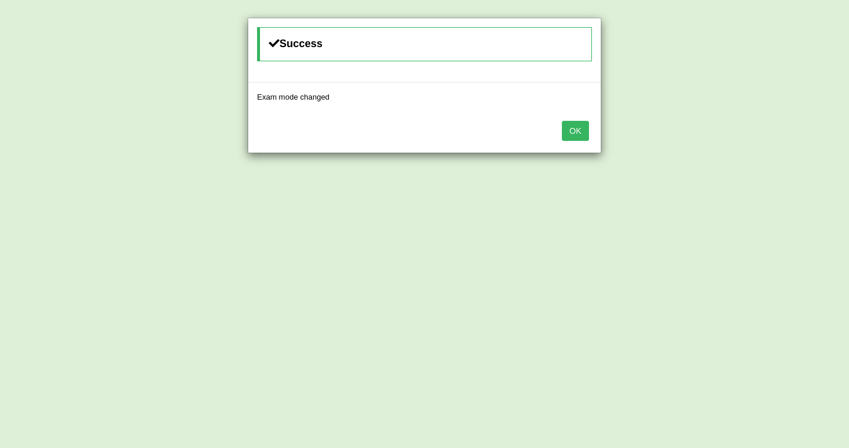
click at [588, 129] on button "OK" at bounding box center [575, 131] width 27 height 20
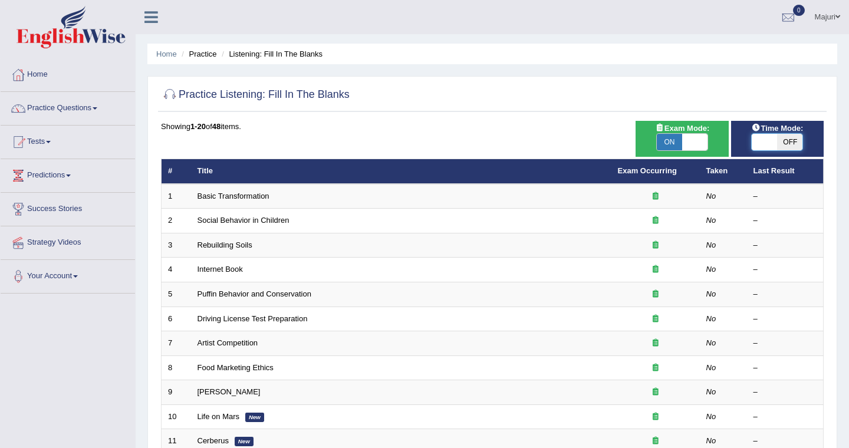
click at [776, 146] on span at bounding box center [764, 142] width 25 height 17
checkbox input "true"
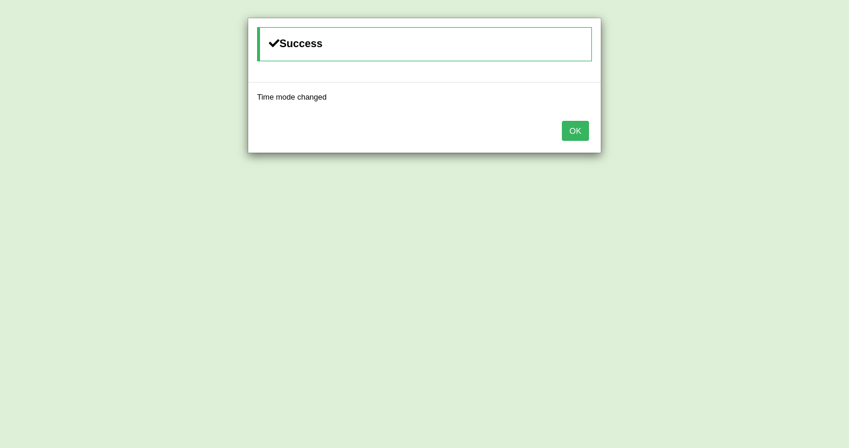
click at [582, 133] on button "OK" at bounding box center [575, 131] width 27 height 20
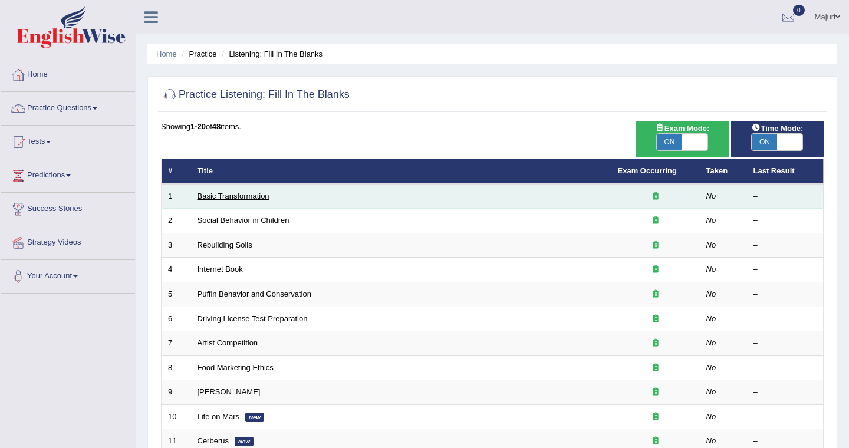
click at [246, 198] on link "Basic Transformation" at bounding box center [233, 196] width 72 height 9
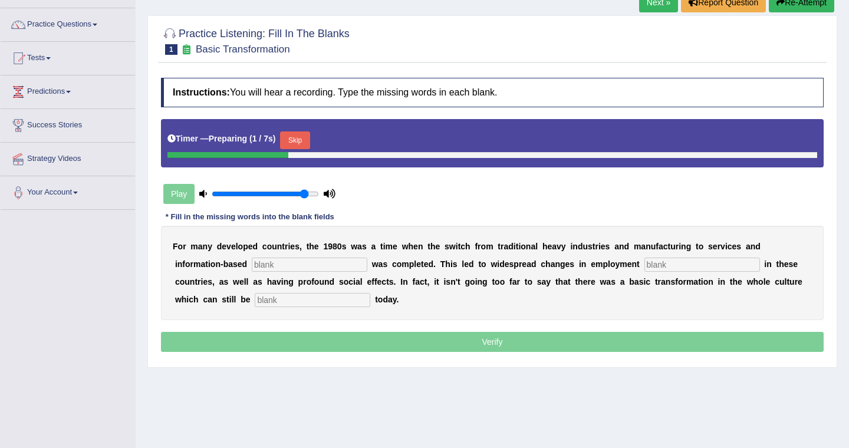
scroll to position [84, 0]
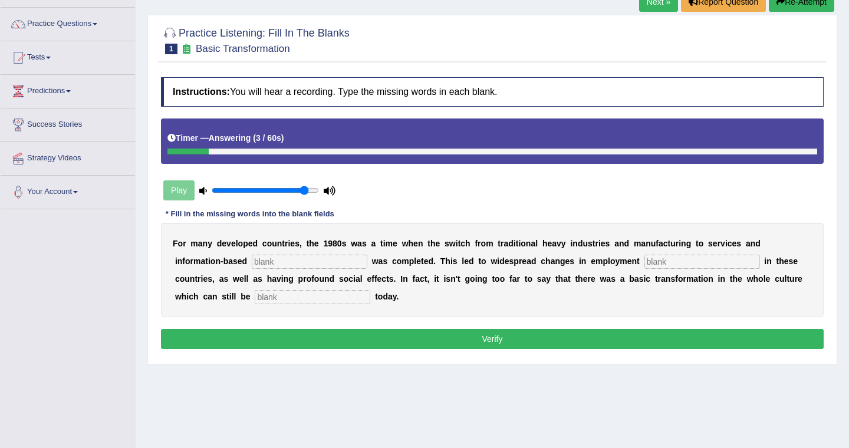
click at [279, 260] on input "text" at bounding box center [310, 262] width 116 height 14
type input "enterprise"
click at [644, 263] on input "text" at bounding box center [702, 262] width 116 height 14
type input "patterns"
click at [278, 299] on input "text" at bounding box center [313, 297] width 116 height 14
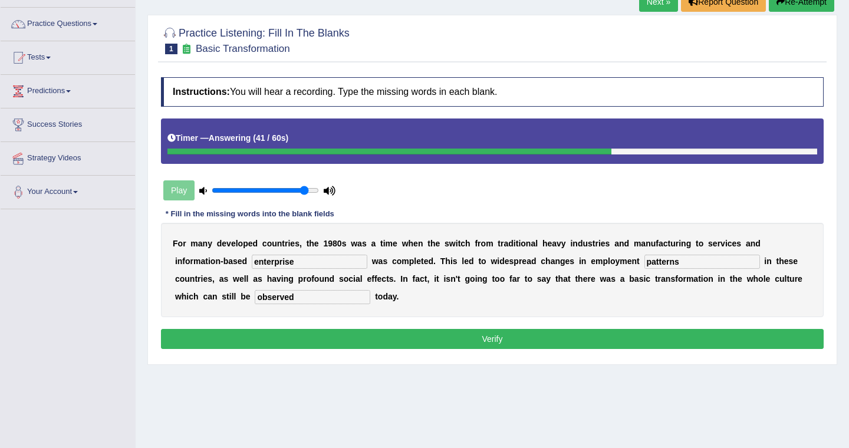
type input "observed"
click at [467, 343] on button "Verify" at bounding box center [492, 339] width 663 height 20
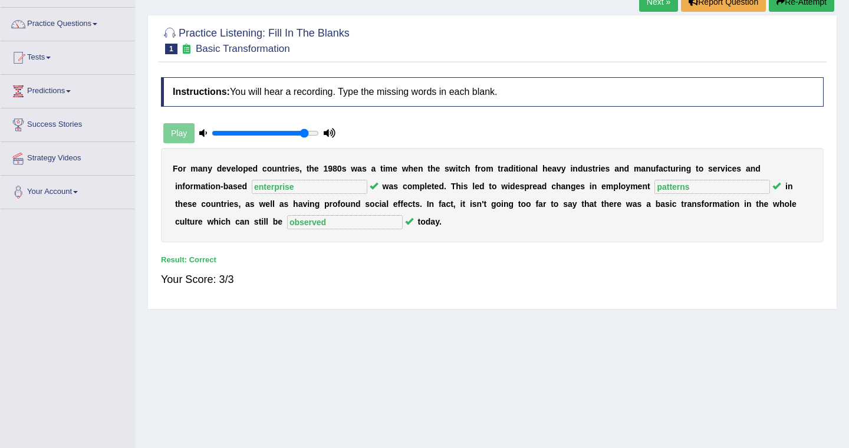
scroll to position [0, 0]
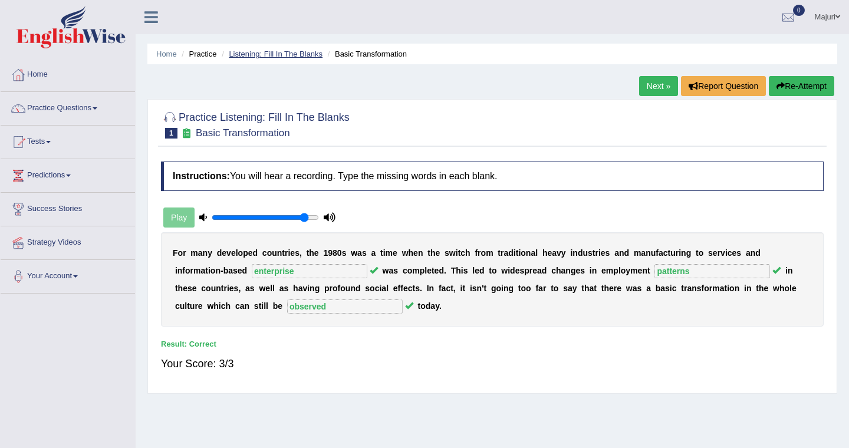
click at [279, 56] on link "Listening: Fill In The Blanks" at bounding box center [276, 54] width 94 height 9
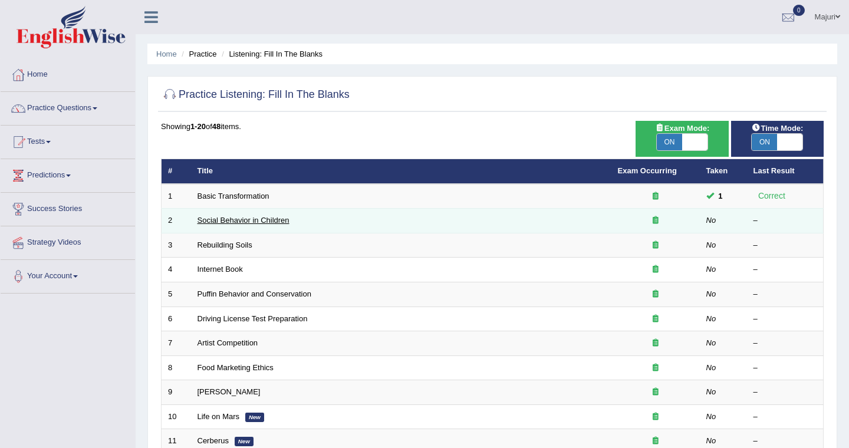
click at [240, 221] on link "Social Behavior in Children" at bounding box center [243, 220] width 92 height 9
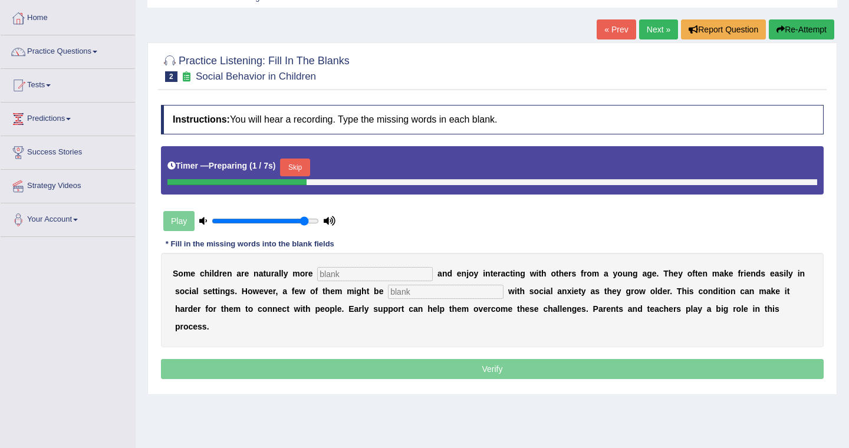
scroll to position [57, 0]
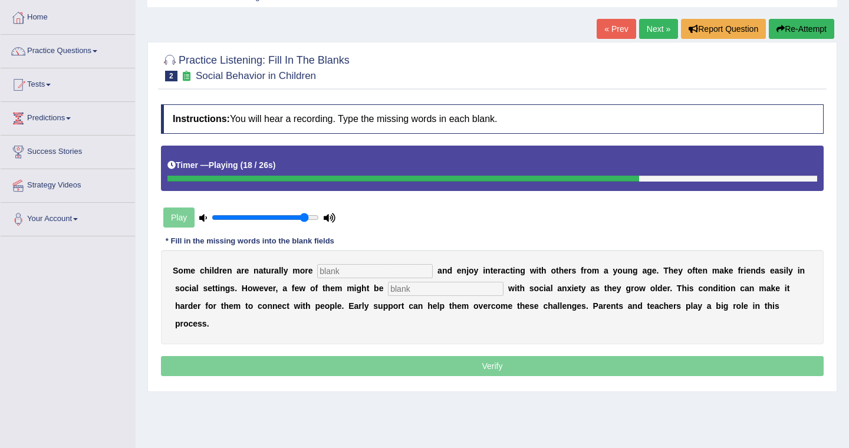
click at [348, 269] on input "text" at bounding box center [375, 271] width 116 height 14
type input "sociable"
click at [417, 291] on input "text" at bounding box center [446, 289] width 116 height 14
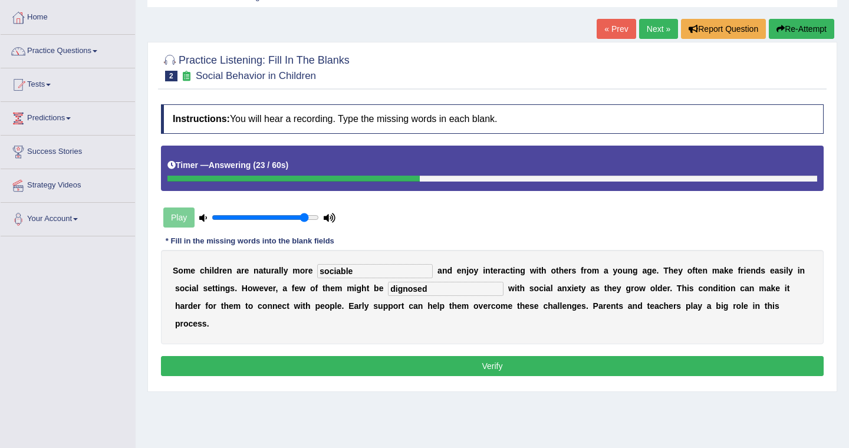
type input "dignosed"
click at [478, 356] on button "Verify" at bounding box center [492, 366] width 663 height 20
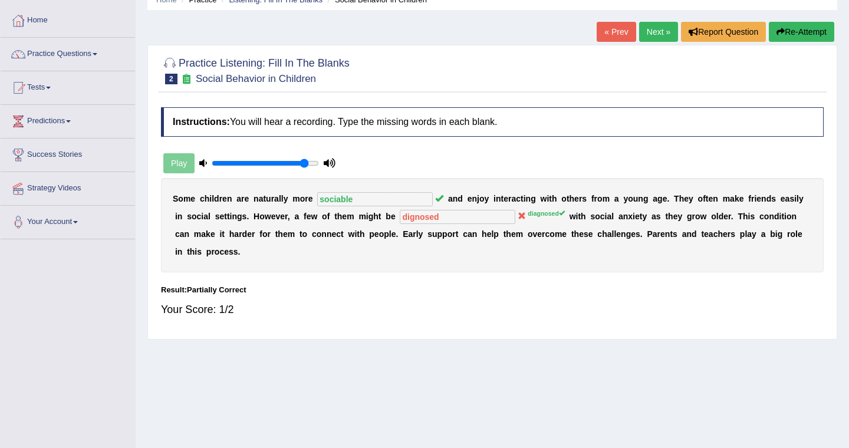
scroll to position [0, 0]
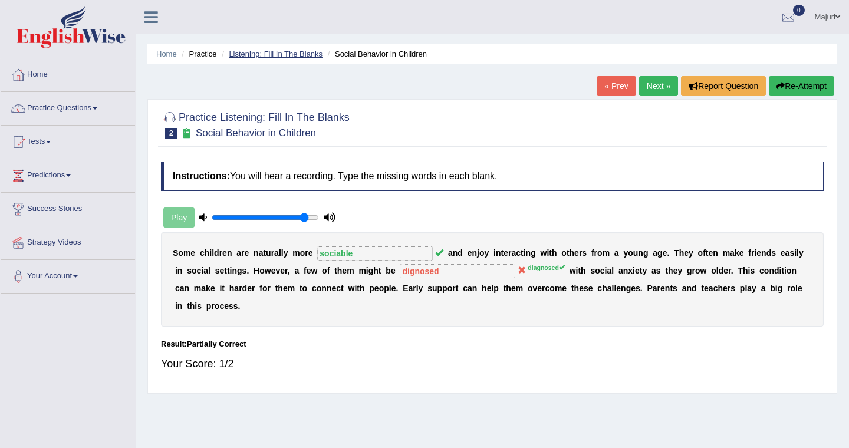
click at [276, 57] on link "Listening: Fill In The Blanks" at bounding box center [276, 54] width 94 height 9
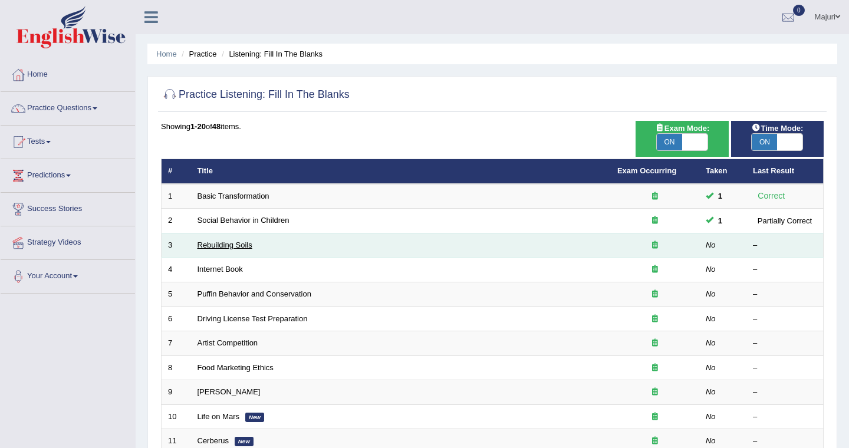
click at [228, 246] on link "Rebuilding Soils" at bounding box center [224, 245] width 55 height 9
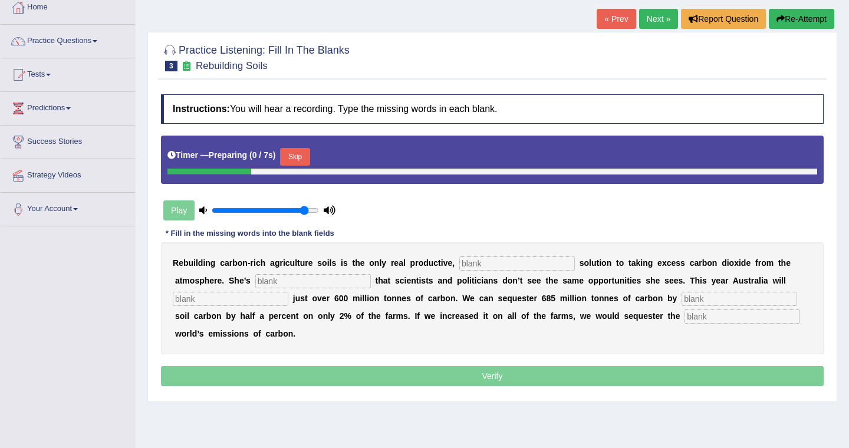
scroll to position [86, 0]
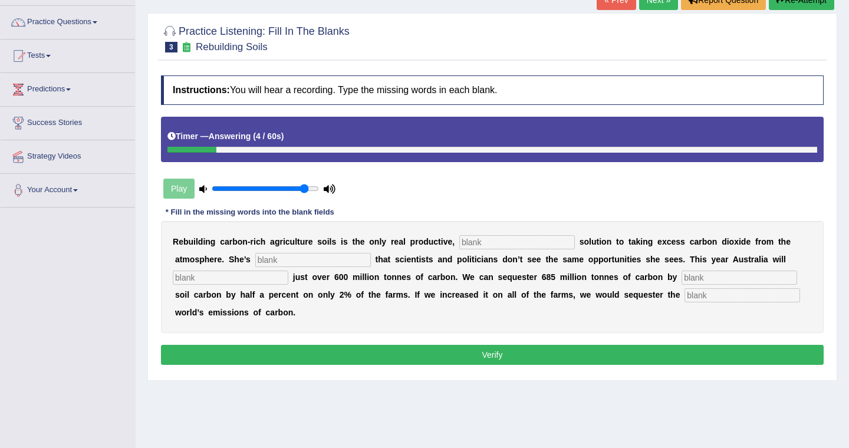
click at [486, 243] on input "text" at bounding box center [517, 242] width 116 height 14
type input "permanant"
click at [314, 266] on input "text" at bounding box center [313, 260] width 116 height 14
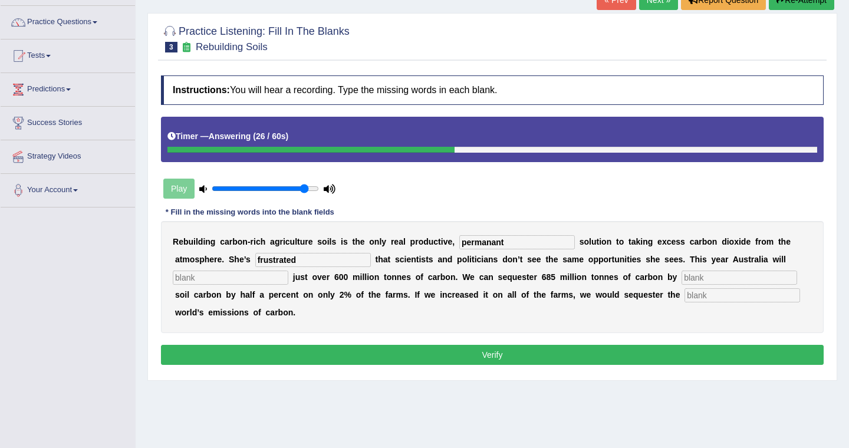
type input "frustrated"
click at [237, 276] on input "text" at bounding box center [231, 278] width 116 height 14
type input "aadmit"
click at [681, 278] on input "text" at bounding box center [739, 278] width 116 height 14
type input "increasing"
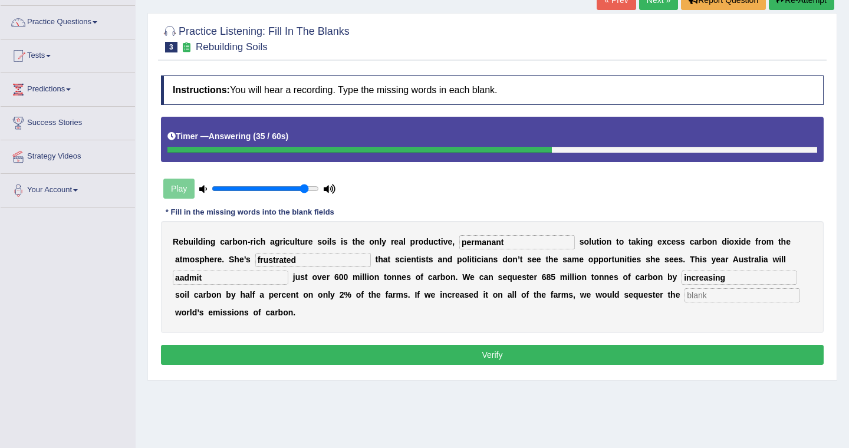
click at [687, 297] on input "text" at bounding box center [742, 295] width 116 height 14
type input "whole"
click at [180, 277] on input "aadmit" at bounding box center [231, 278] width 116 height 14
type input "admit"
click at [378, 356] on button "Verify" at bounding box center [492, 355] width 663 height 20
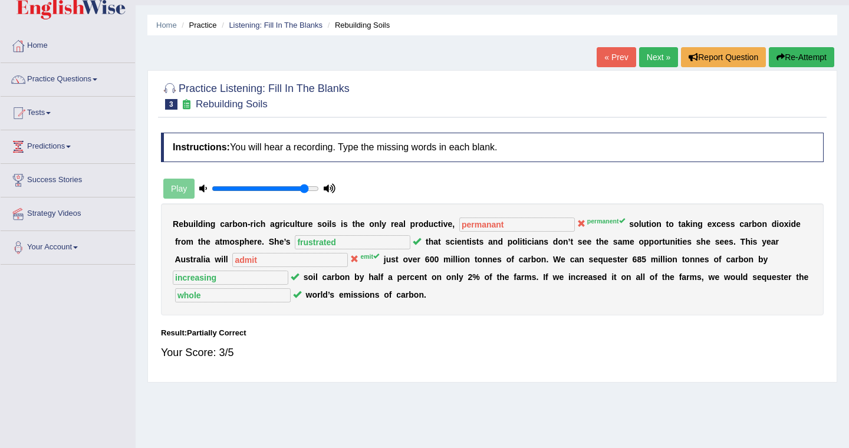
scroll to position [0, 0]
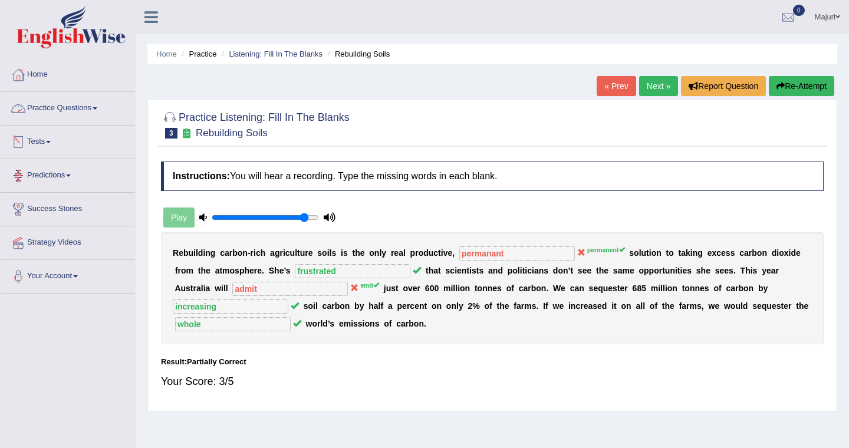
click at [84, 112] on link "Practice Questions" at bounding box center [68, 106] width 134 height 29
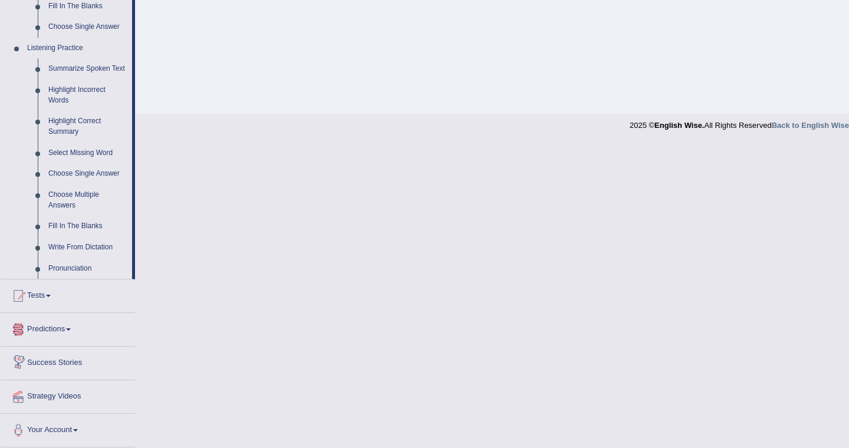
scroll to position [486, 0]
click at [73, 88] on link "Highlight Incorrect Words" at bounding box center [87, 95] width 89 height 31
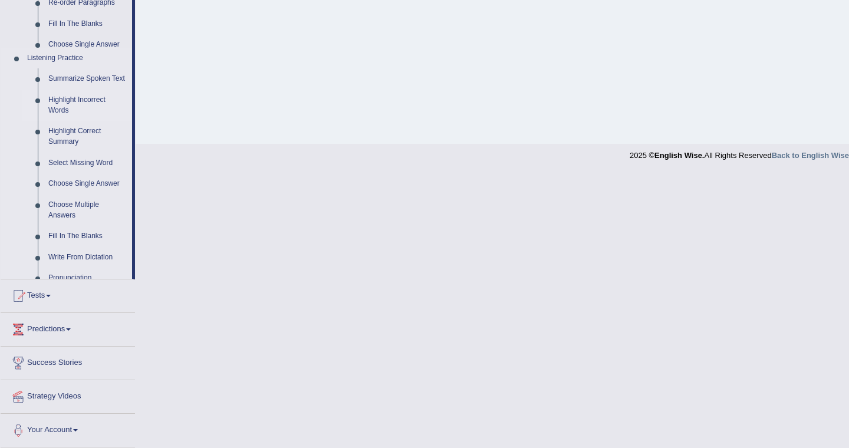
scroll to position [171, 0]
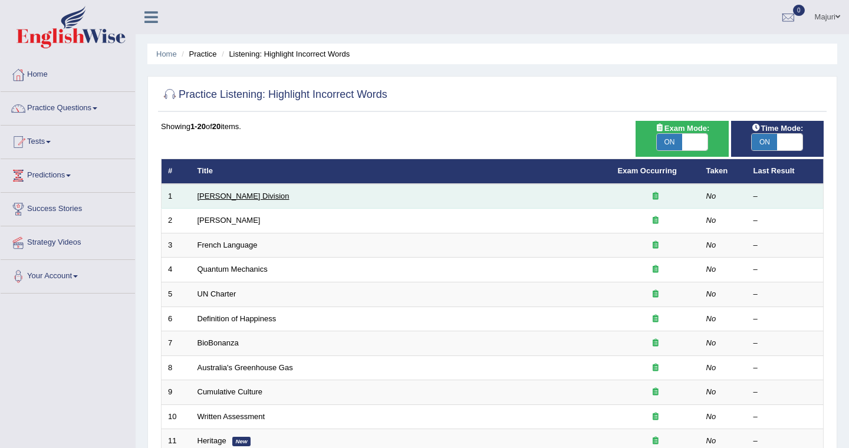
click at [234, 199] on link "[PERSON_NAME] Division" at bounding box center [243, 196] width 92 height 9
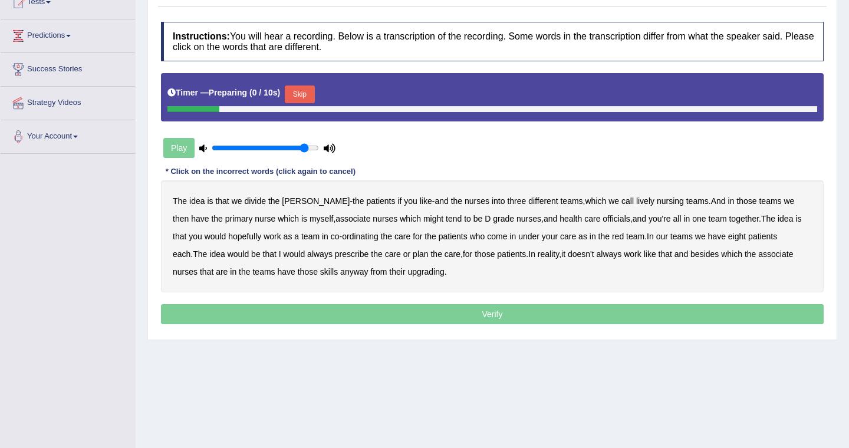
scroll to position [153, 0]
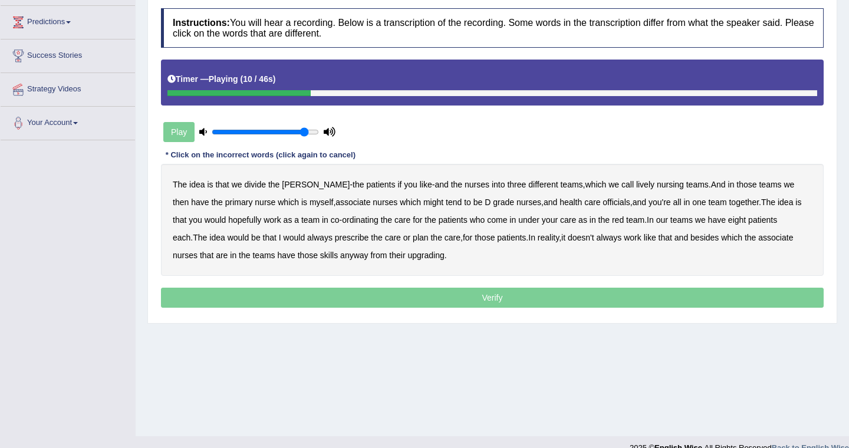
click at [636, 185] on b "lively" at bounding box center [645, 184] width 18 height 9
click at [657, 187] on b "nursing" at bounding box center [670, 184] width 27 height 9
click at [636, 186] on b "lively" at bounding box center [645, 184] width 18 height 9
click at [423, 203] on b "might" at bounding box center [433, 201] width 20 height 9
click at [602, 202] on b "officials" at bounding box center [615, 201] width 27 height 9
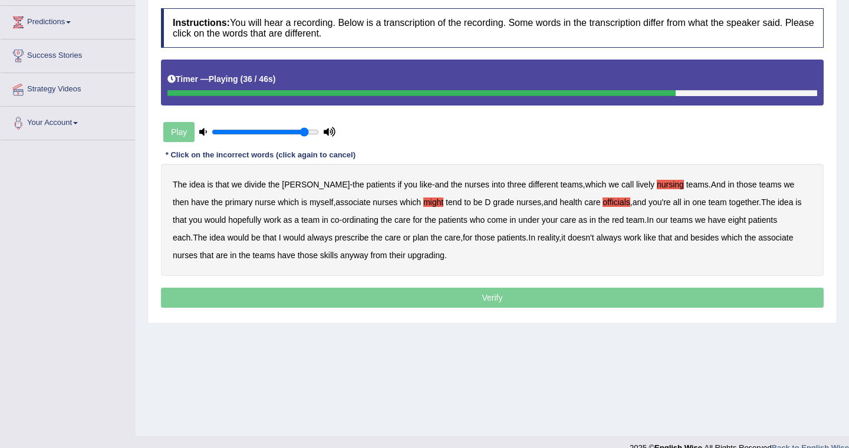
click at [307, 238] on b "always" at bounding box center [319, 237] width 25 height 9
click at [407, 253] on b "upgrading" at bounding box center [425, 255] width 37 height 9
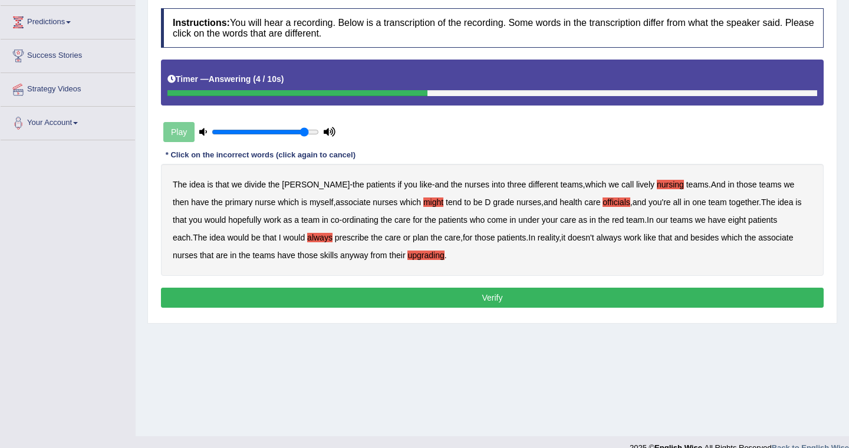
click at [590, 299] on button "Verify" at bounding box center [492, 298] width 663 height 20
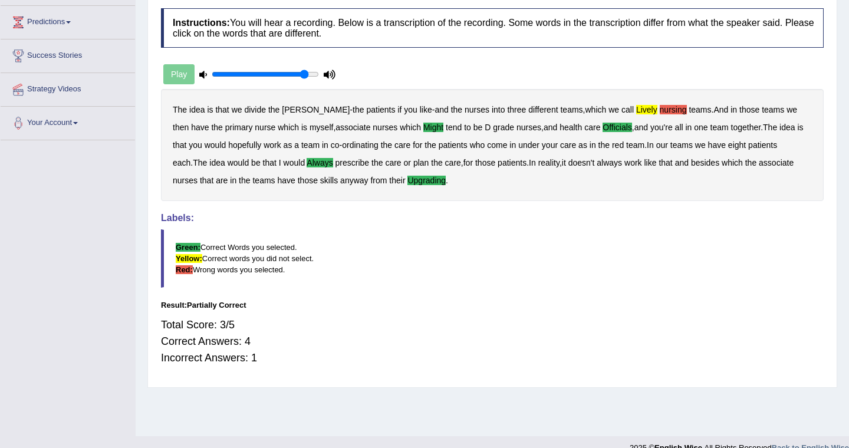
scroll to position [0, 0]
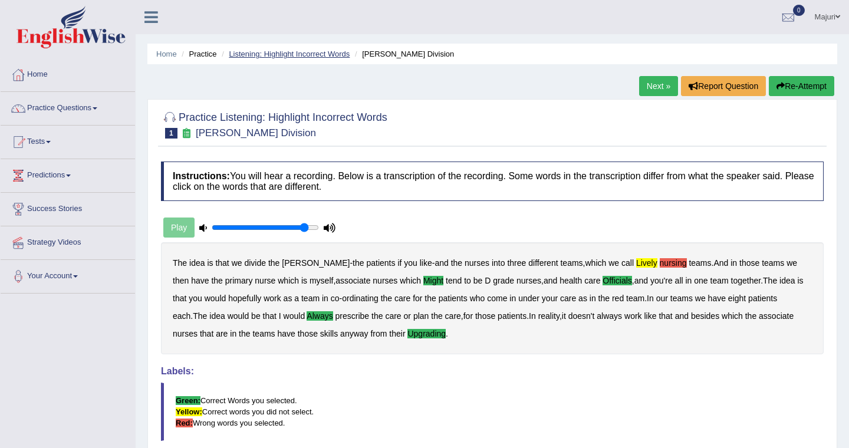
click at [301, 54] on link "Listening: Highlight Incorrect Words" at bounding box center [289, 54] width 121 height 9
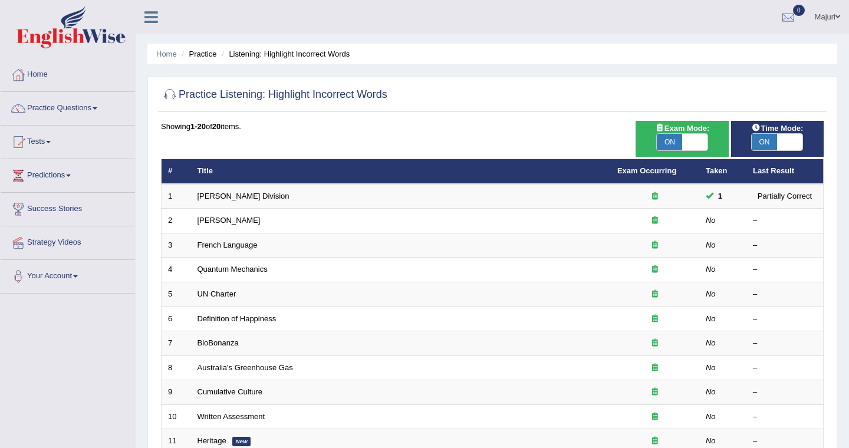
click at [219, 224] on link "[PERSON_NAME]" at bounding box center [228, 220] width 63 height 9
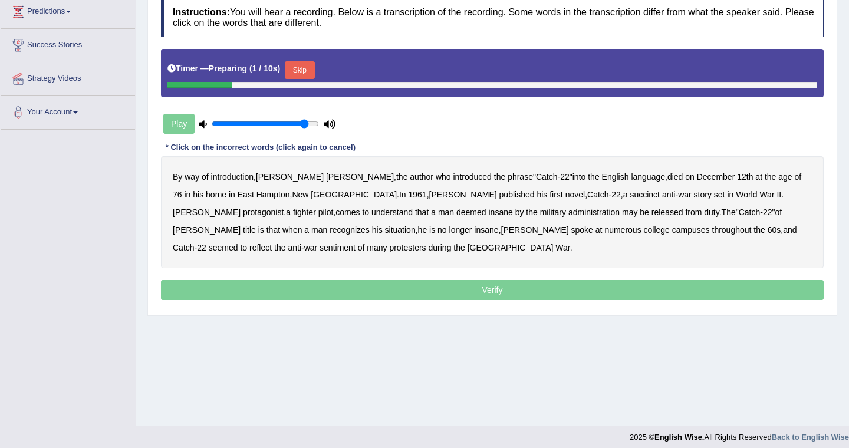
scroll to position [171, 0]
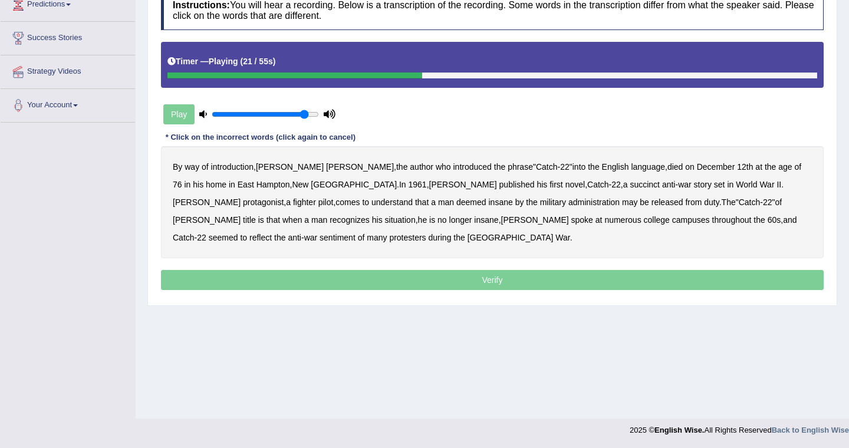
click at [630, 185] on b "succinct" at bounding box center [645, 184] width 30 height 9
click at [568, 201] on b "administration" at bounding box center [593, 201] width 51 height 9
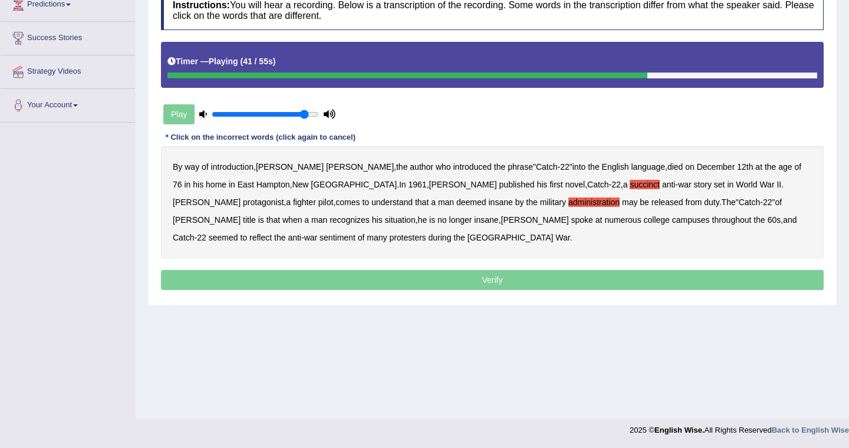
click at [416, 215] on b "situation" at bounding box center [400, 219] width 31 height 9
click at [272, 233] on b "reflect" at bounding box center [260, 237] width 22 height 9
click at [267, 281] on p "Verify" at bounding box center [492, 280] width 663 height 20
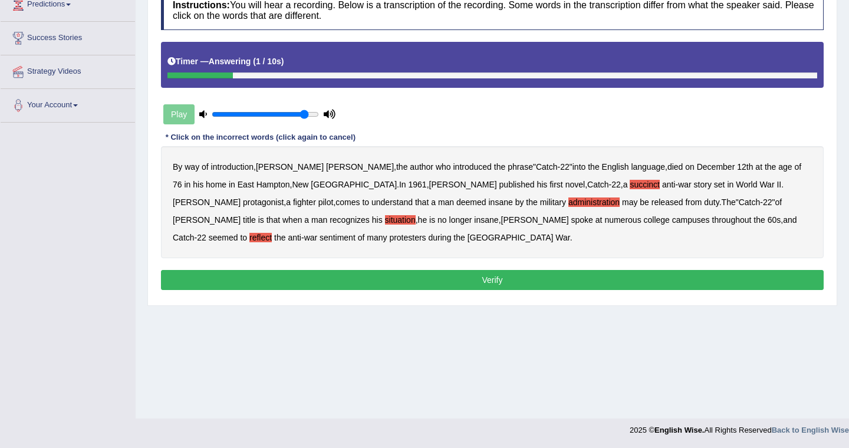
click at [267, 281] on button "Verify" at bounding box center [492, 280] width 663 height 20
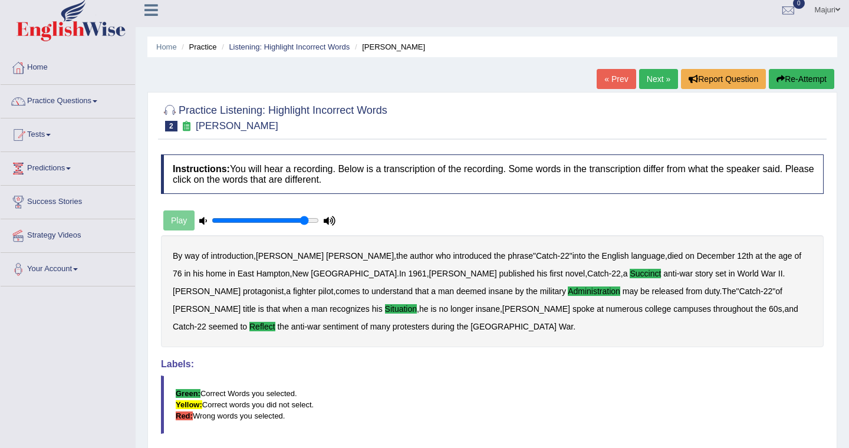
scroll to position [0, 0]
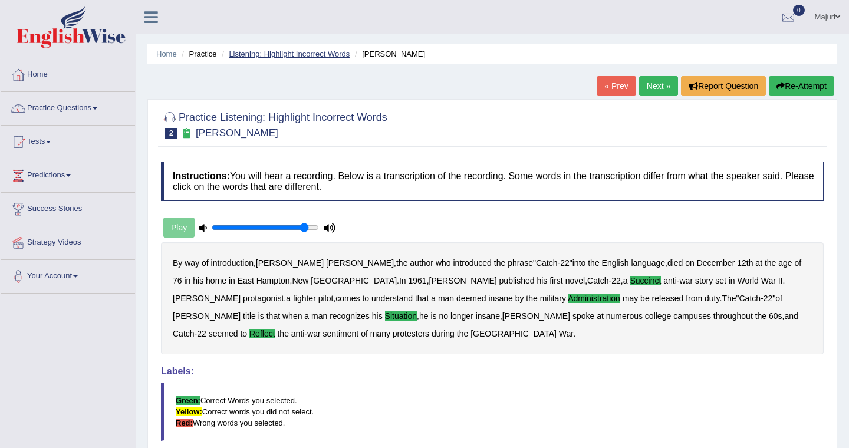
click at [309, 57] on link "Listening: Highlight Incorrect Words" at bounding box center [289, 54] width 121 height 9
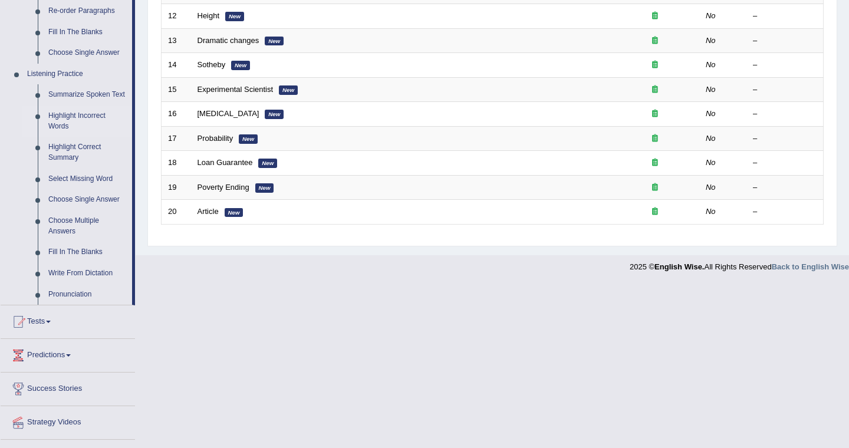
scroll to position [486, 0]
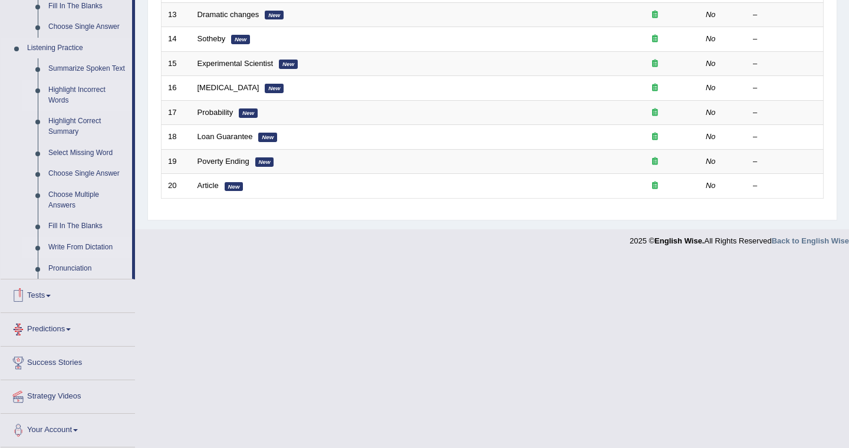
click at [90, 249] on link "Write From Dictation" at bounding box center [87, 247] width 89 height 21
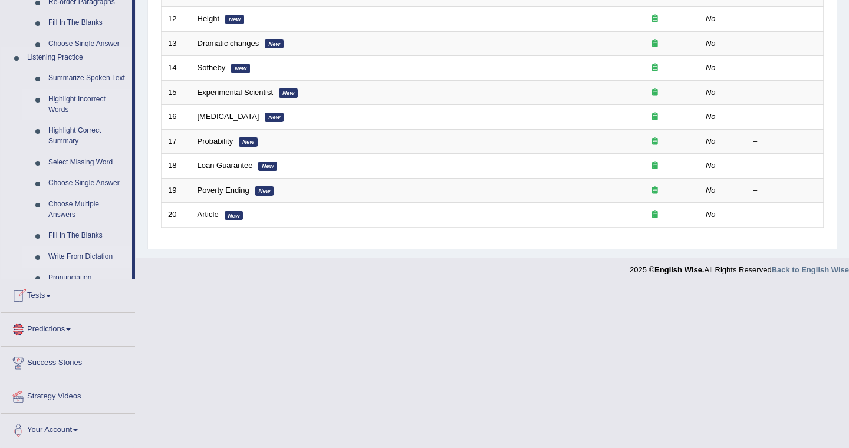
scroll to position [287, 0]
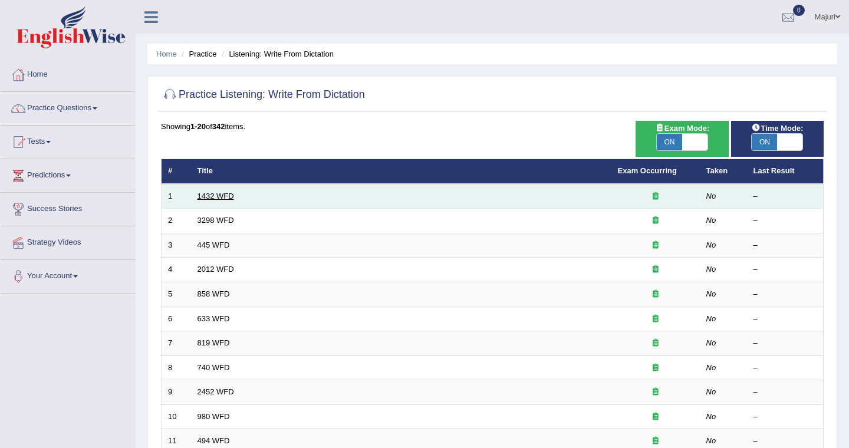
click at [226, 197] on link "1432 WFD" at bounding box center [215, 196] width 37 height 9
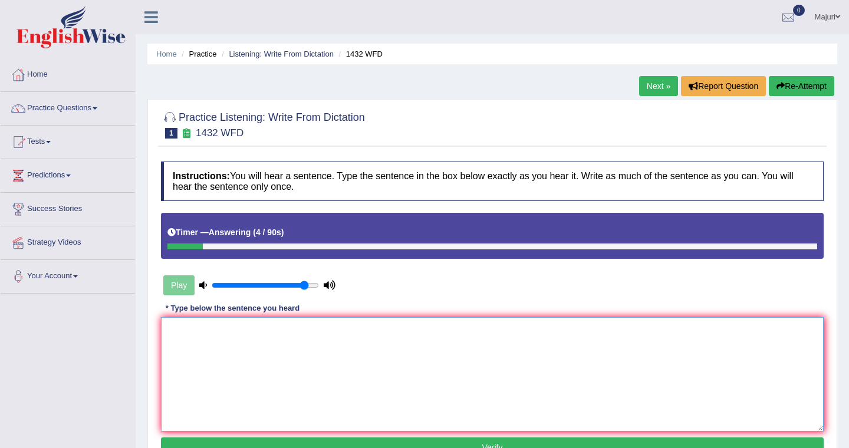
click at [434, 337] on textarea at bounding box center [492, 374] width 663 height 114
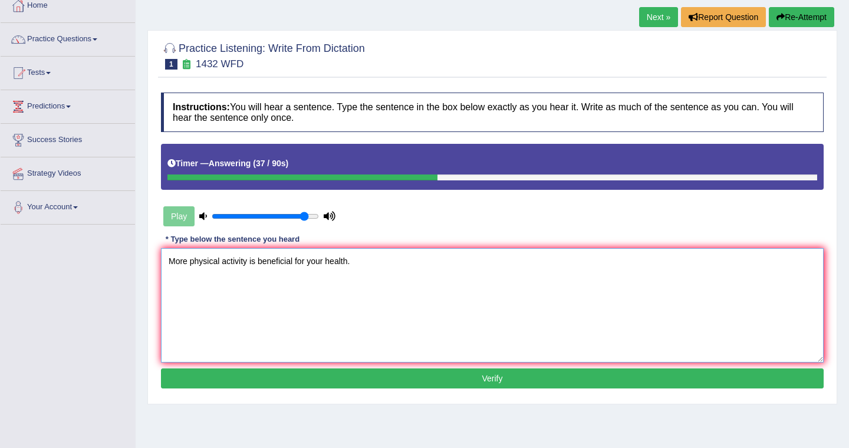
scroll to position [74, 0]
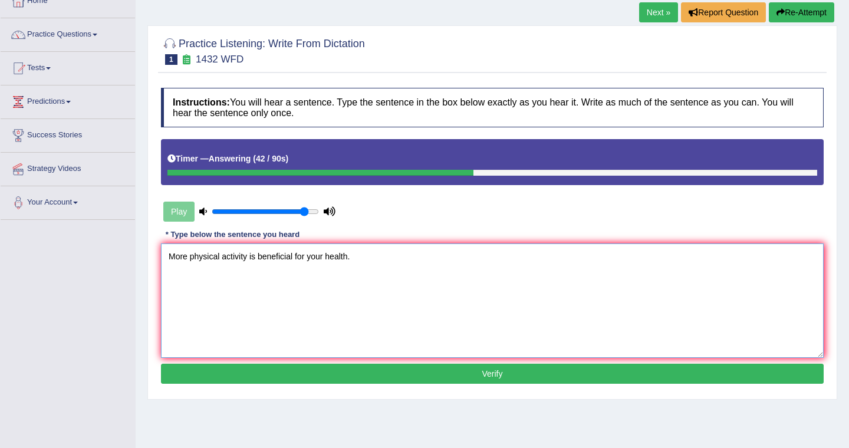
type textarea "More physical activity is beneficial for your health."
click at [451, 377] on button "Verify" at bounding box center [492, 374] width 663 height 20
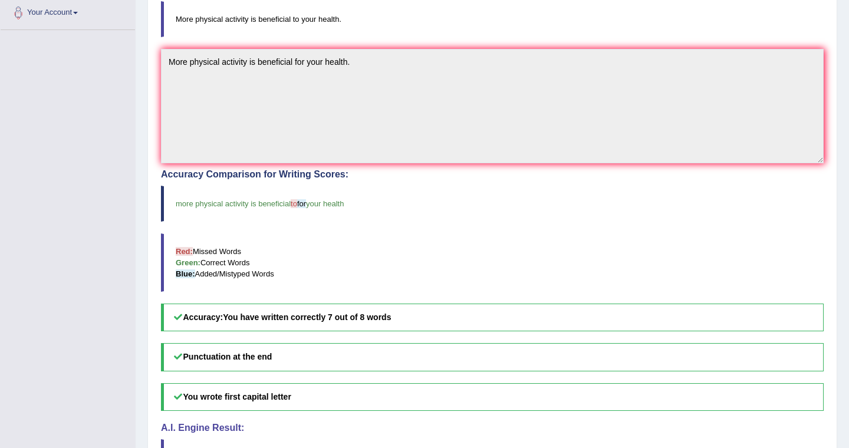
scroll to position [0, 0]
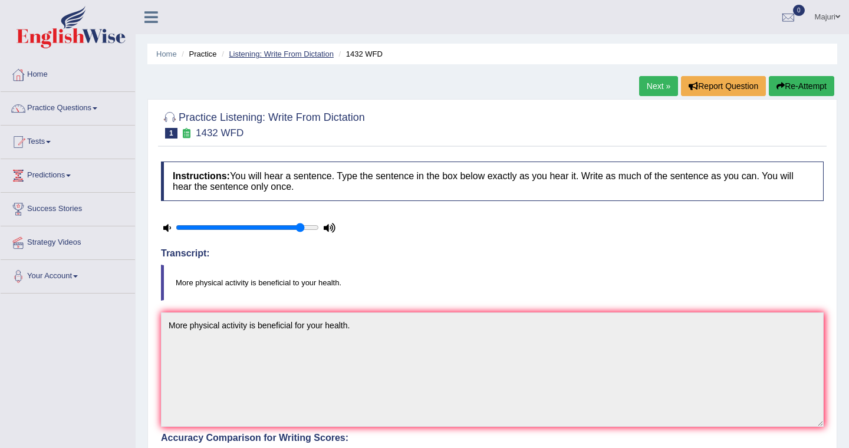
click at [294, 53] on link "Listening: Write From Dictation" at bounding box center [281, 54] width 105 height 9
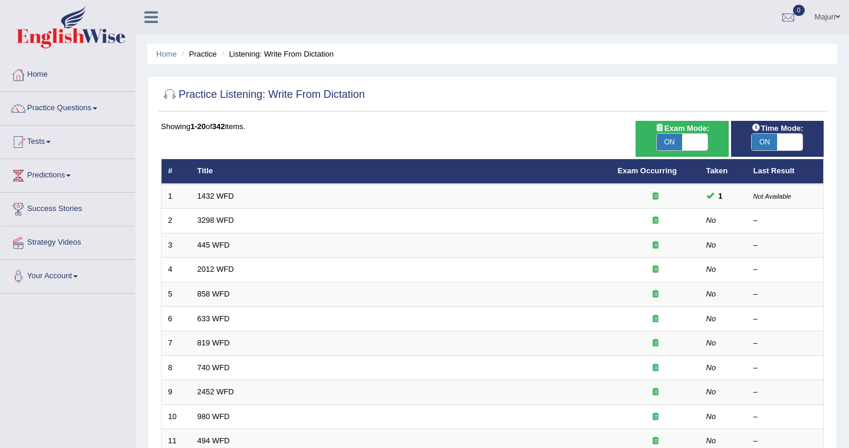
click at [225, 223] on link "3298 WFD" at bounding box center [215, 220] width 37 height 9
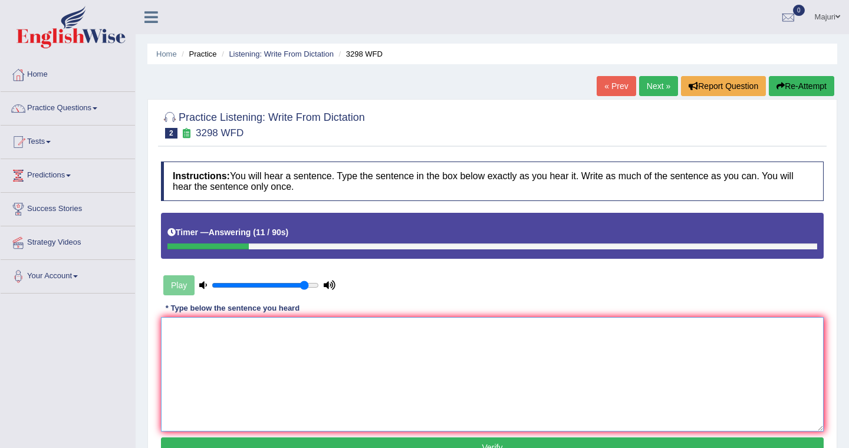
click at [234, 344] on textarea at bounding box center [492, 374] width 663 height 114
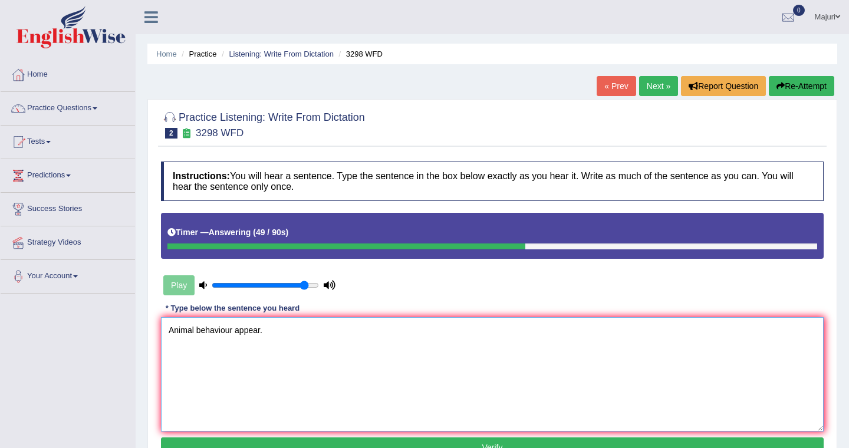
click at [258, 328] on textarea "Animal behaviour appear." at bounding box center [492, 374] width 663 height 114
click at [261, 330] on textarea "Animal behaviour appear." at bounding box center [492, 374] width 663 height 114
click at [264, 331] on textarea "Animal behaviour appear.s to conduct" at bounding box center [492, 374] width 663 height 114
click at [309, 330] on textarea "Animal behaviour appears to conduct" at bounding box center [492, 374] width 663 height 114
click at [321, 332] on textarea "Animal behaviour appears to conduct mis." at bounding box center [492, 374] width 663 height 114
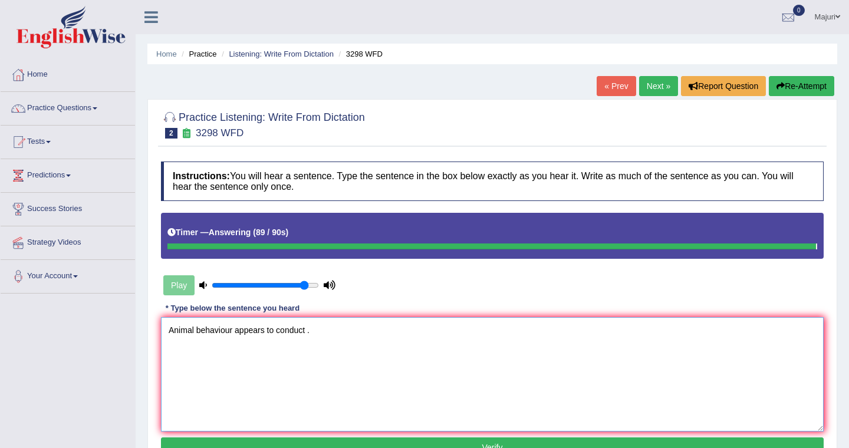
type textarea "Animal behaviour appears to conduct ."
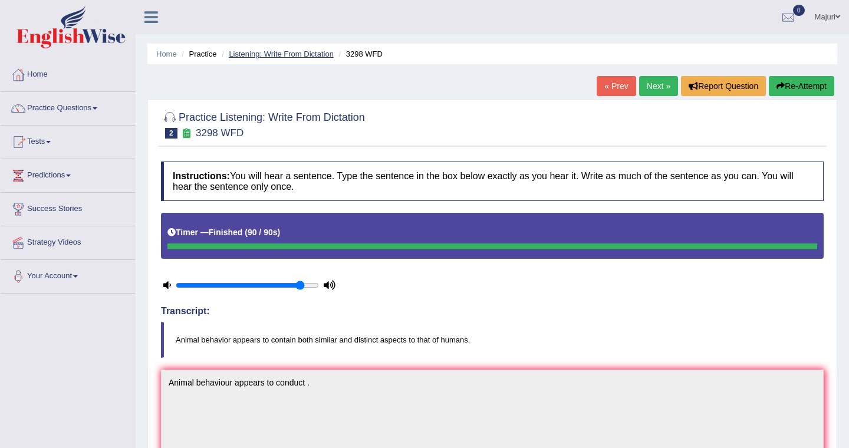
click at [311, 54] on link "Listening: Write From Dictation" at bounding box center [281, 54] width 105 height 9
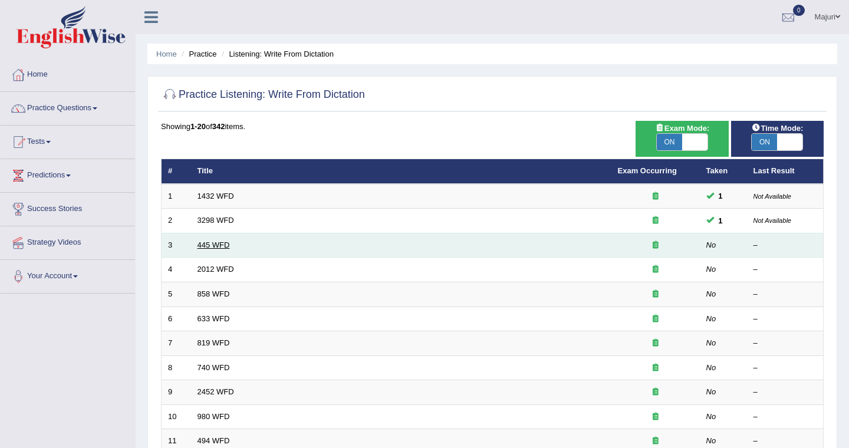
click at [202, 248] on link "445 WFD" at bounding box center [213, 245] width 32 height 9
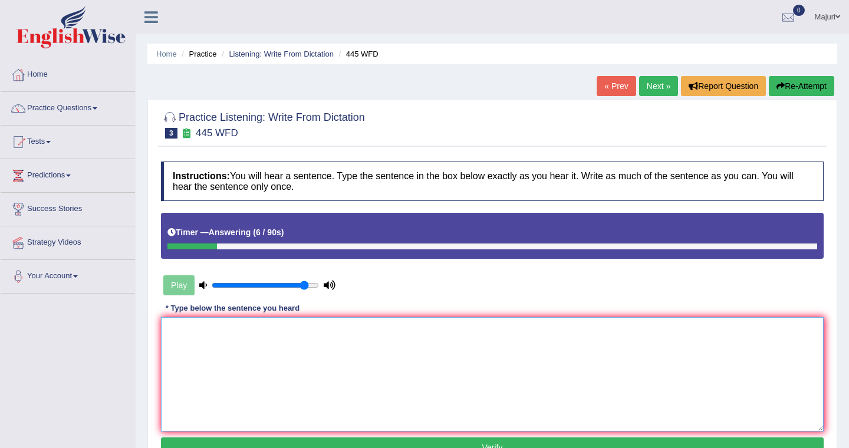
click at [244, 349] on textarea at bounding box center [492, 374] width 663 height 114
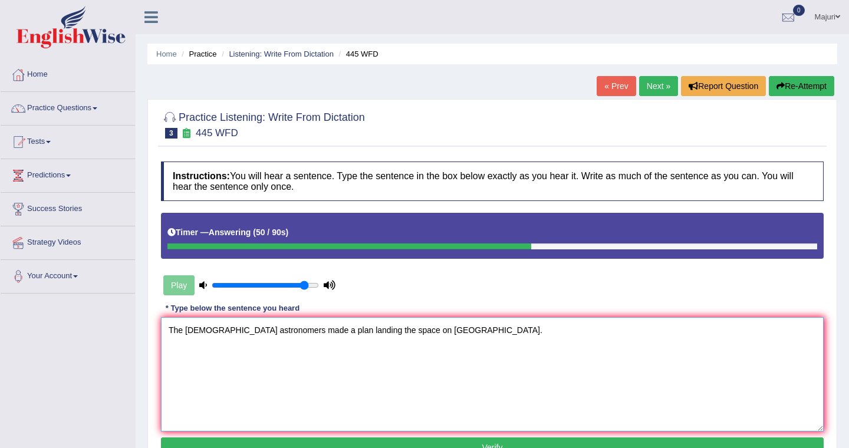
click at [270, 334] on textarea "The [DEMOGRAPHIC_DATA] astronomers made a plan landing the space on [GEOGRAPHIC…" at bounding box center [492, 374] width 663 height 114
click at [312, 336] on textarea "The [DEMOGRAPHIC_DATA] astronomers are made a plan landing the space on [GEOGRA…" at bounding box center [492, 374] width 663 height 114
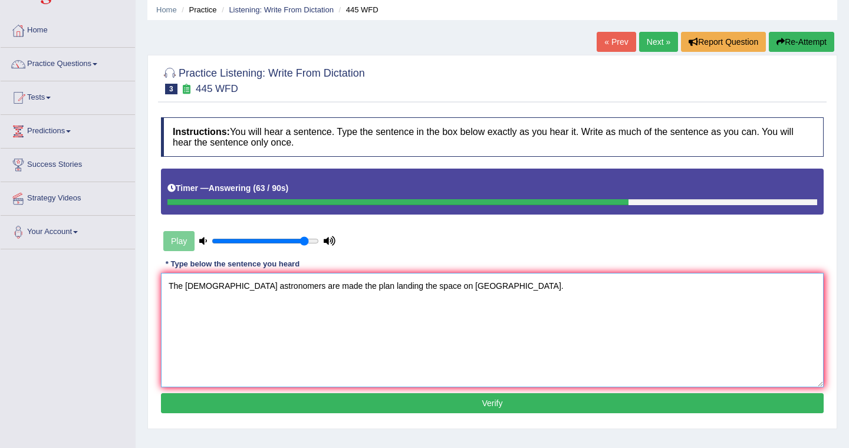
scroll to position [51, 0]
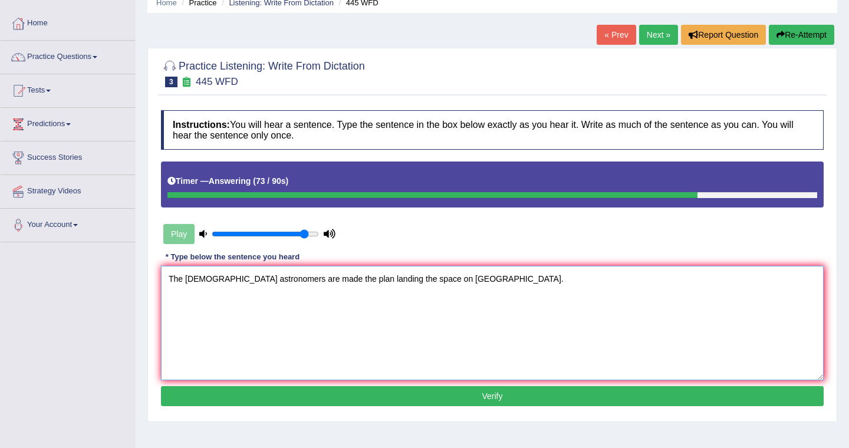
type textarea "The [DEMOGRAPHIC_DATA] astronomers are made the plan landing the space on [GEOG…"
click at [481, 400] on button "Verify" at bounding box center [492, 396] width 663 height 20
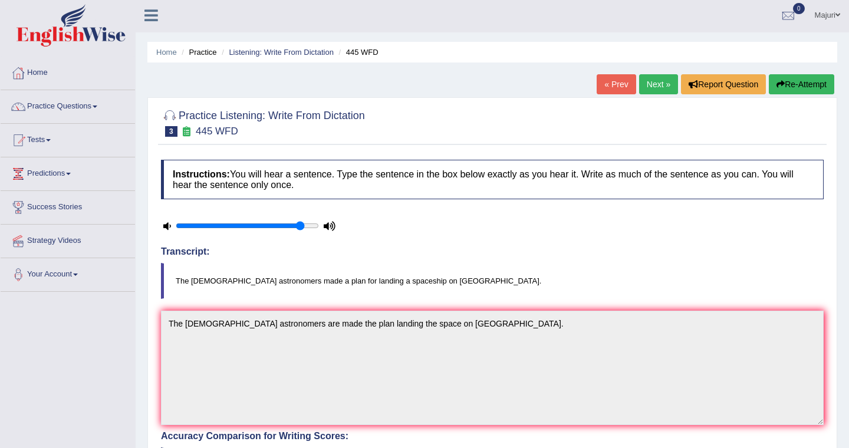
scroll to position [0, 0]
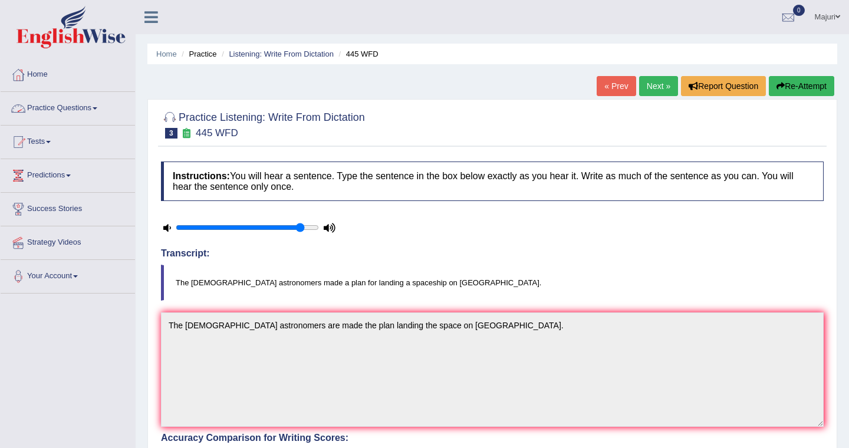
click at [93, 113] on link "Practice Questions" at bounding box center [68, 106] width 134 height 29
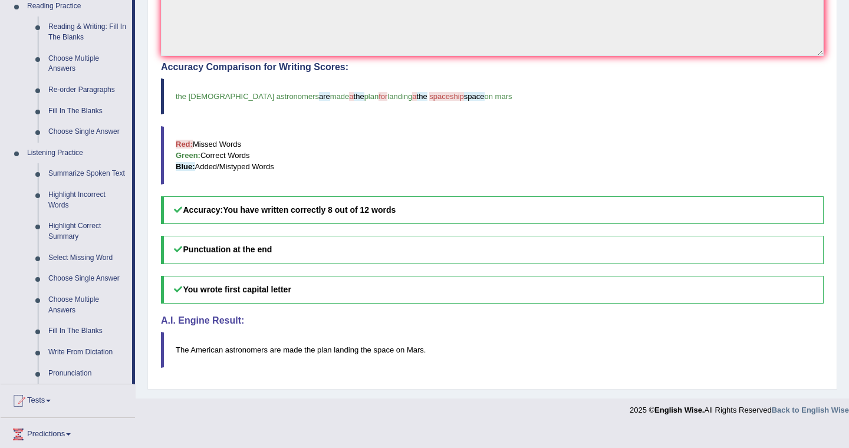
scroll to position [369, 0]
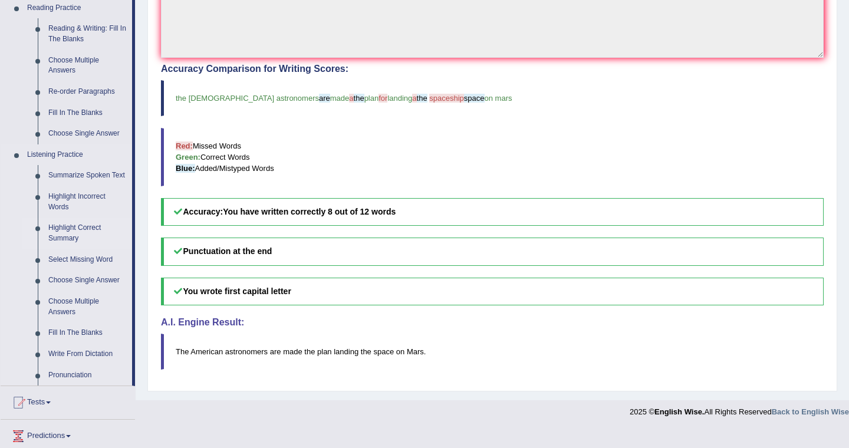
click at [60, 242] on link "Highlight Correct Summary" at bounding box center [87, 233] width 89 height 31
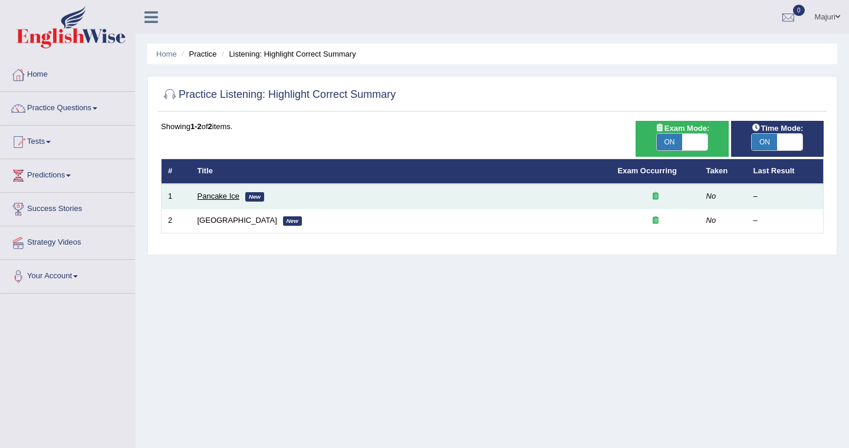
click at [219, 197] on link "Pancake Ice" at bounding box center [218, 196] width 42 height 9
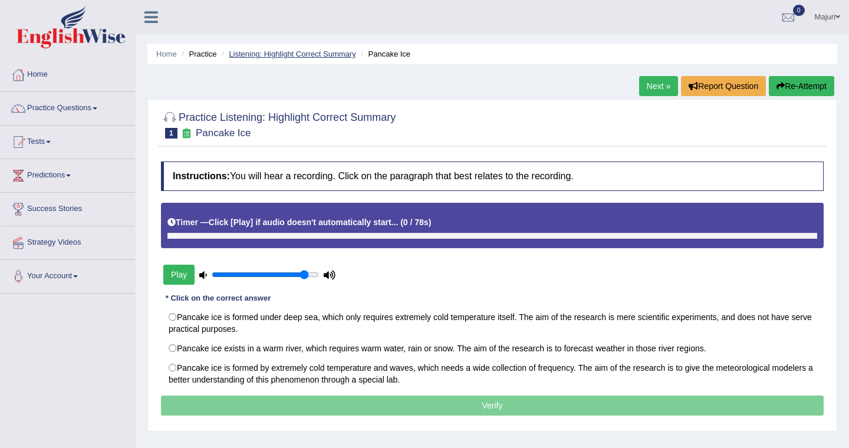
click at [263, 50] on link "Listening: Highlight Correct Summary" at bounding box center [292, 54] width 127 height 9
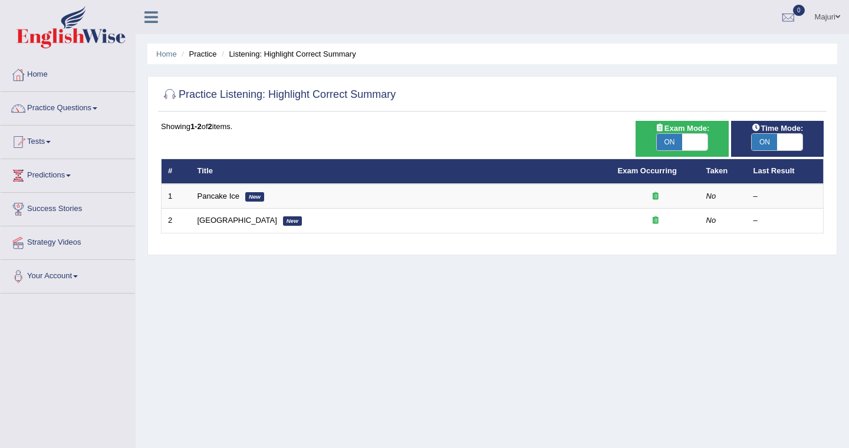
click at [690, 149] on span at bounding box center [694, 142] width 25 height 17
checkbox input "false"
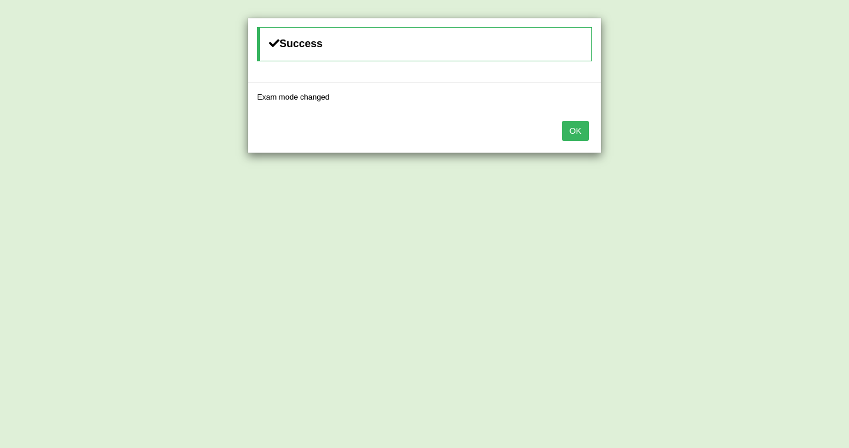
click at [578, 134] on button "OK" at bounding box center [575, 131] width 27 height 20
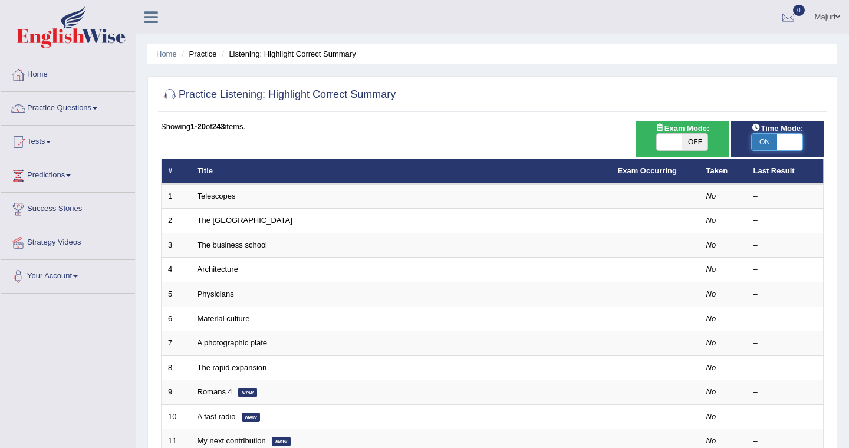
click at [792, 144] on span at bounding box center [789, 142] width 25 height 17
checkbox input "false"
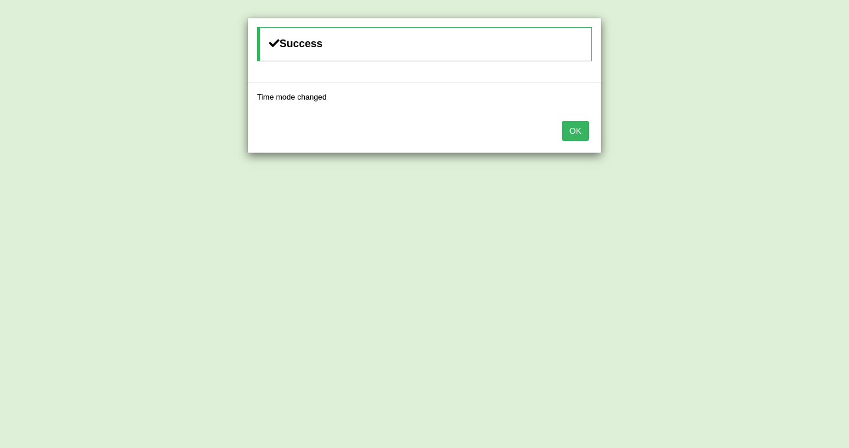
click at [578, 133] on button "OK" at bounding box center [575, 131] width 27 height 20
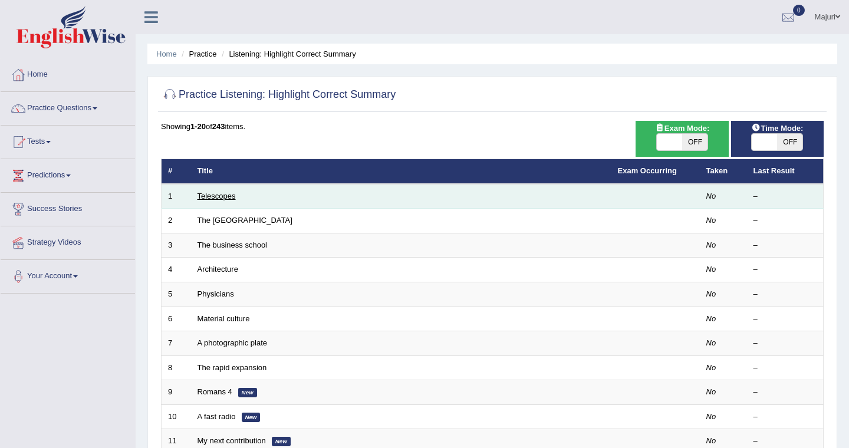
click at [217, 200] on link "Telescopes" at bounding box center [216, 196] width 38 height 9
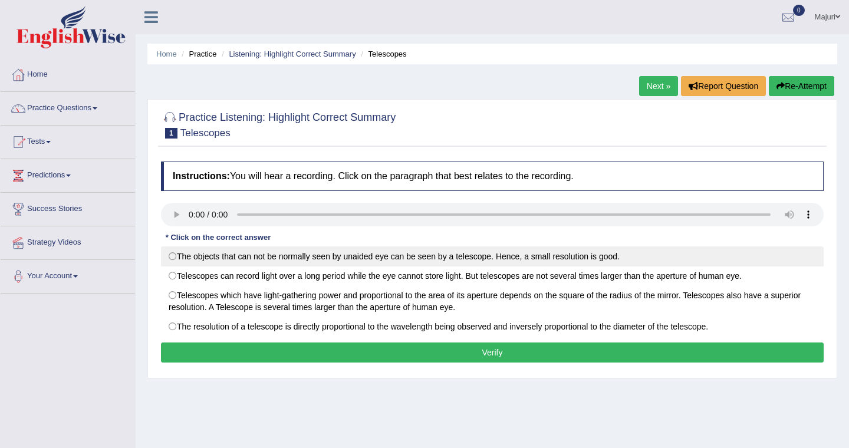
click at [548, 258] on label "The objects that can not be normally seen by unaided eye can be seen by a teles…" at bounding box center [492, 256] width 663 height 20
radio input "true"
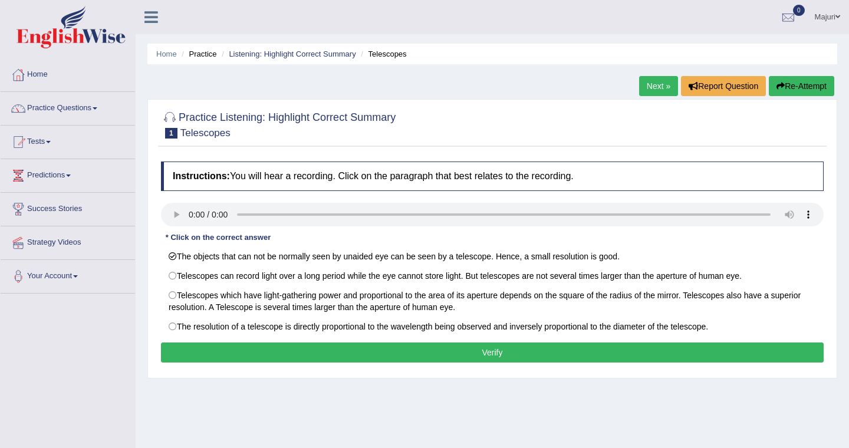
click at [518, 354] on button "Verify" at bounding box center [492, 353] width 663 height 20
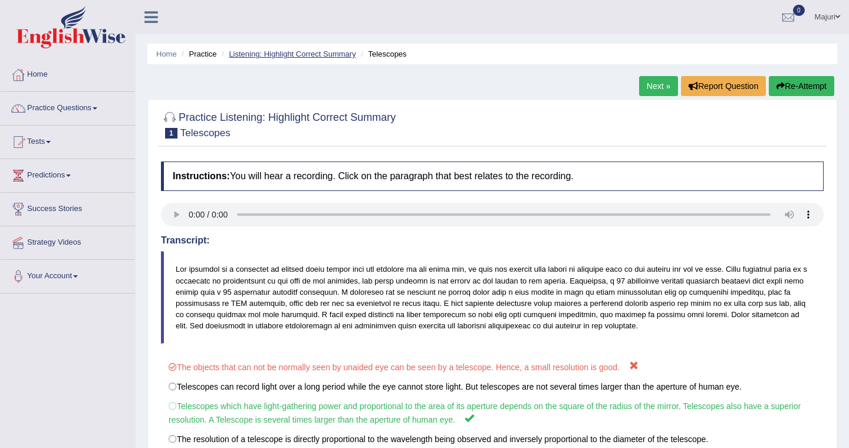
click at [316, 55] on link "Listening: Highlight Correct Summary" at bounding box center [292, 54] width 127 height 9
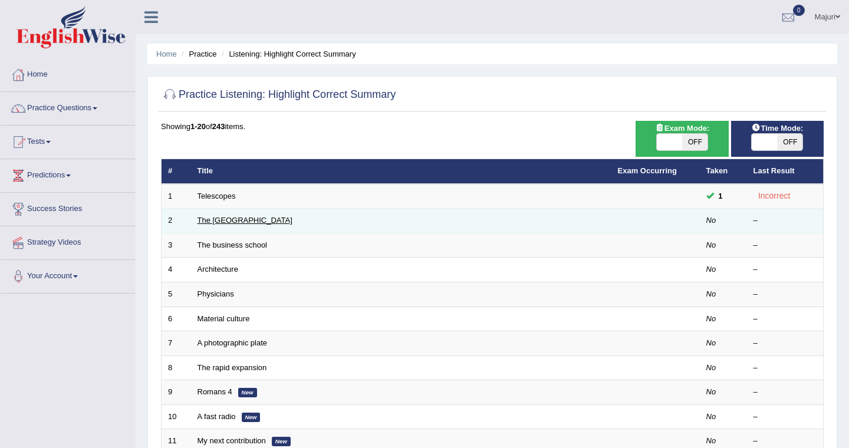
click at [209, 221] on link "The [GEOGRAPHIC_DATA]" at bounding box center [244, 220] width 95 height 9
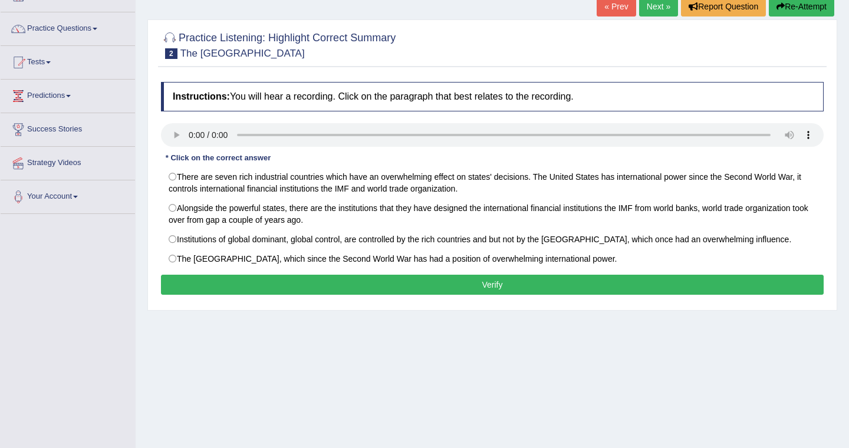
scroll to position [114, 0]
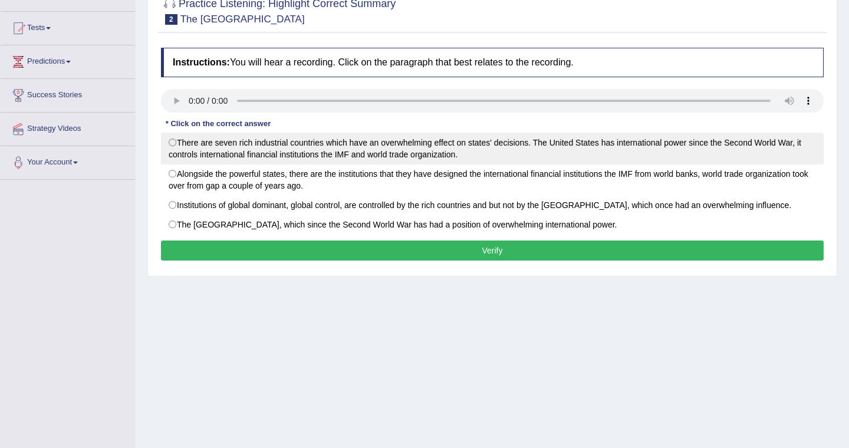
click at [419, 151] on label "There are seven rich industrial countries which have an overwhelming effect on …" at bounding box center [492, 149] width 663 height 32
radio input "true"
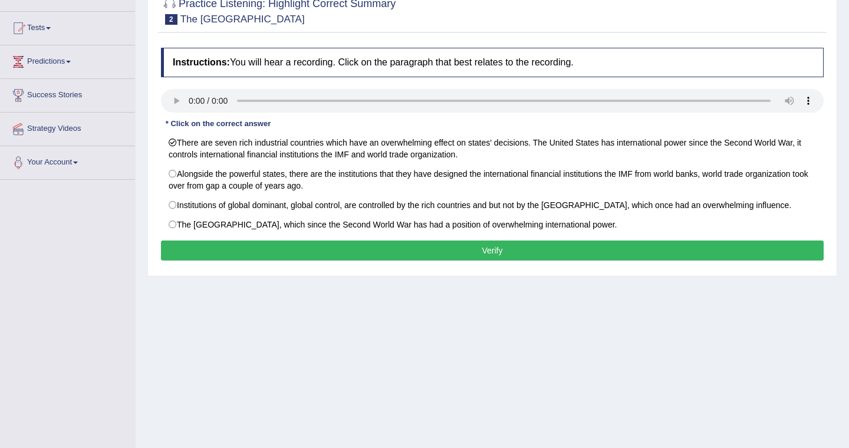
click at [442, 249] on button "Verify" at bounding box center [492, 251] width 663 height 20
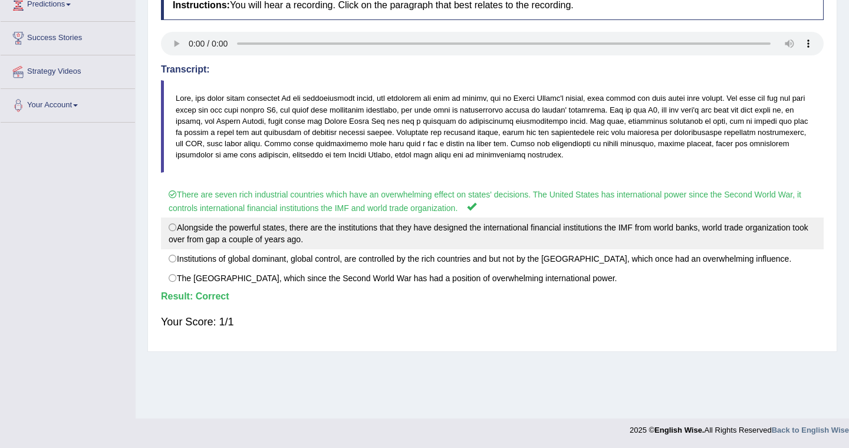
scroll to position [0, 0]
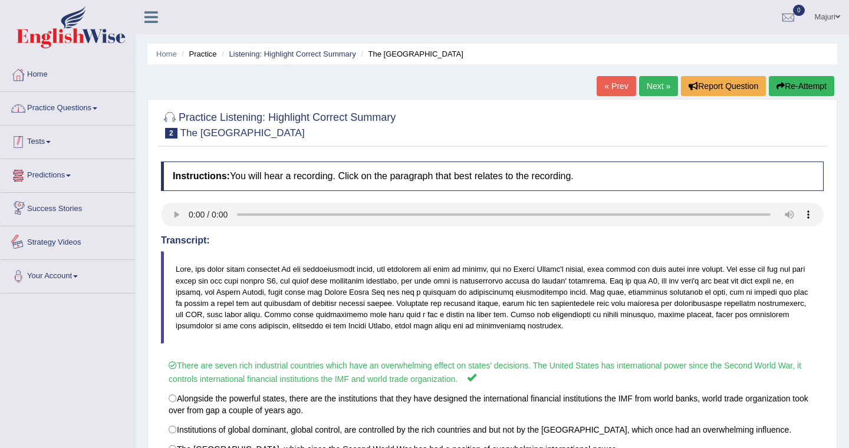
click at [77, 107] on link "Practice Questions" at bounding box center [68, 106] width 134 height 29
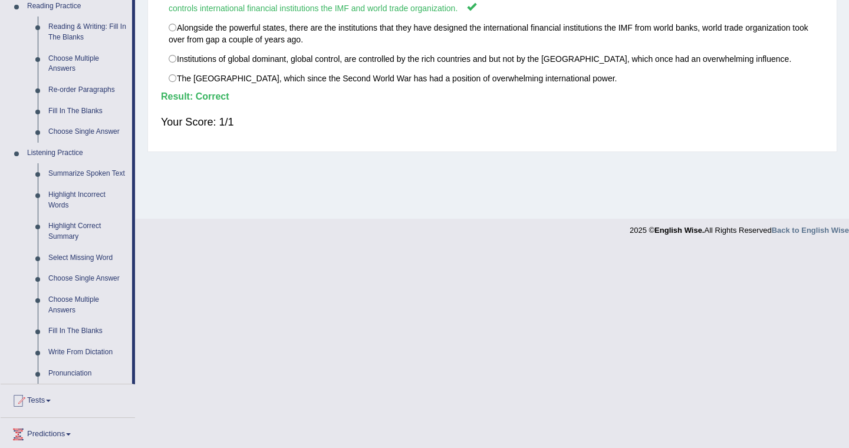
scroll to position [411, 0]
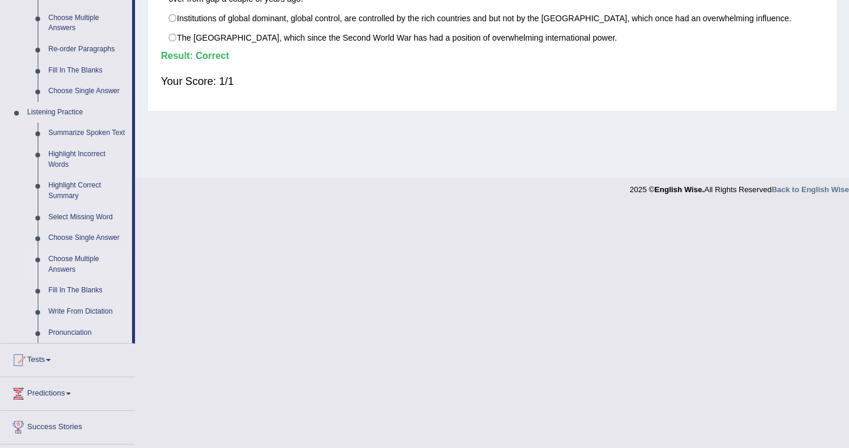
click at [64, 276] on link "Choose Multiple Answers" at bounding box center [87, 264] width 89 height 31
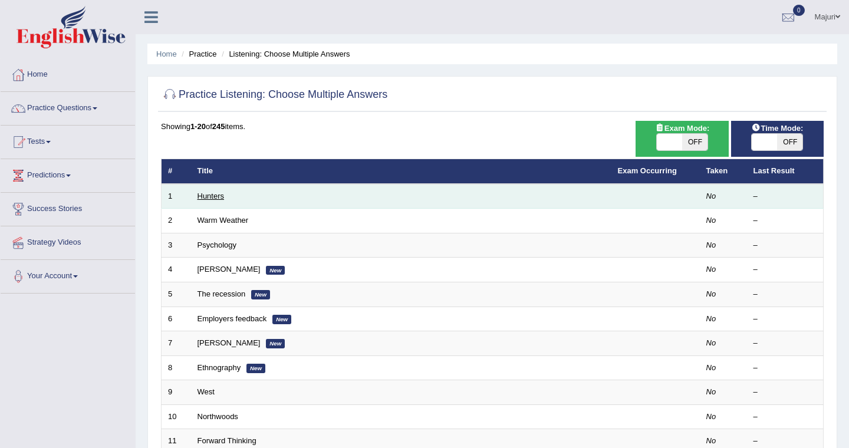
click at [216, 193] on link "Hunters" at bounding box center [210, 196] width 27 height 9
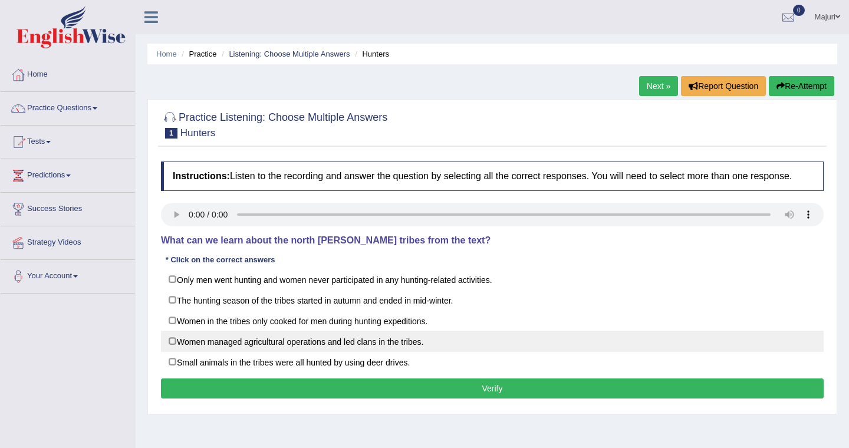
click at [376, 352] on label "Women managed agricultural operations and led clans in the tribes." at bounding box center [492, 341] width 663 height 21
checkbox input "true"
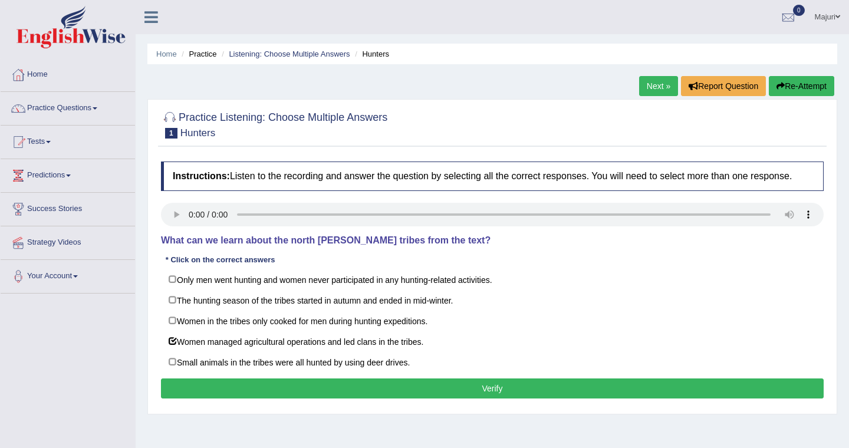
click at [426, 394] on button "Verify" at bounding box center [492, 388] width 663 height 20
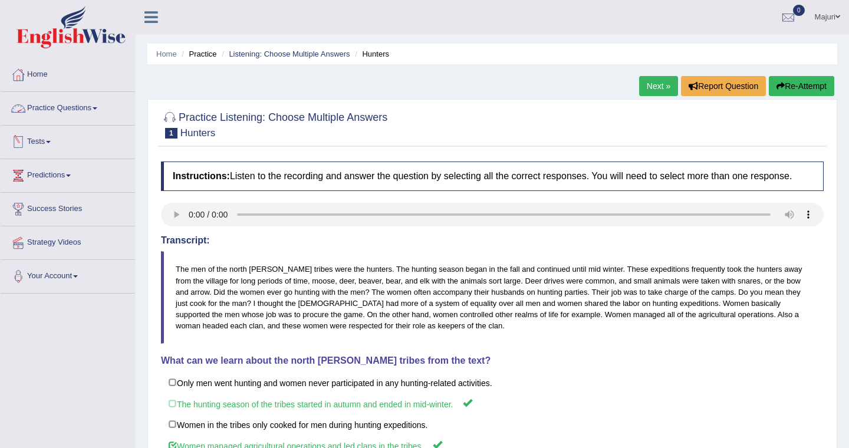
click at [53, 111] on link "Practice Questions" at bounding box center [68, 106] width 134 height 29
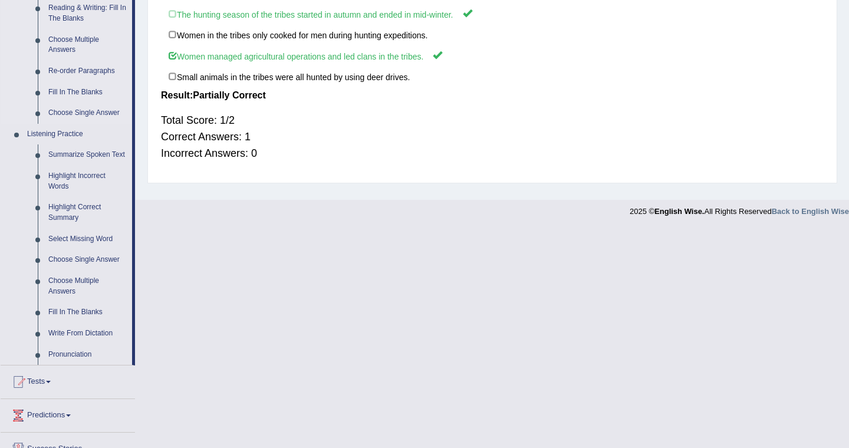
scroll to position [394, 0]
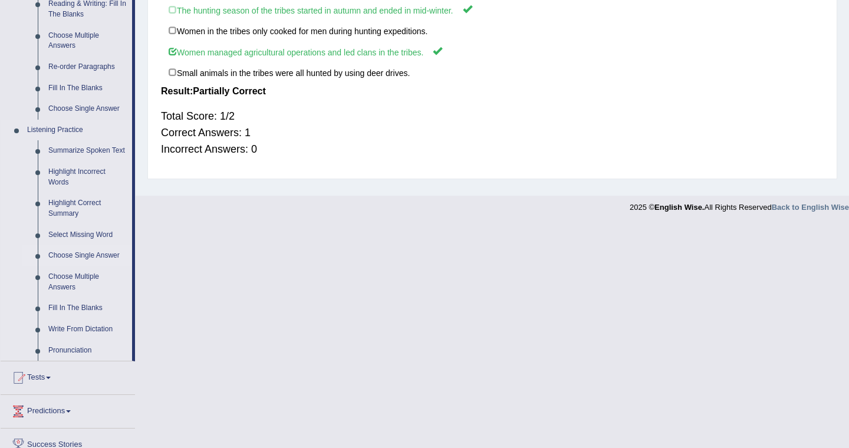
click at [90, 264] on link "Choose Single Answer" at bounding box center [87, 255] width 89 height 21
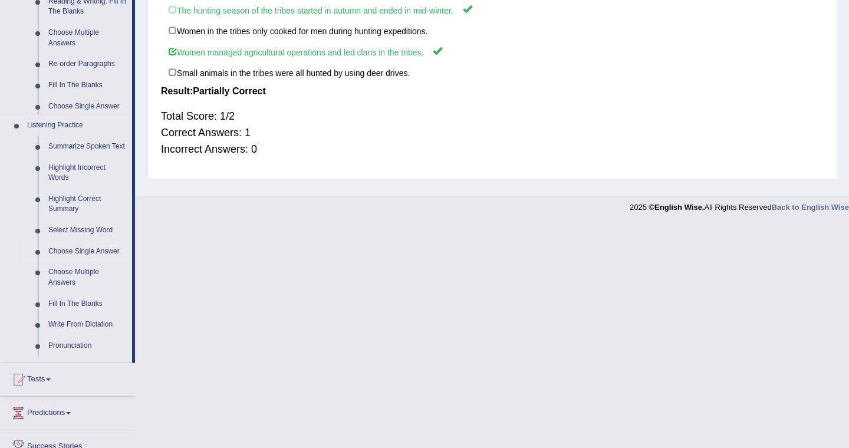
scroll to position [174, 0]
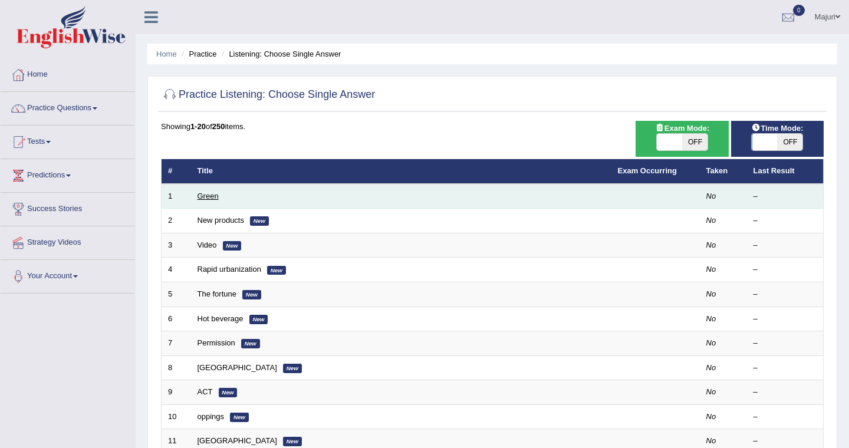
click at [215, 197] on link "Green" at bounding box center [207, 196] width 21 height 9
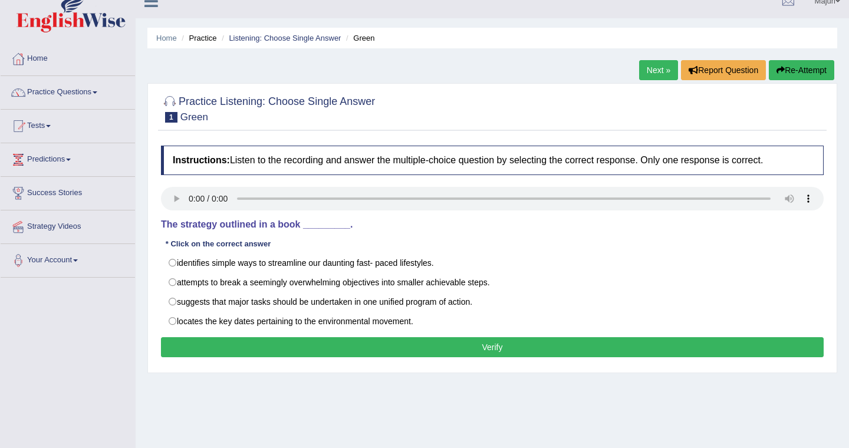
scroll to position [15, 0]
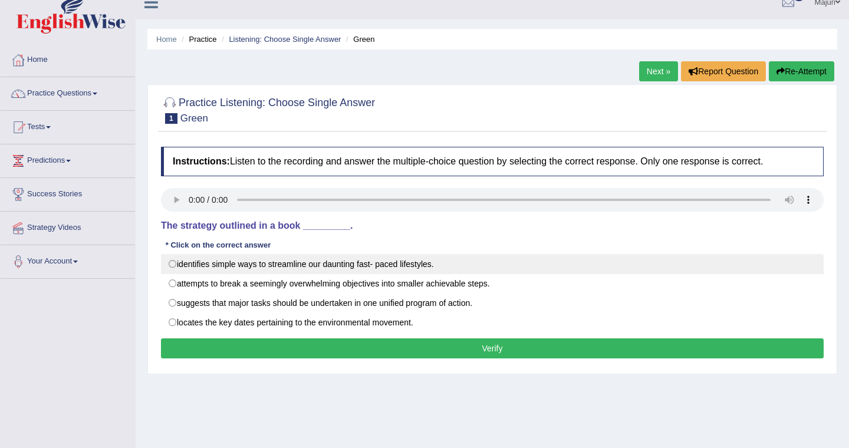
click at [246, 269] on label "identifies simple ways to streamline our daunting fast- paced lifestyles." at bounding box center [492, 264] width 663 height 20
radio input "true"
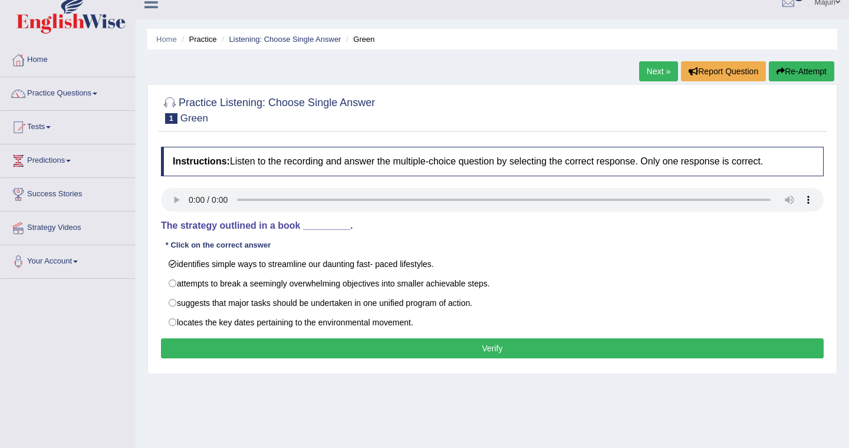
click at [426, 353] on button "Verify" at bounding box center [492, 348] width 663 height 20
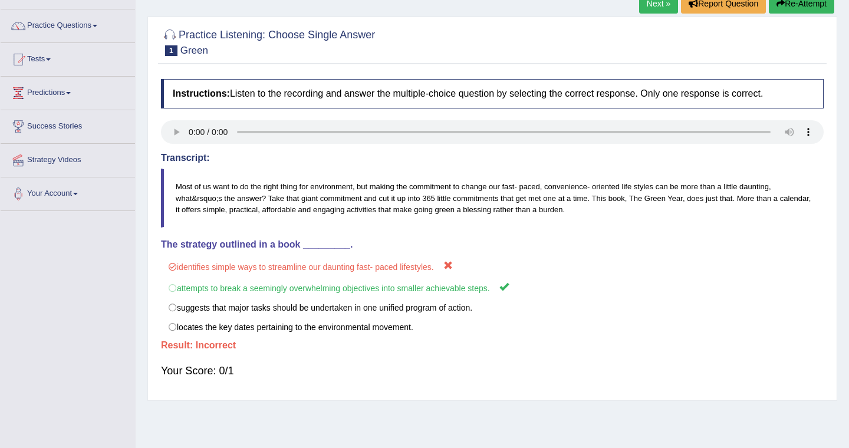
scroll to position [0, 0]
